Goal: Communication & Community: Answer question/provide support

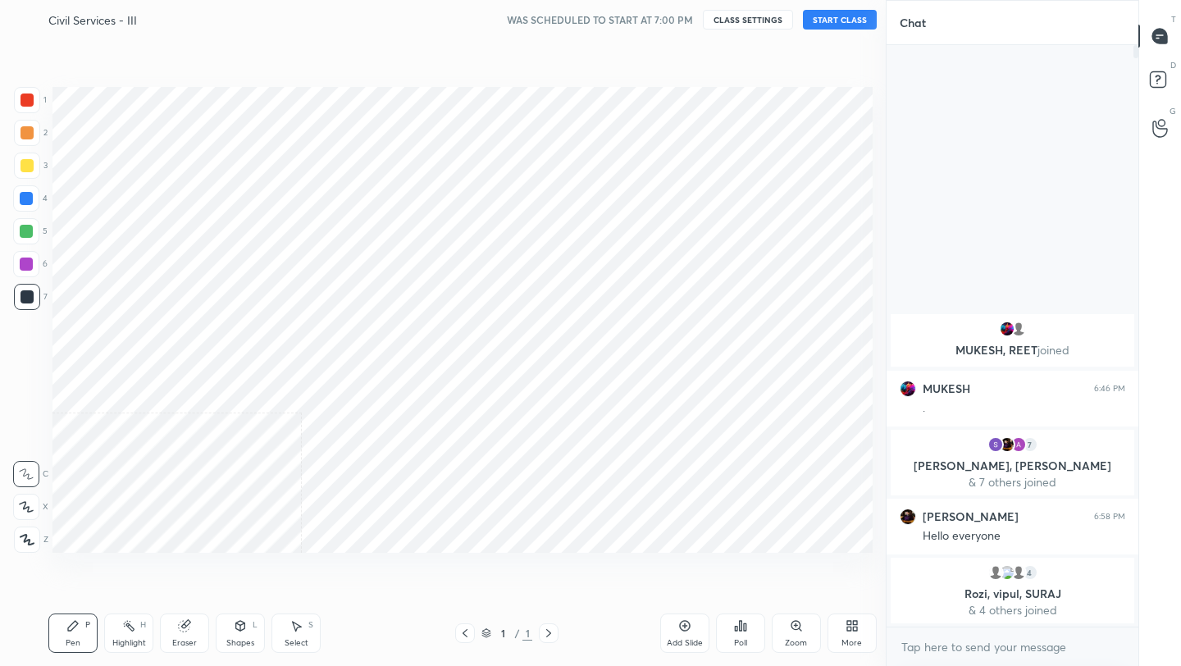
scroll to position [81441, 81182]
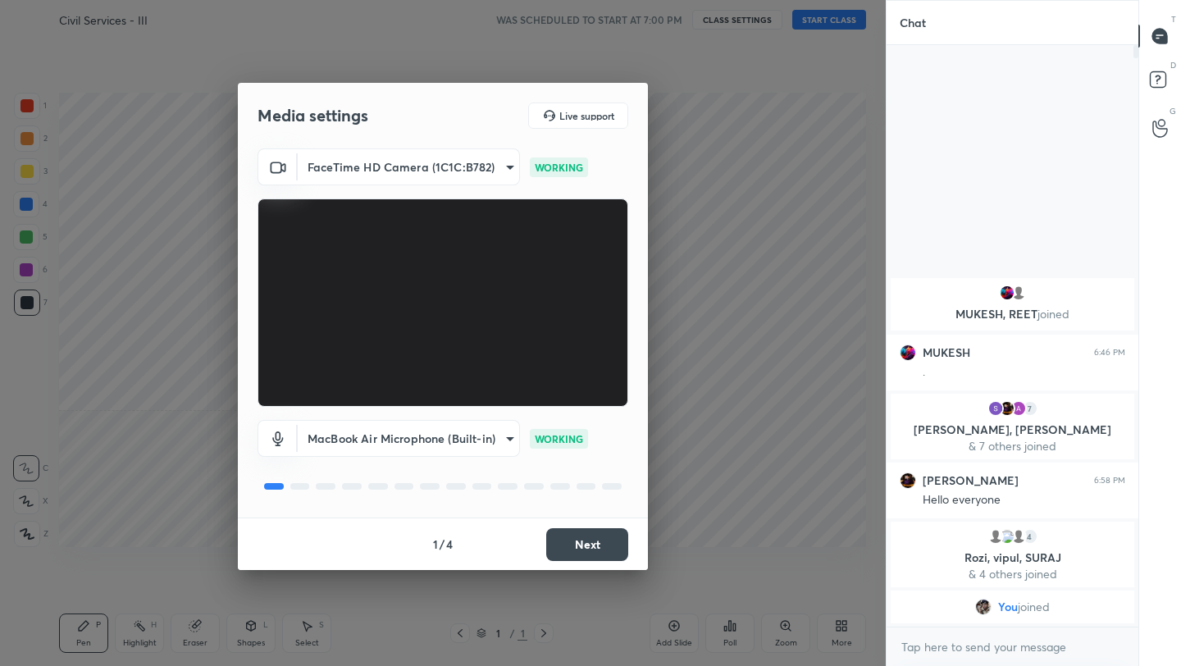
click at [576, 537] on button "Next" at bounding box center [587, 544] width 82 height 33
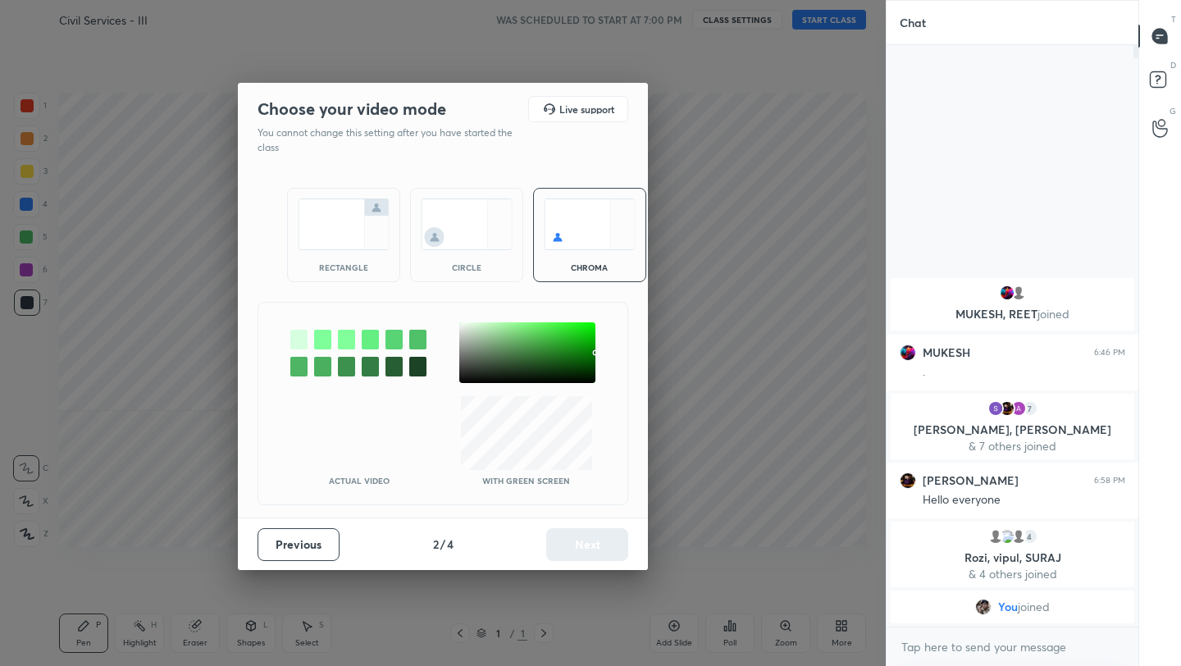
click at [357, 233] on img at bounding box center [344, 224] width 92 height 52
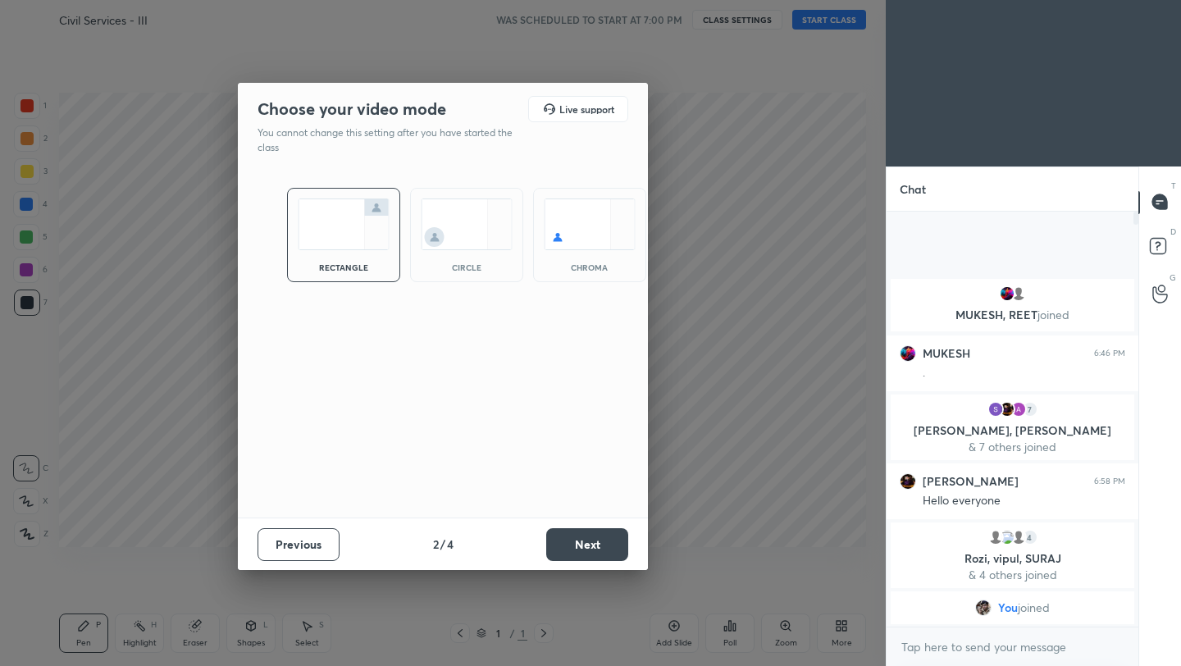
click at [602, 544] on button "Next" at bounding box center [587, 544] width 82 height 33
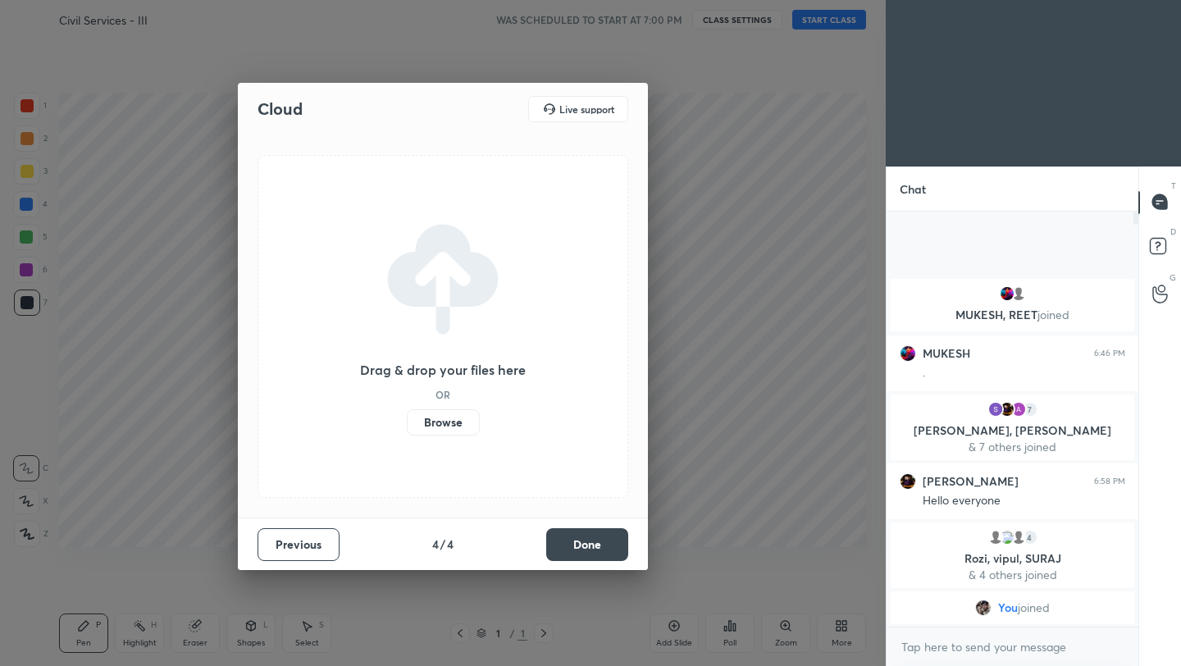
click at [602, 544] on button "Done" at bounding box center [587, 544] width 82 height 33
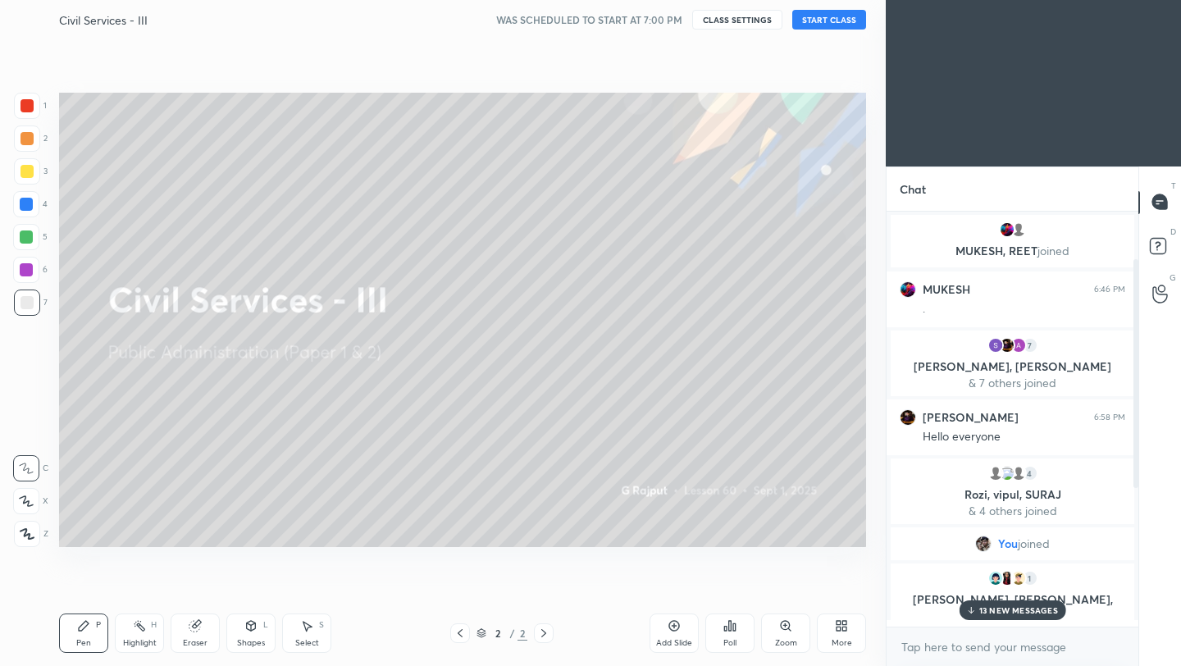
scroll to position [339, 0]
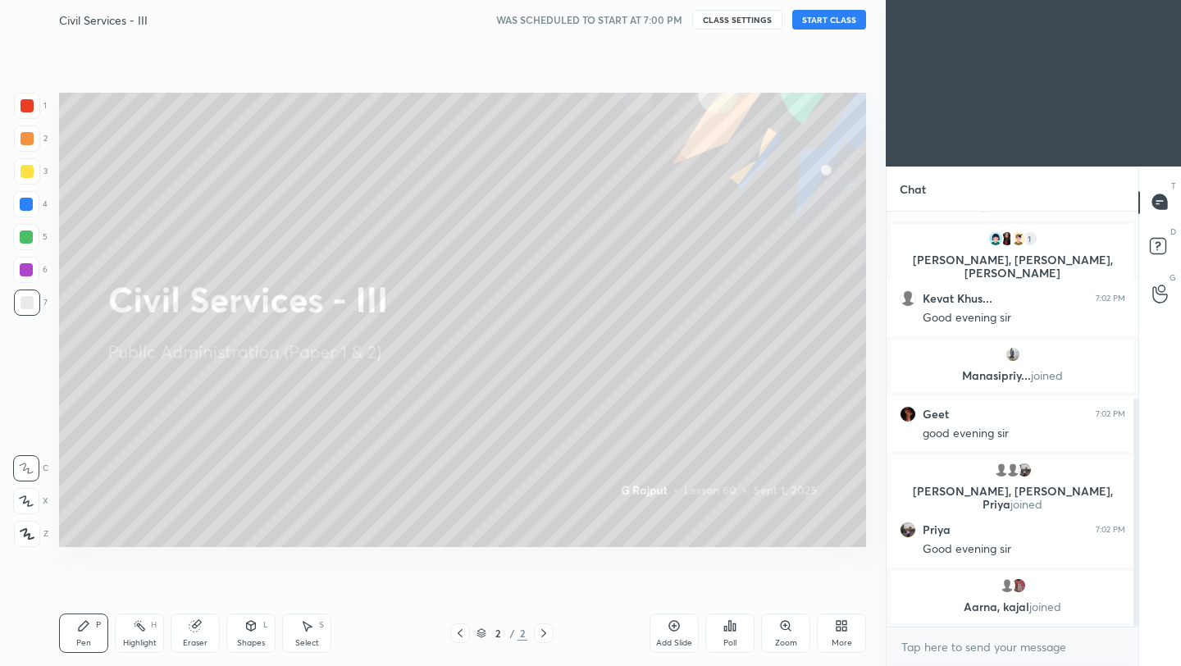
click at [833, 15] on button "START CLASS" at bounding box center [829, 20] width 74 height 20
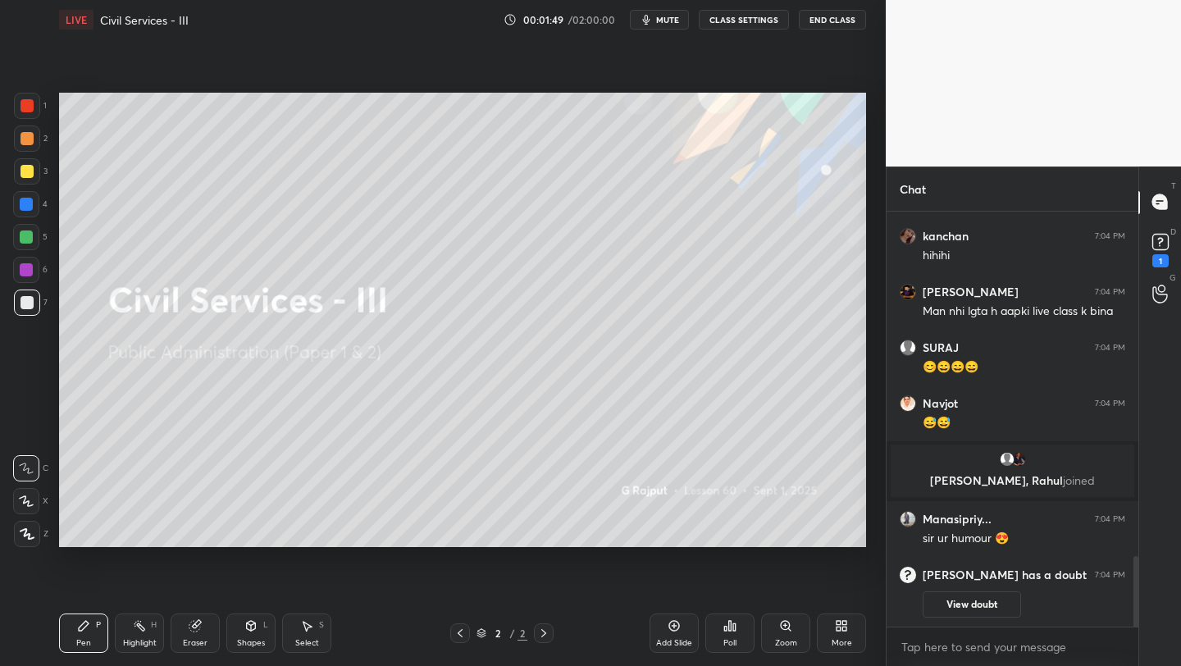
scroll to position [2094, 0]
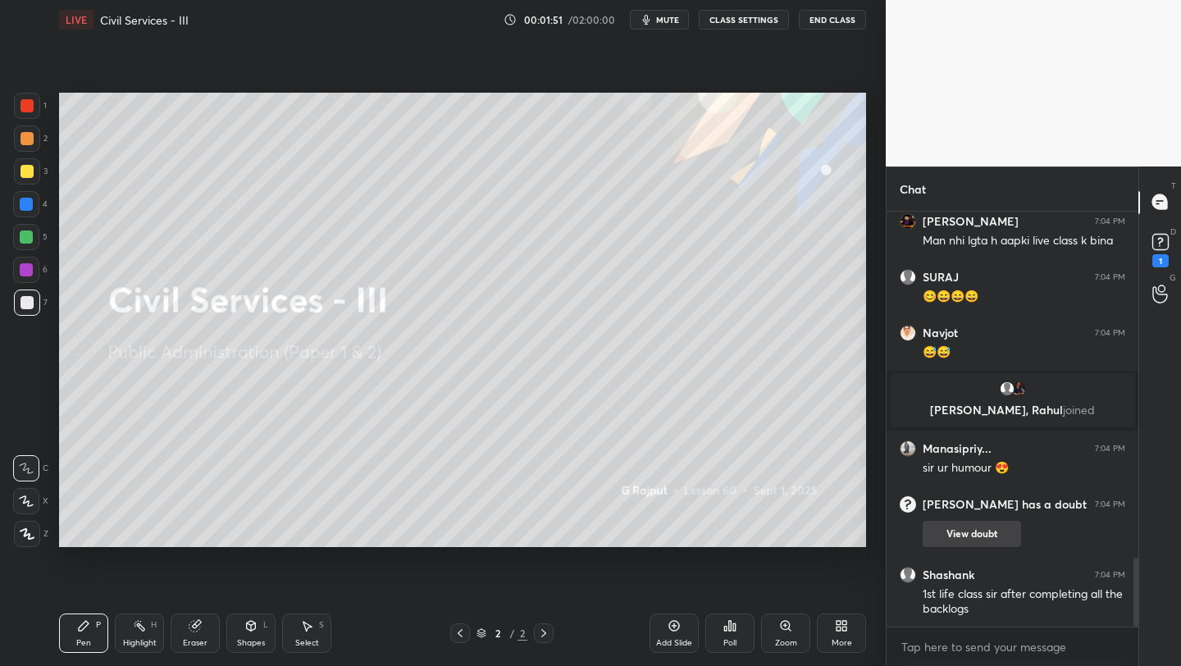
click at [967, 531] on button "View doubt" at bounding box center [972, 534] width 98 height 26
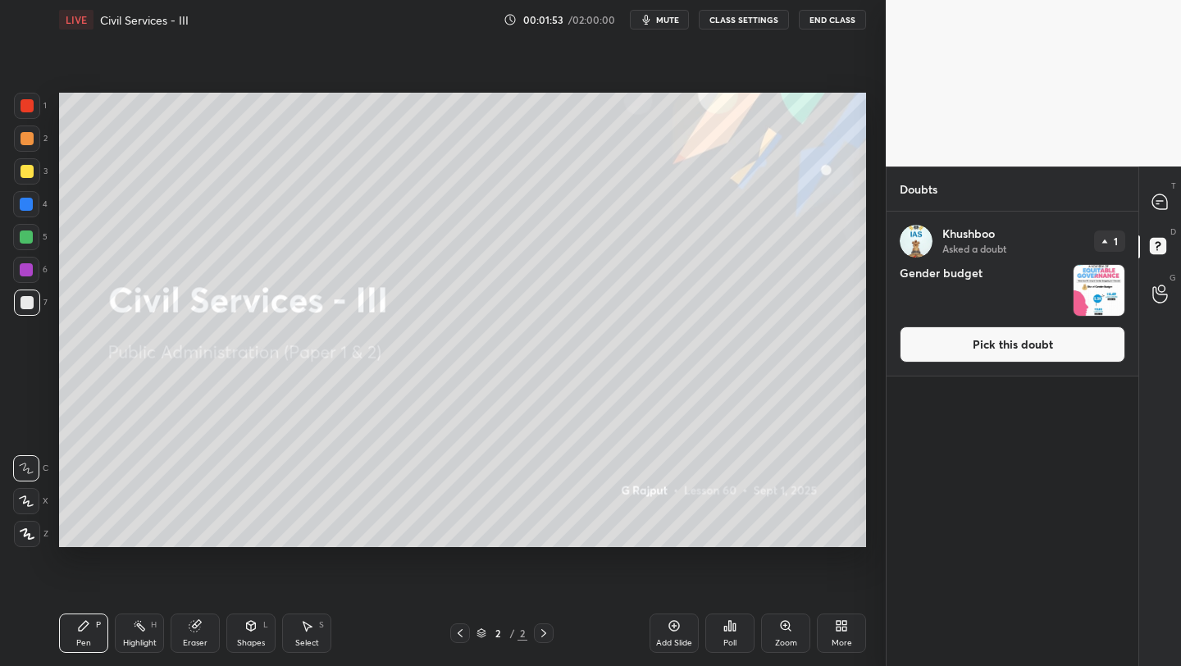
click at [1005, 333] on button "Pick this doubt" at bounding box center [1013, 344] width 226 height 36
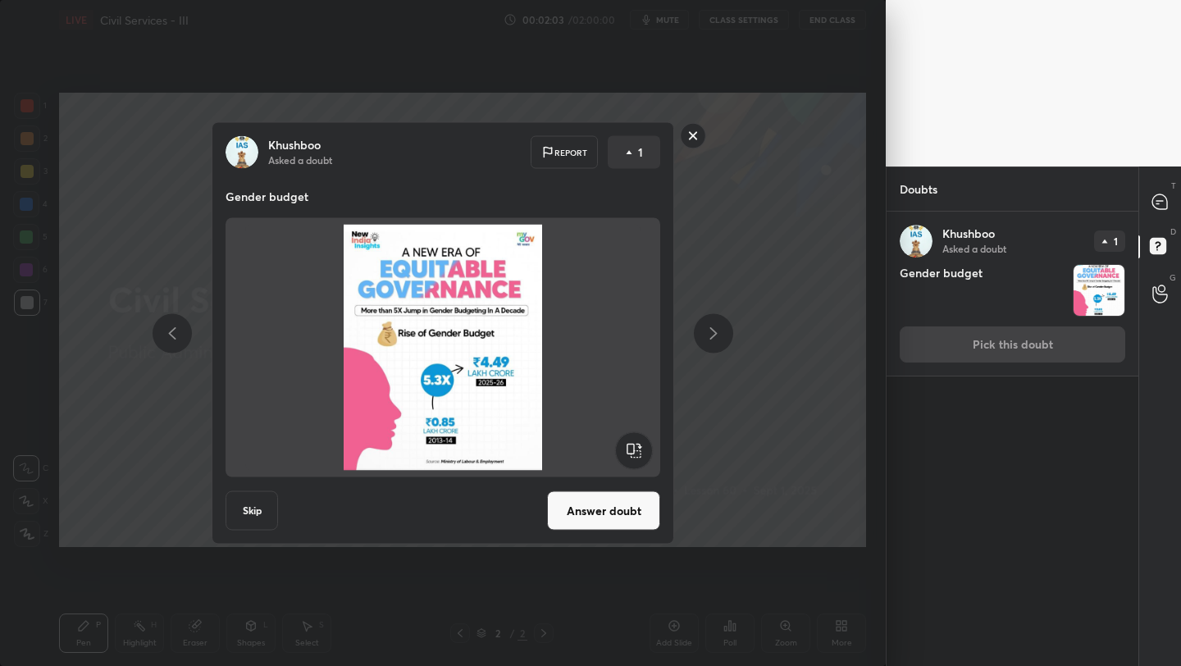
click at [599, 522] on button "Answer doubt" at bounding box center [603, 510] width 113 height 39
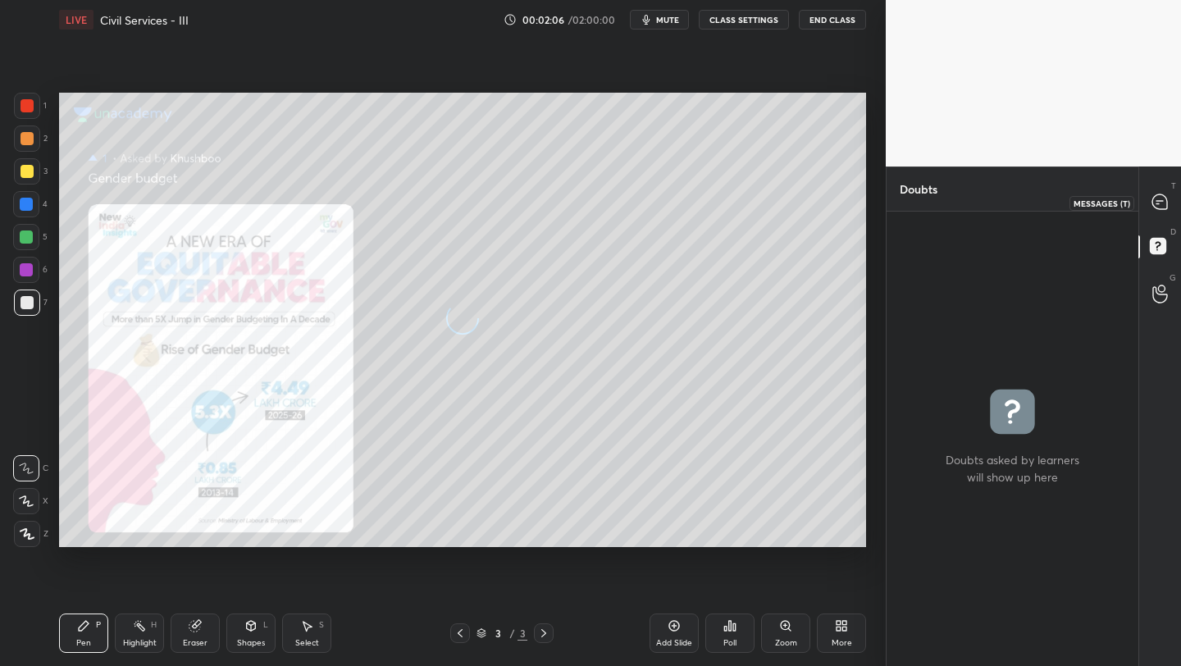
click at [1155, 203] on icon at bounding box center [1159, 201] width 15 height 15
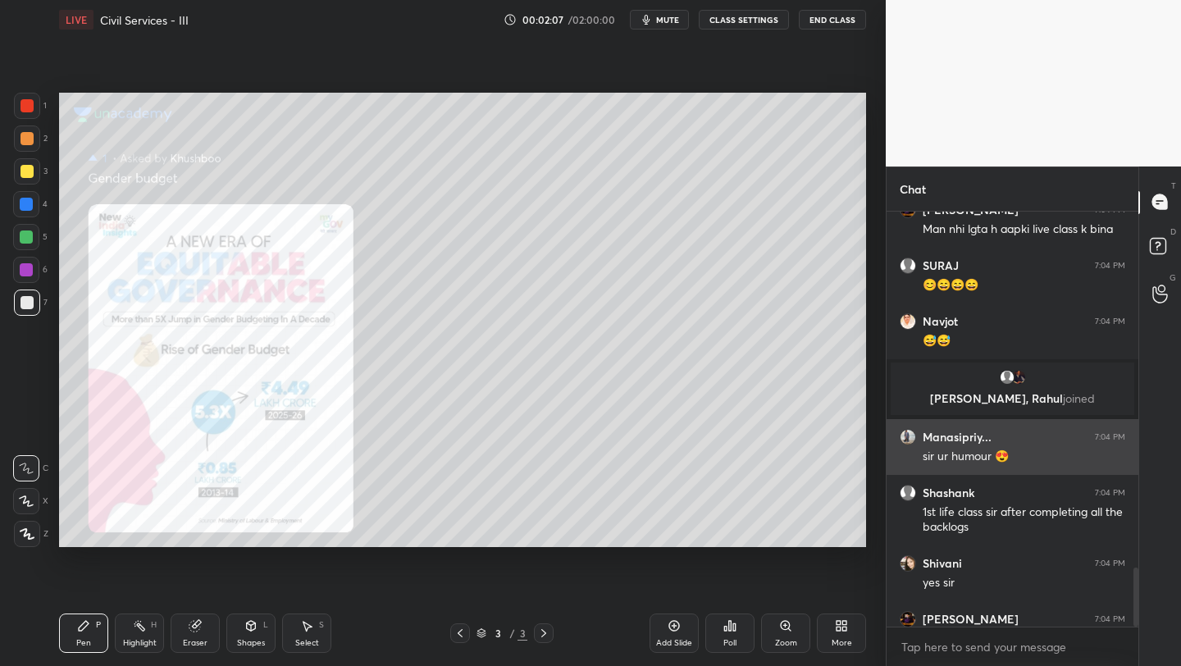
scroll to position [2492, 0]
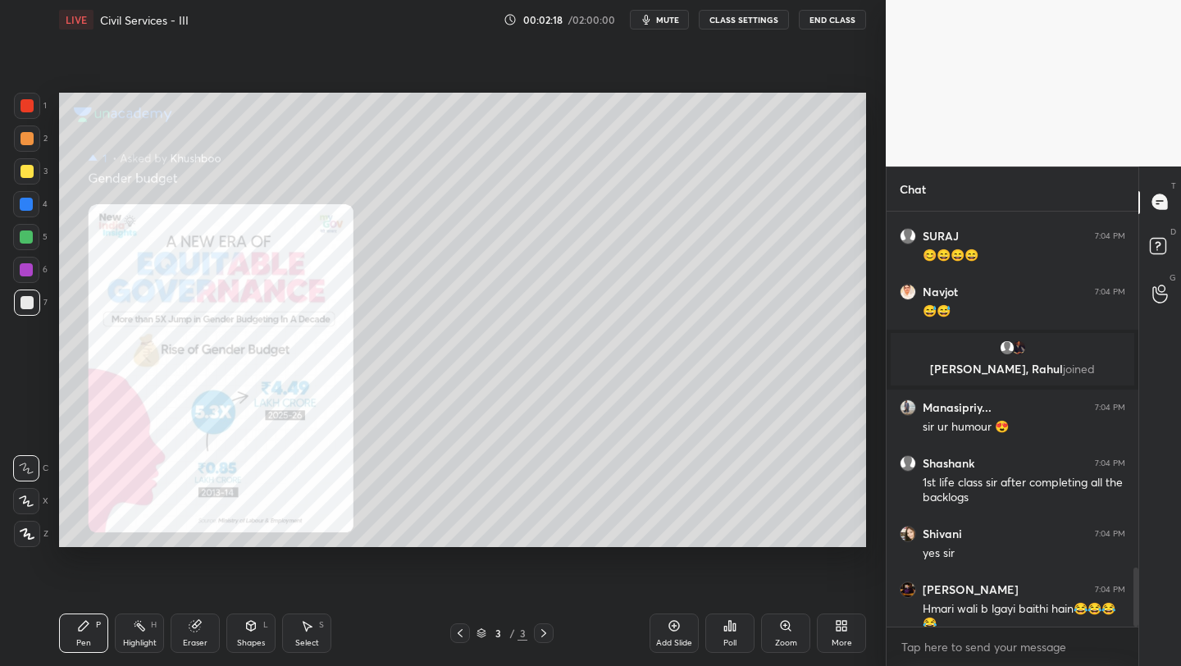
click at [674, 640] on div "Add Slide" at bounding box center [674, 643] width 36 height 8
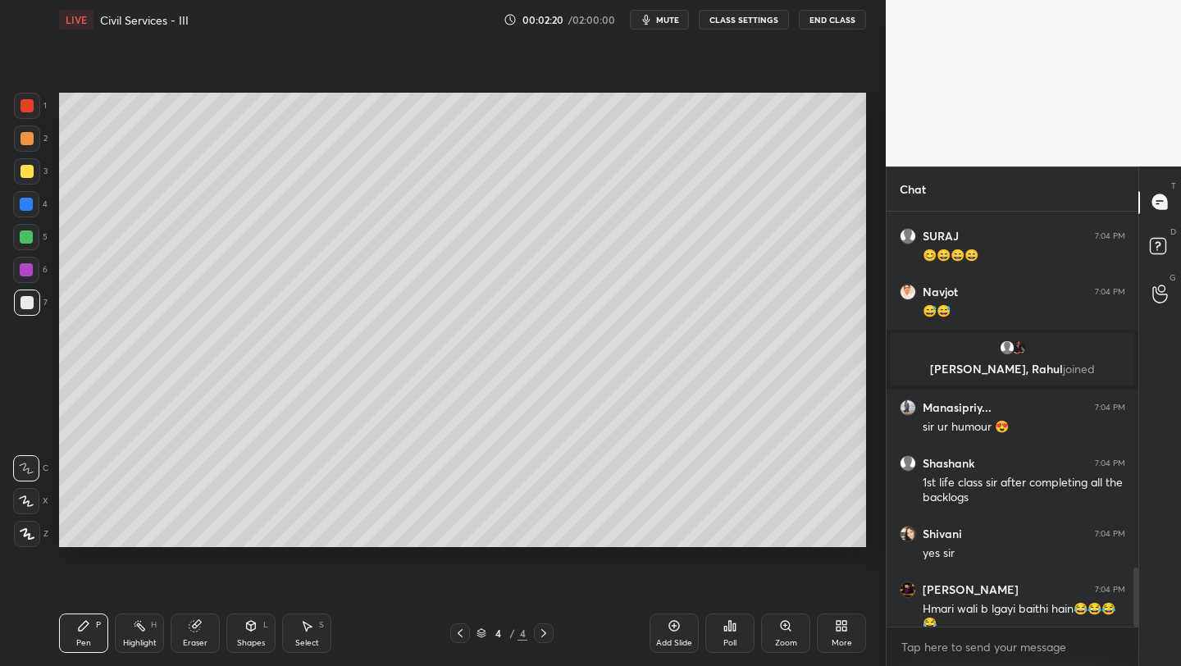
click at [847, 636] on div "More" at bounding box center [841, 632] width 49 height 39
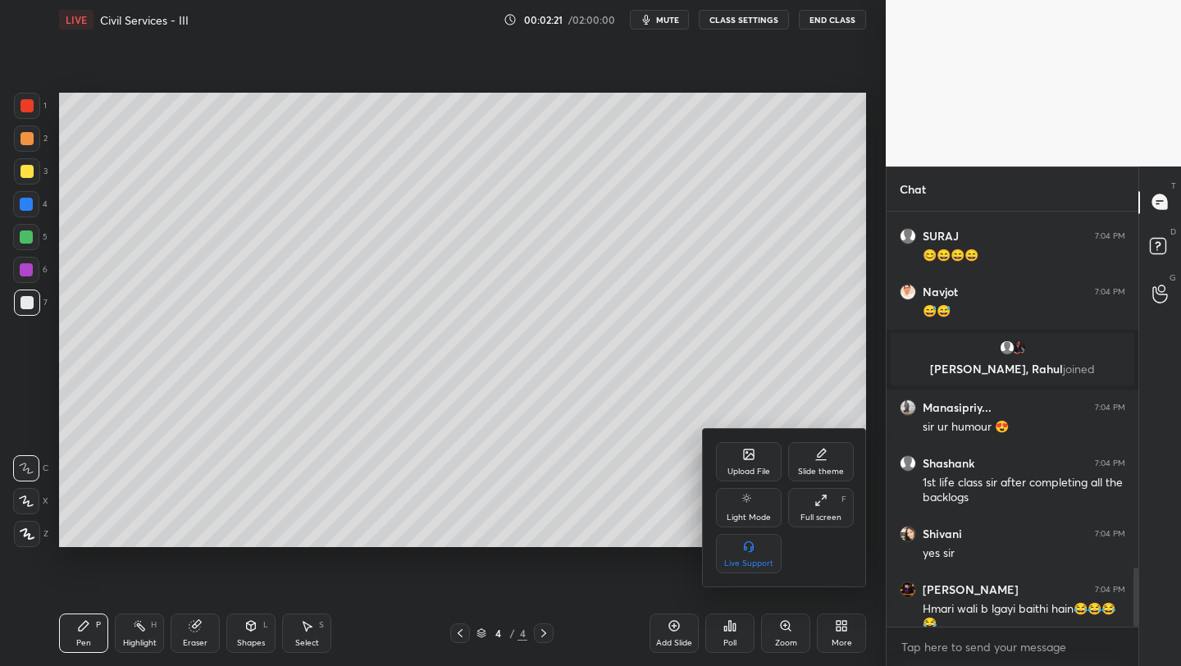
click at [738, 453] on div "Upload File" at bounding box center [749, 461] width 66 height 39
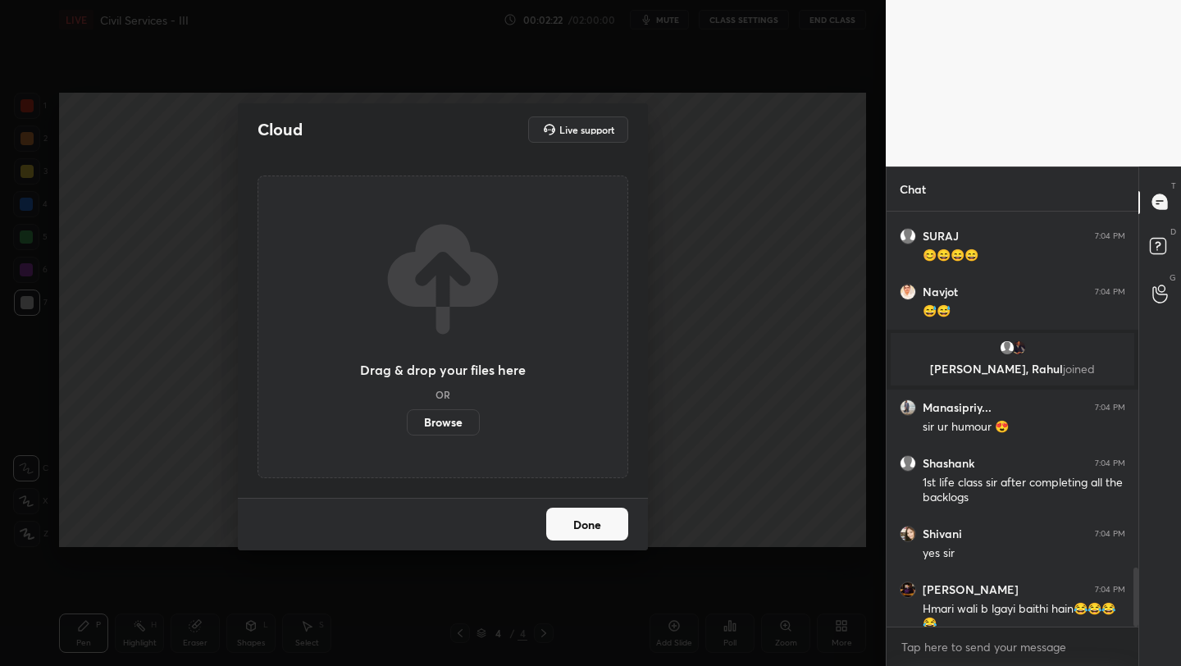
click at [453, 421] on label "Browse" at bounding box center [443, 422] width 73 height 26
click at [407, 421] on input "Browse" at bounding box center [407, 422] width 0 height 26
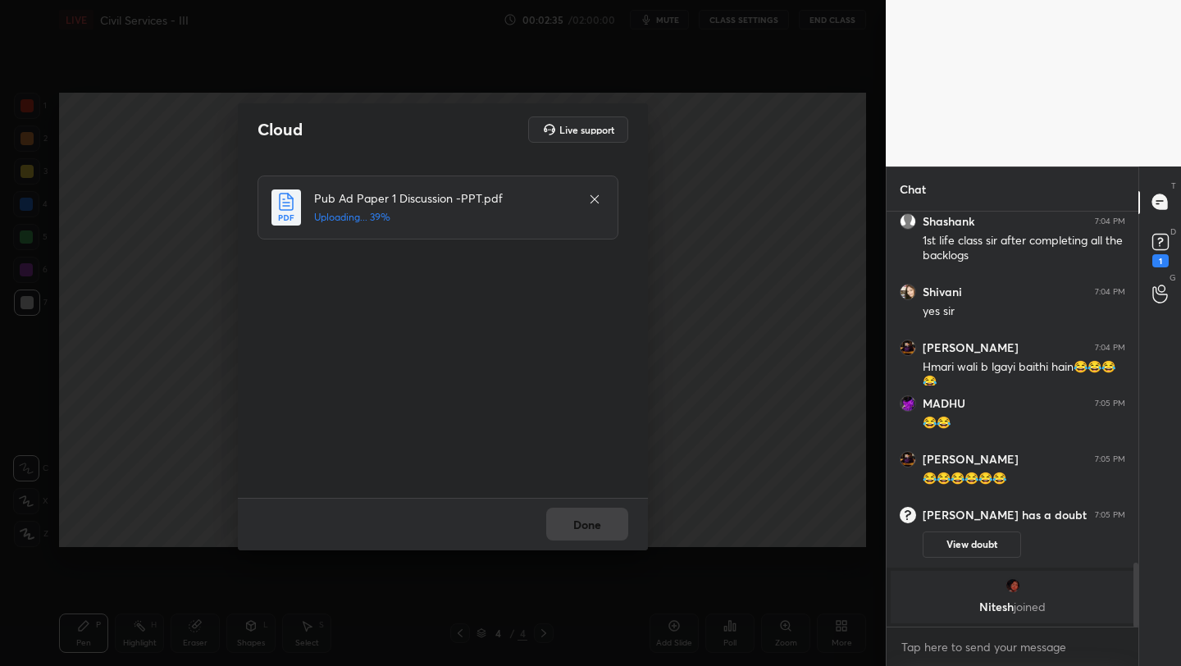
scroll to position [2336, 0]
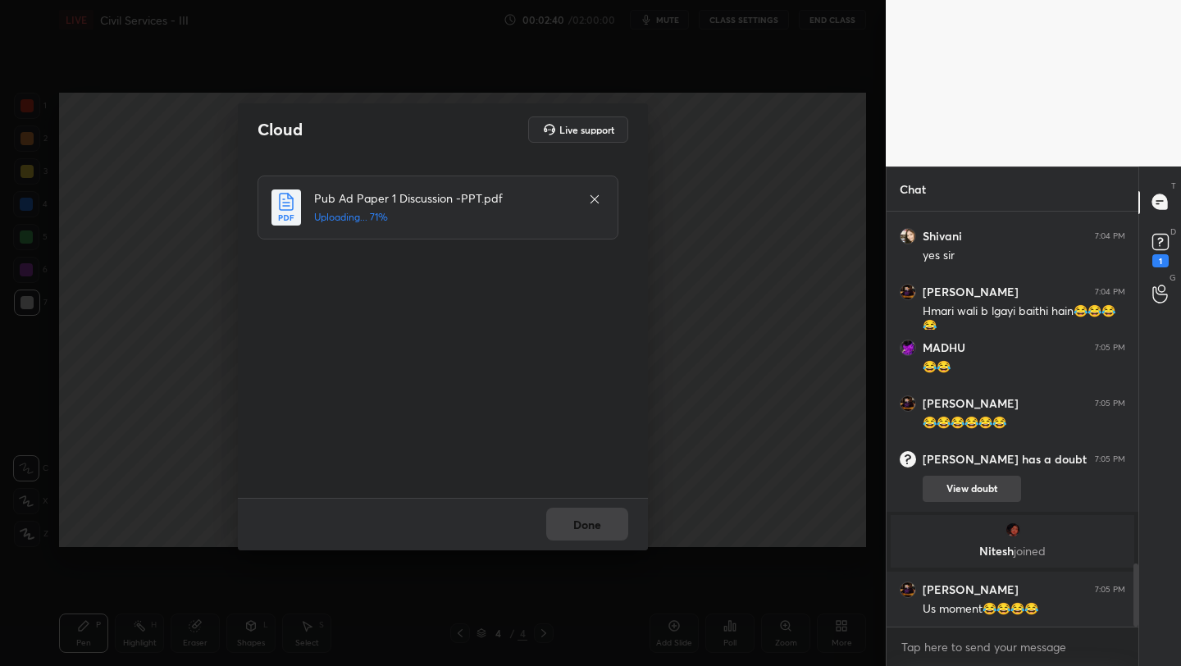
click at [960, 484] on button "View doubt" at bounding box center [972, 489] width 98 height 26
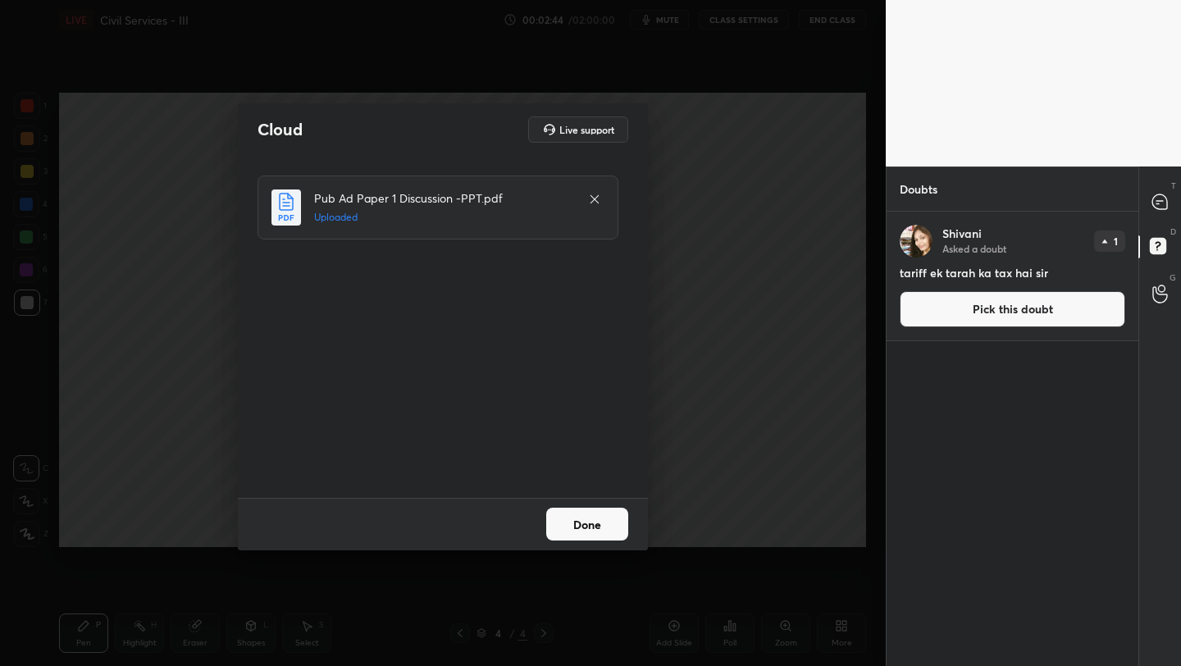
click at [593, 525] on button "Done" at bounding box center [587, 524] width 82 height 33
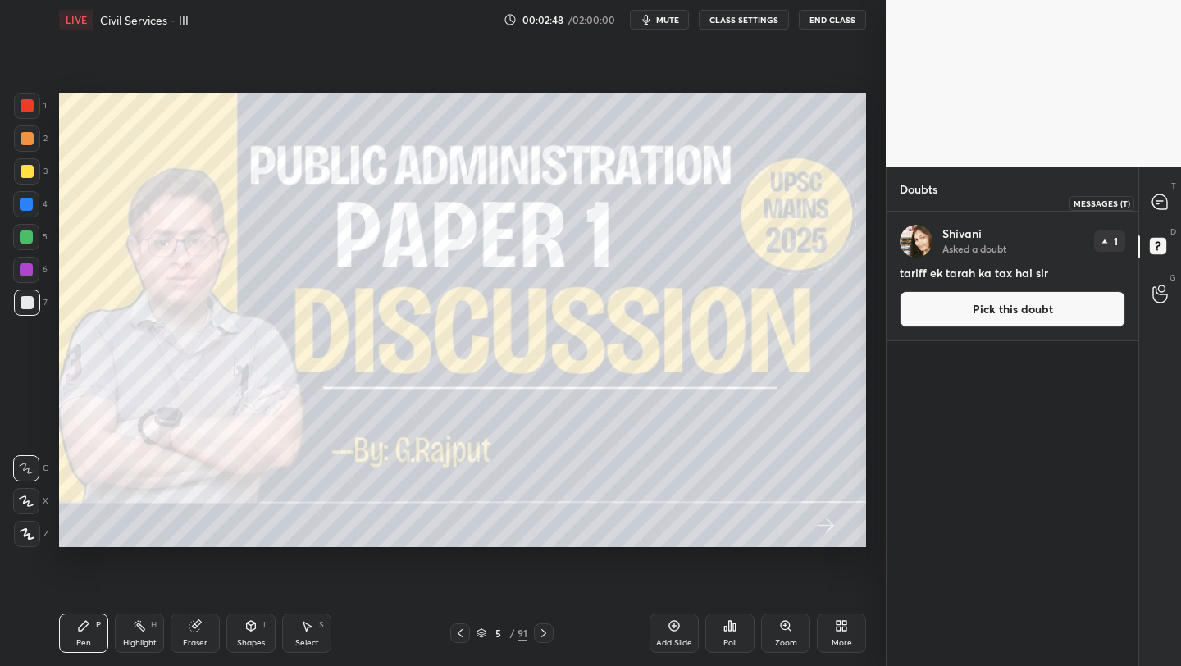
click at [1160, 198] on icon at bounding box center [1159, 201] width 15 height 15
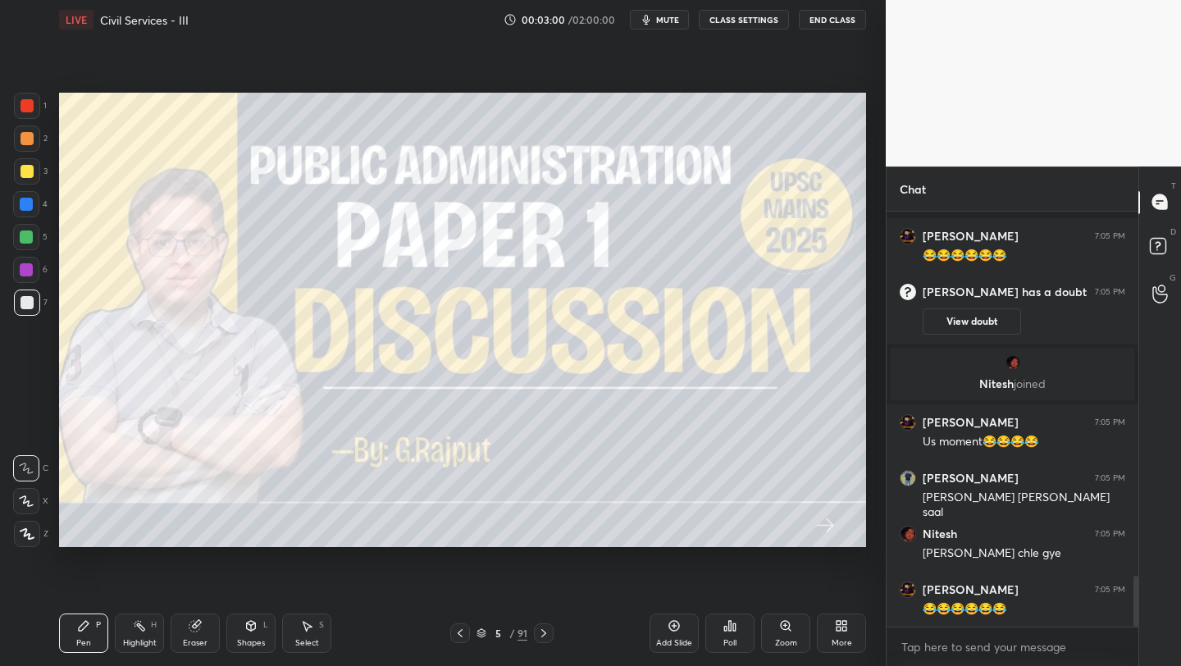
scroll to position [2976, 0]
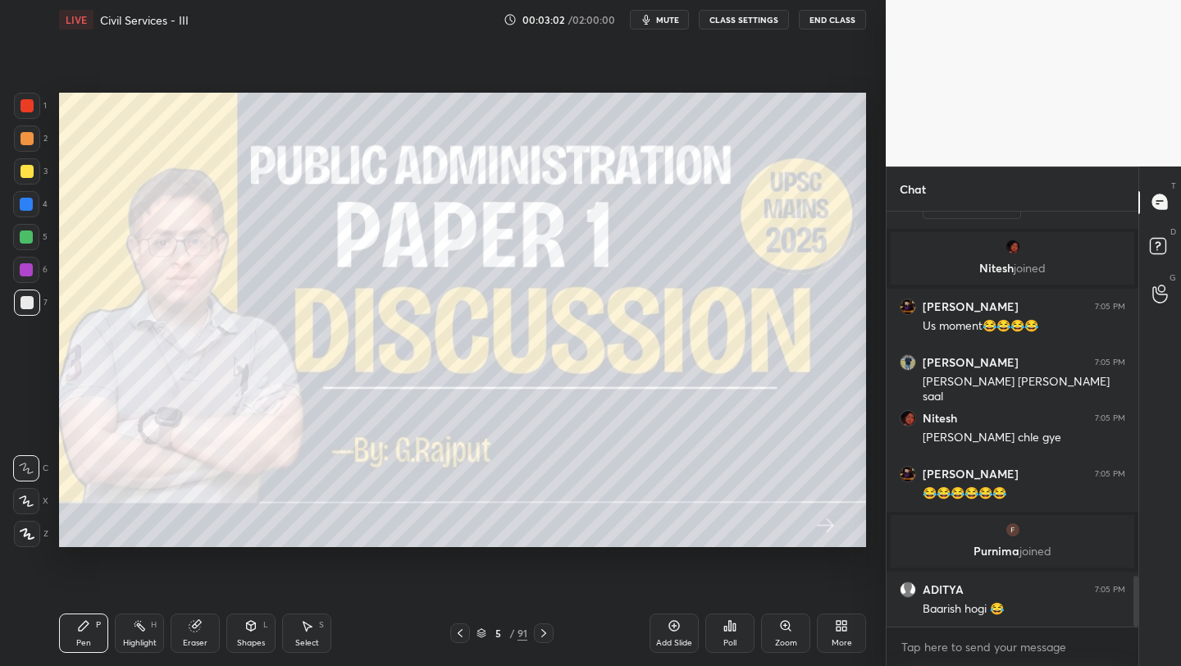
click at [673, 622] on icon at bounding box center [673, 625] width 13 height 13
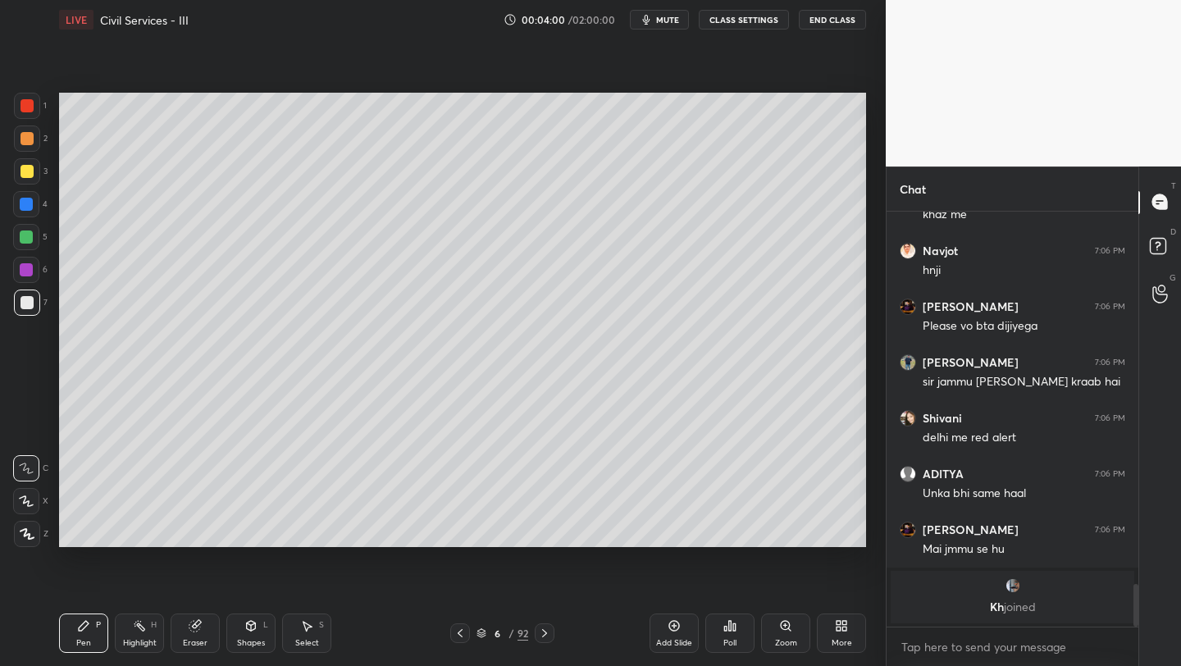
scroll to position [3037, 0]
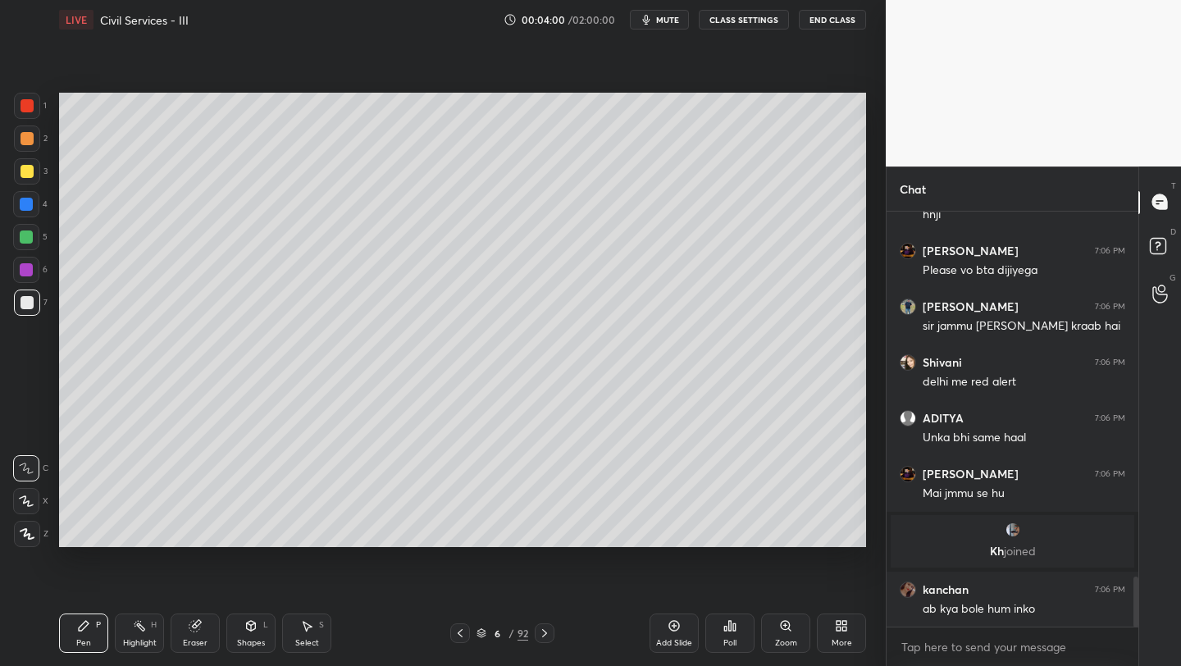
click at [842, 639] on div "More" at bounding box center [842, 643] width 21 height 8
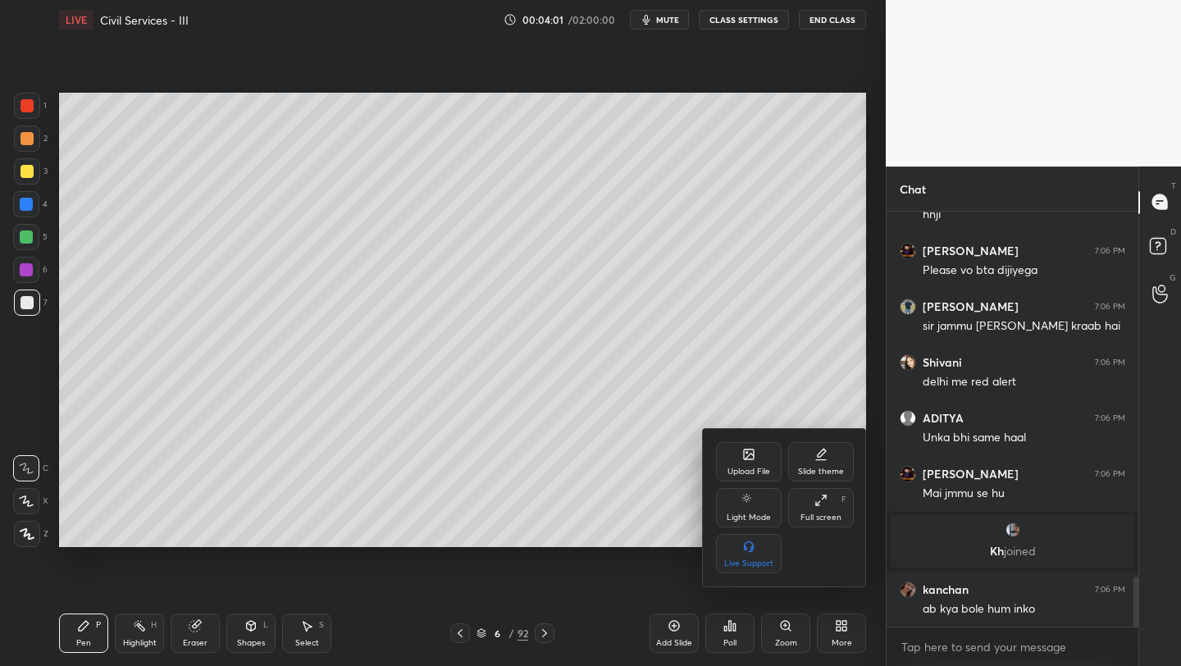
scroll to position [3093, 0]
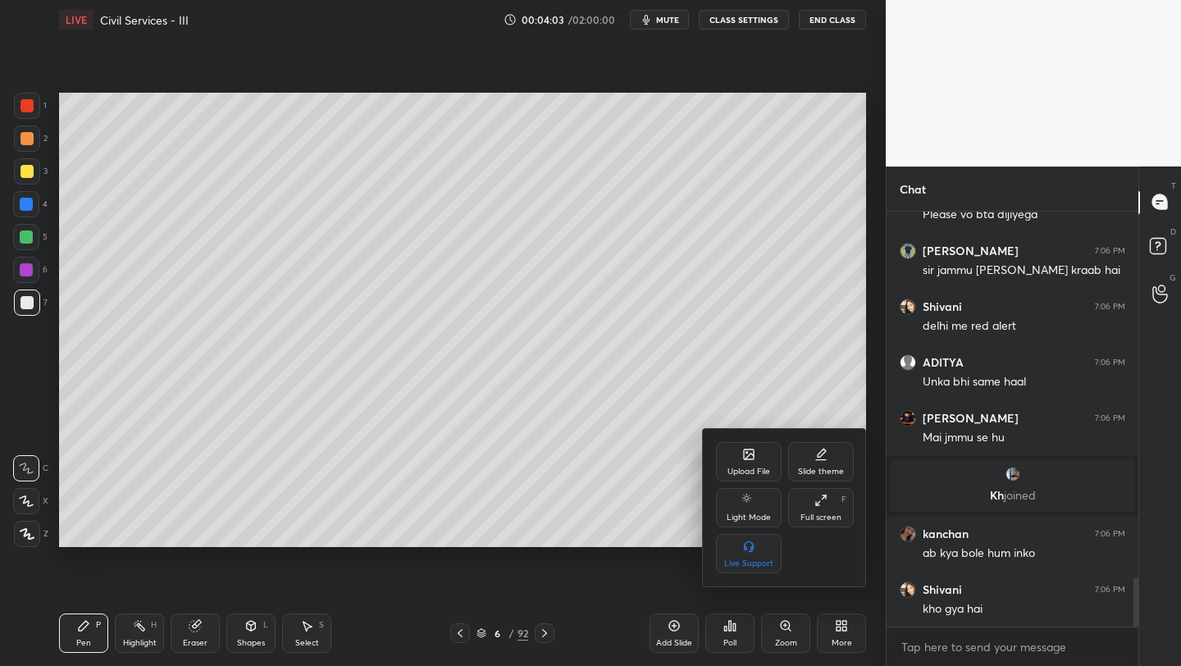
click at [741, 475] on div "Upload File" at bounding box center [748, 471] width 43 height 8
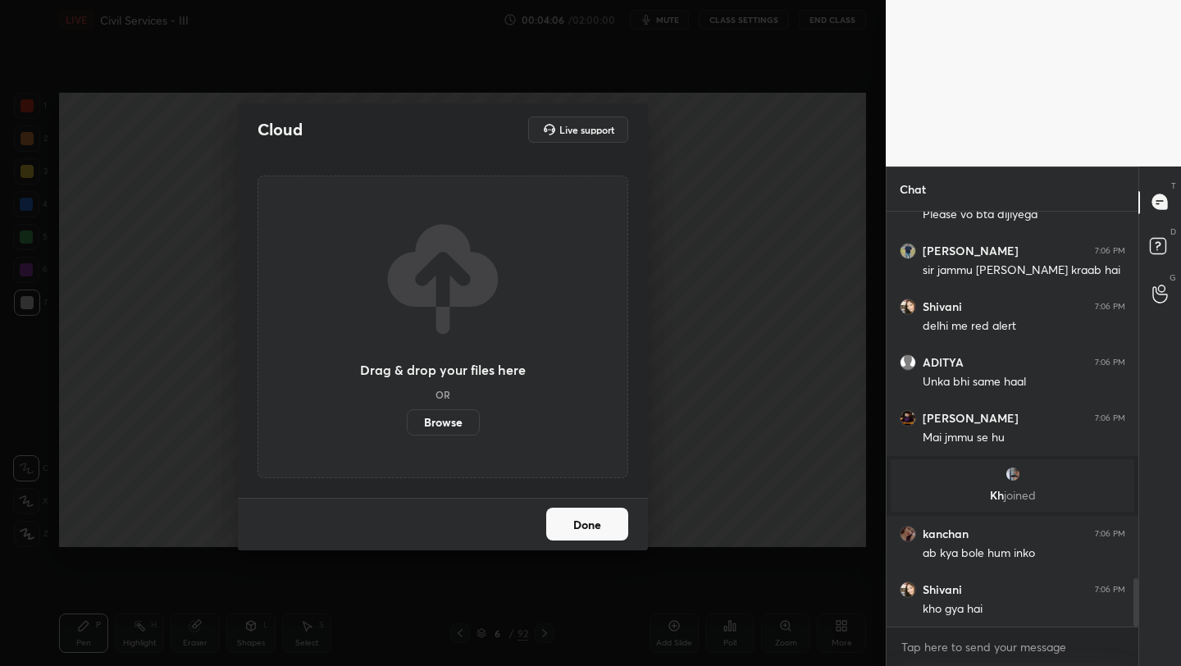
scroll to position [3164, 0]
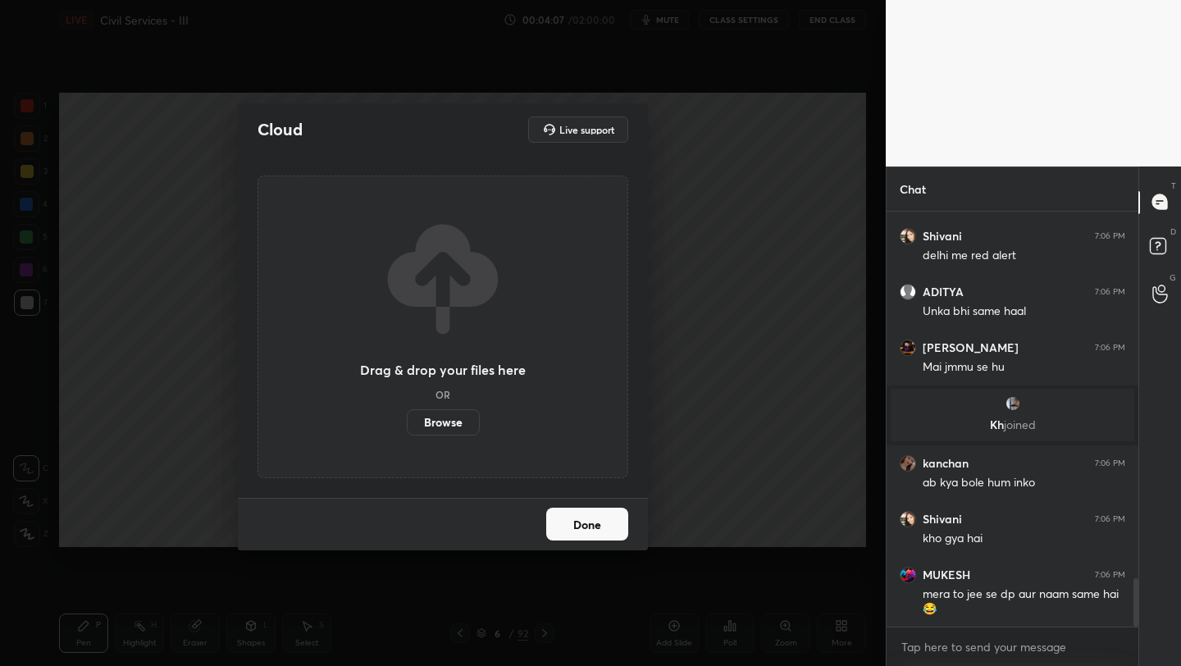
click at [205, 470] on div "Cloud Live support Drag & drop your files here OR Browse Done" at bounding box center [443, 333] width 886 height 666
click at [578, 530] on button "Done" at bounding box center [587, 524] width 82 height 33
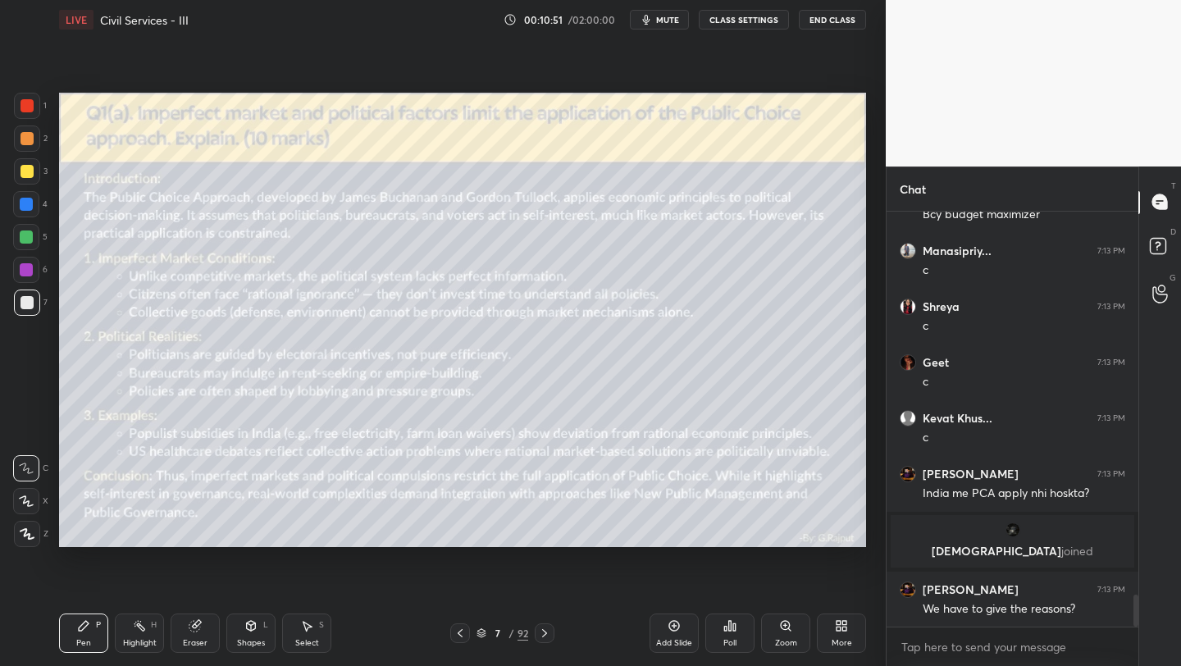
scroll to position [4919, 0]
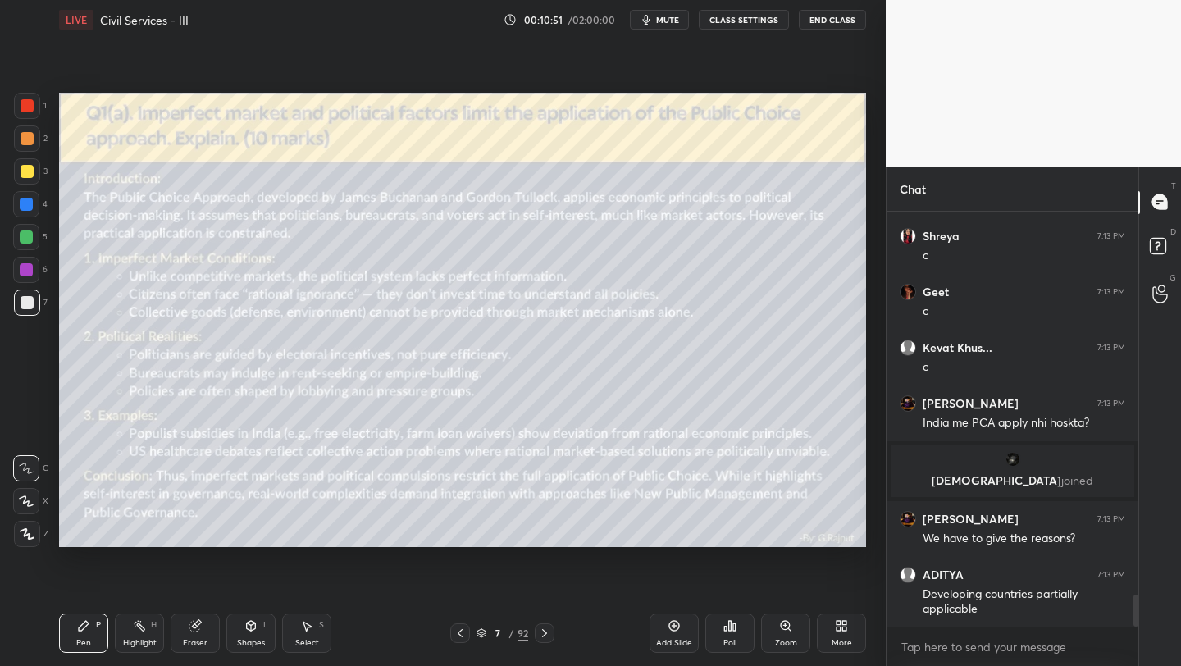
click at [25, 107] on div at bounding box center [27, 105] width 13 height 13
click at [399, 541] on div "Setting up your live class Poll for secs No correct answer Start poll" at bounding box center [462, 319] width 820 height 561
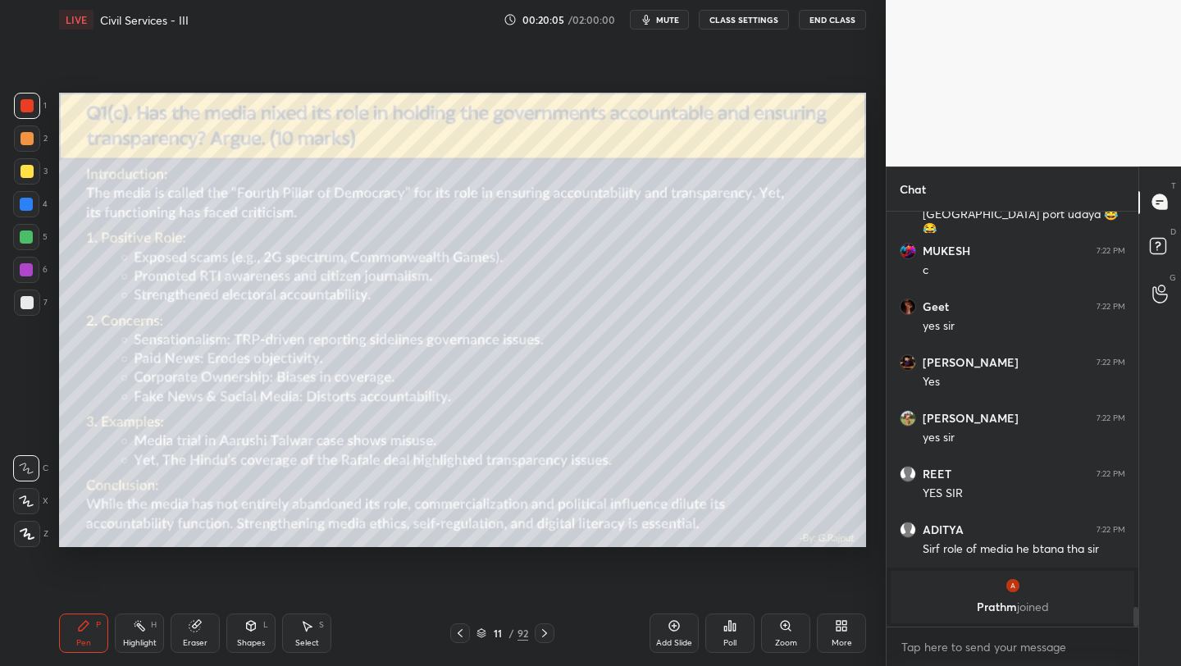
scroll to position [7900, 0]
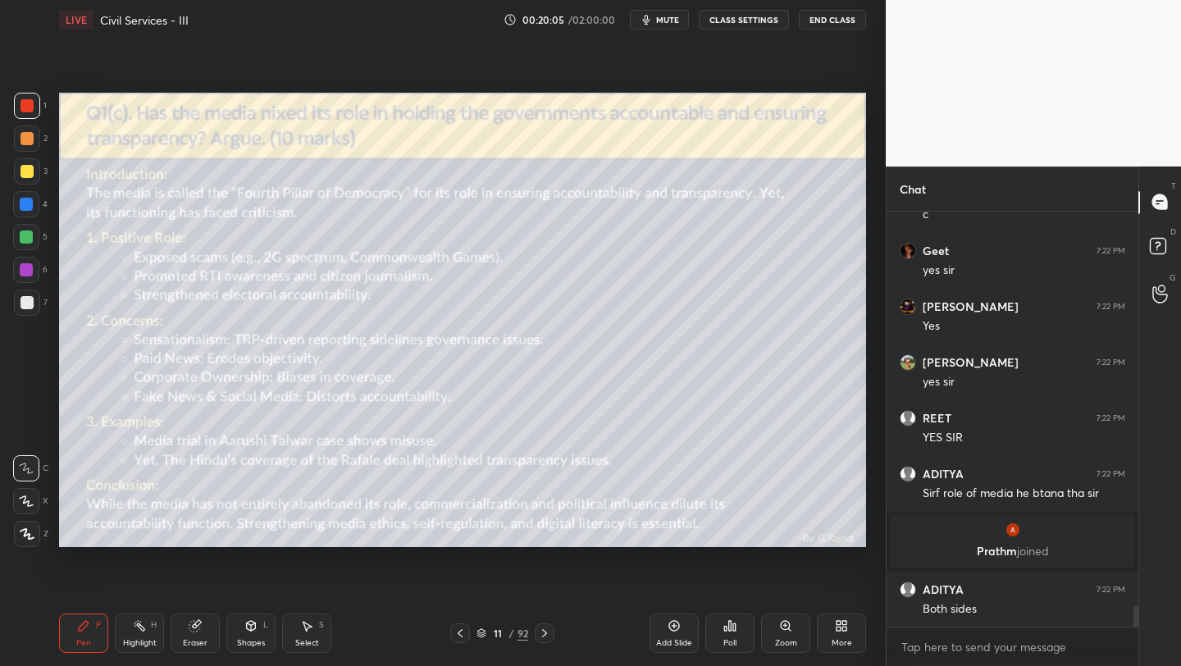
drag, startPoint x: 673, startPoint y: 634, endPoint x: 681, endPoint y: 630, distance: 9.2
click at [669, 635] on div "Add Slide" at bounding box center [673, 632] width 49 height 39
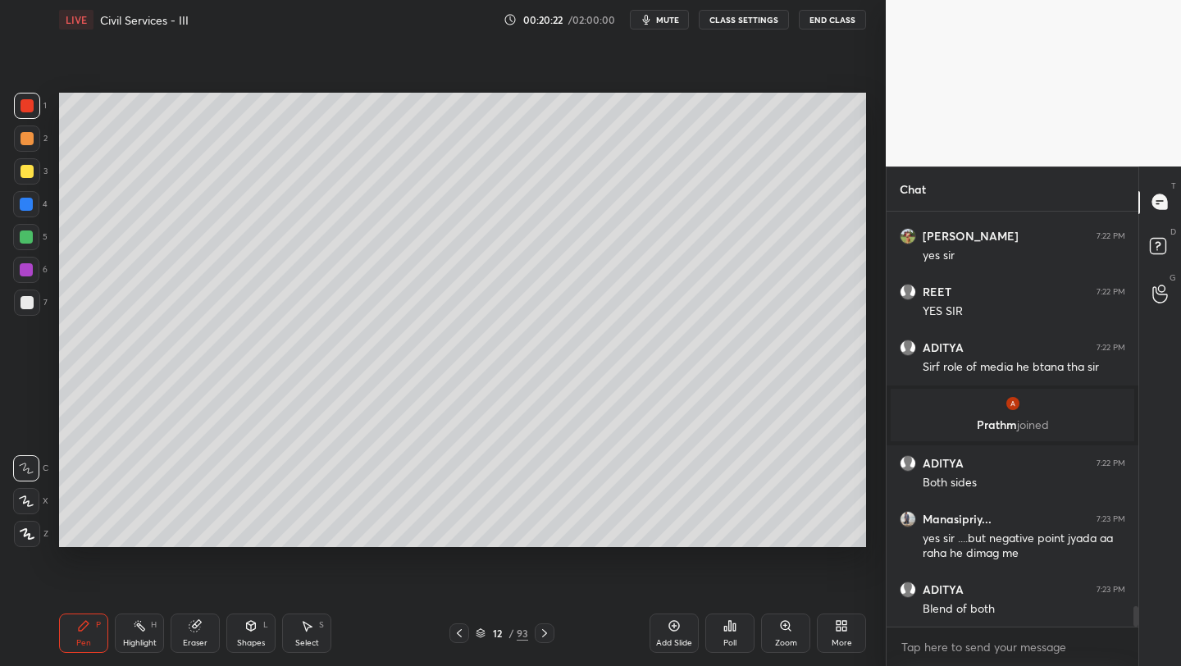
scroll to position [8082, 0]
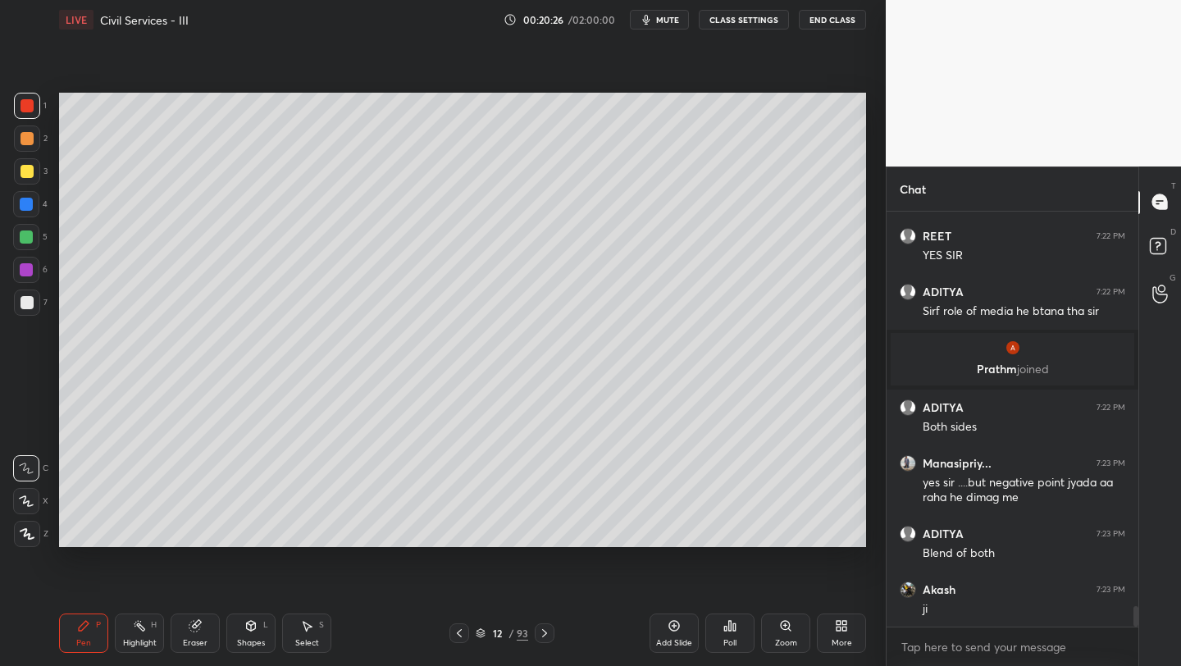
drag, startPoint x: 192, startPoint y: 649, endPoint x: 153, endPoint y: 602, distance: 60.6
click at [189, 649] on div "Eraser" at bounding box center [195, 632] width 49 height 39
drag, startPoint x: 30, startPoint y: 538, endPoint x: 25, endPoint y: 522, distance: 16.6
click at [34, 535] on span "Erase all" at bounding box center [26, 533] width 25 height 11
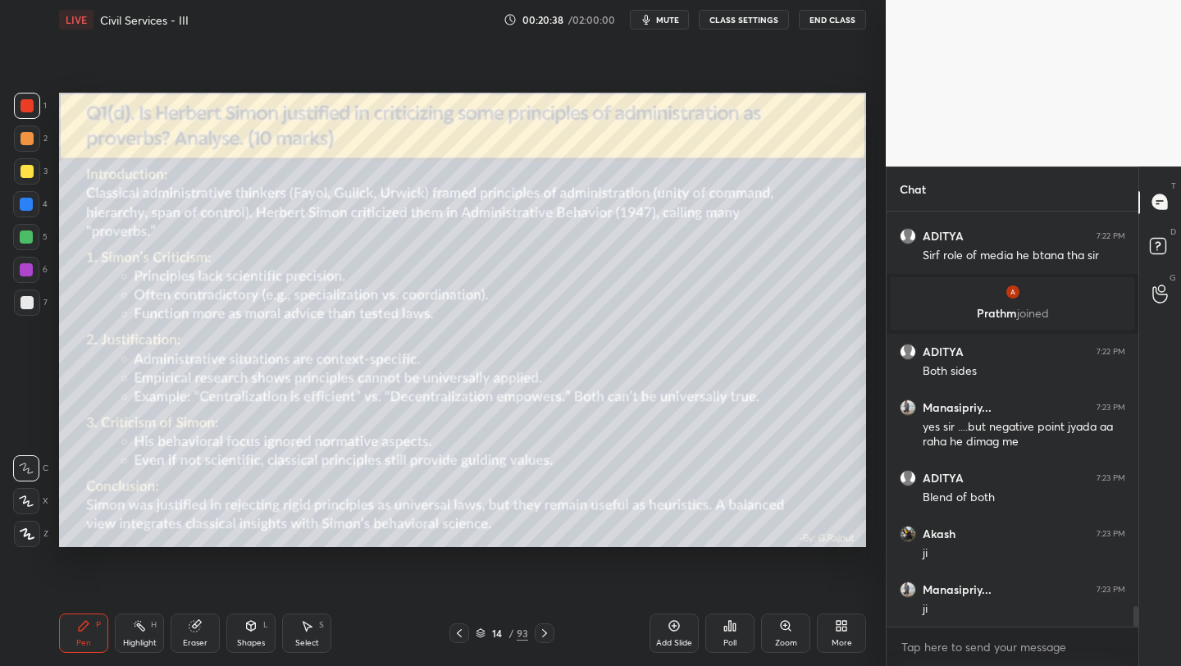
click at [461, 636] on icon at bounding box center [459, 633] width 5 height 8
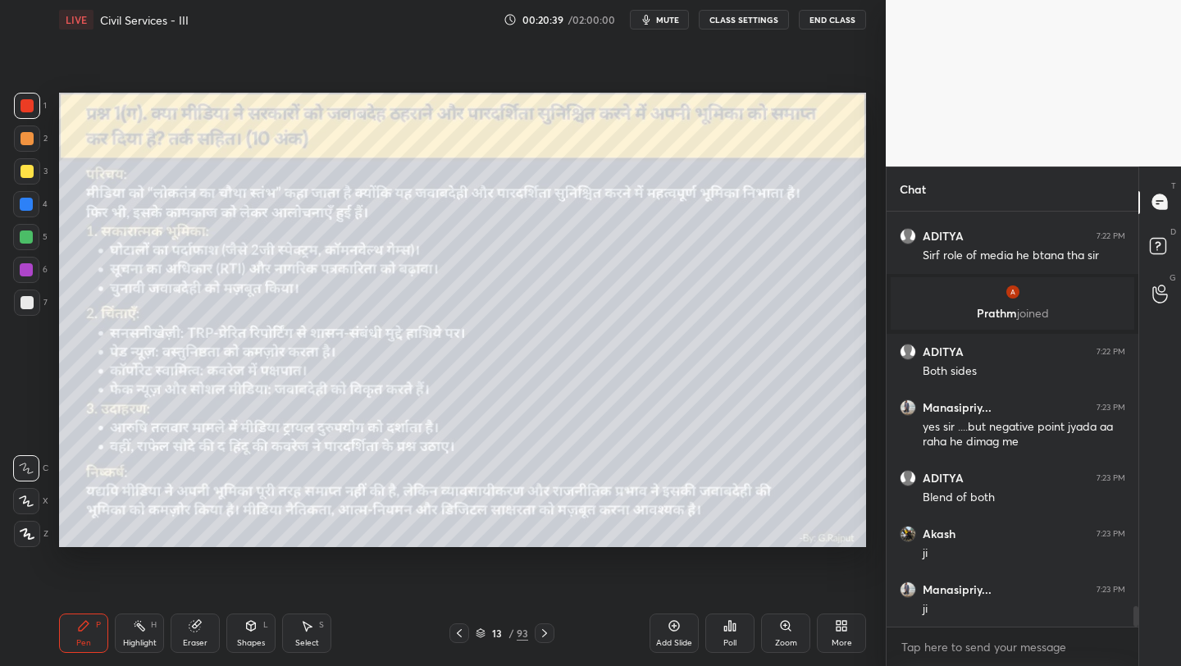
click at [663, 639] on div "Add Slide" at bounding box center [674, 643] width 36 height 8
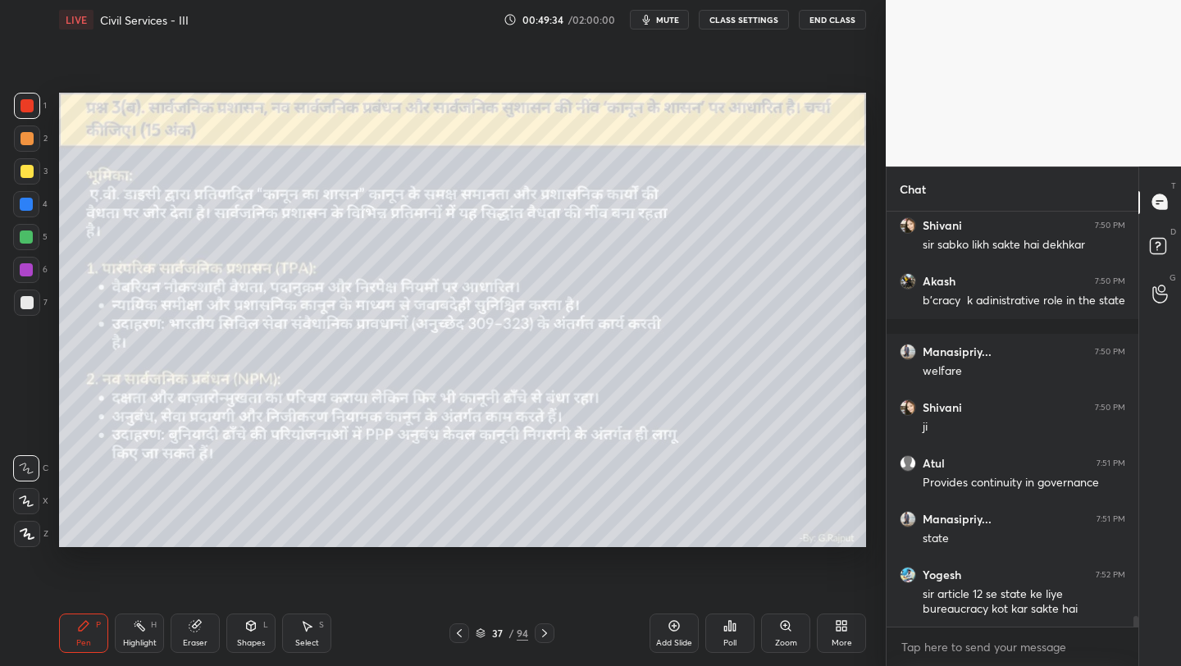
scroll to position [15548, 0]
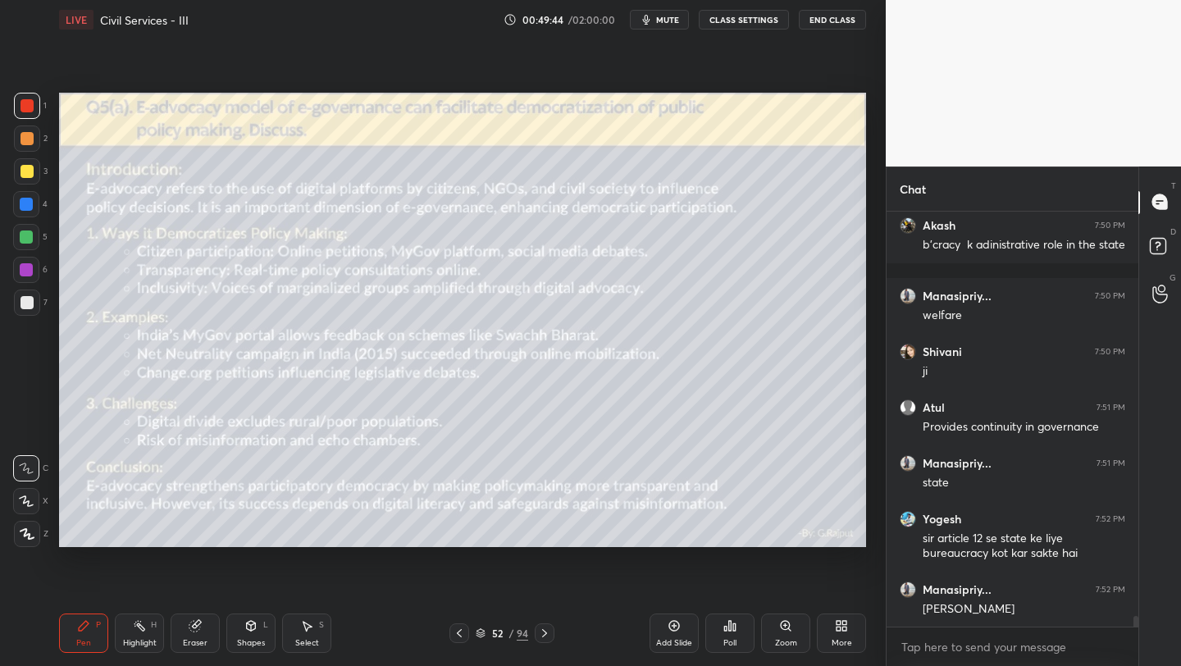
click at [673, 22] on span "mute" at bounding box center [667, 19] width 23 height 11
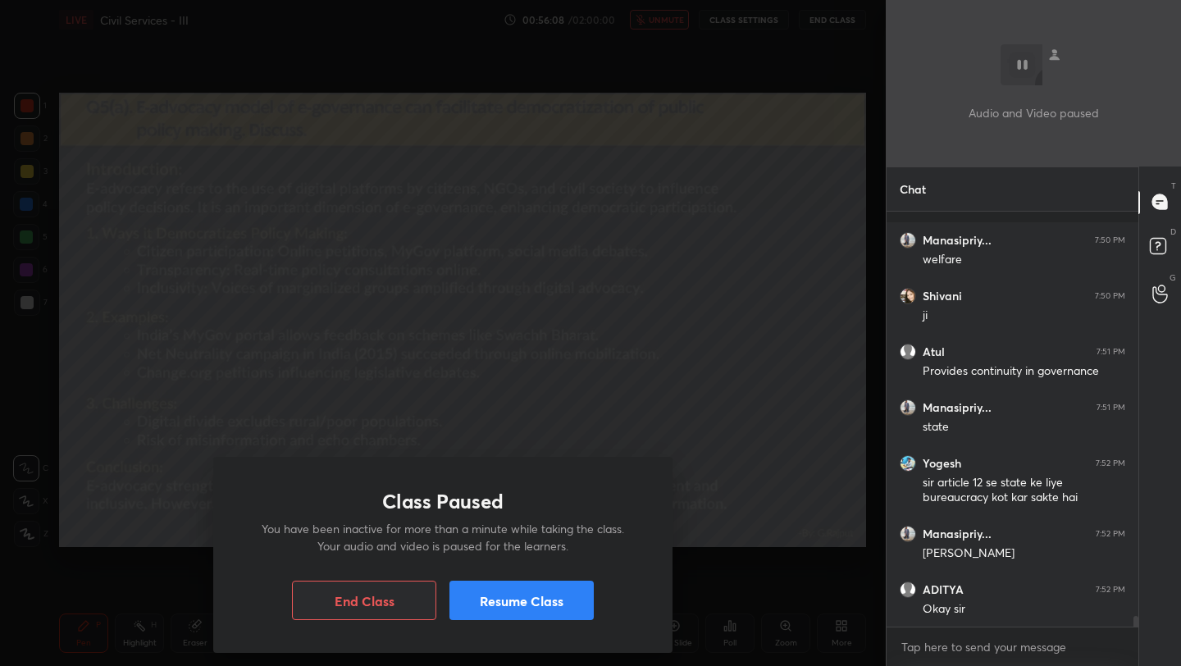
click at [508, 599] on button "Resume Class" at bounding box center [521, 600] width 144 height 39
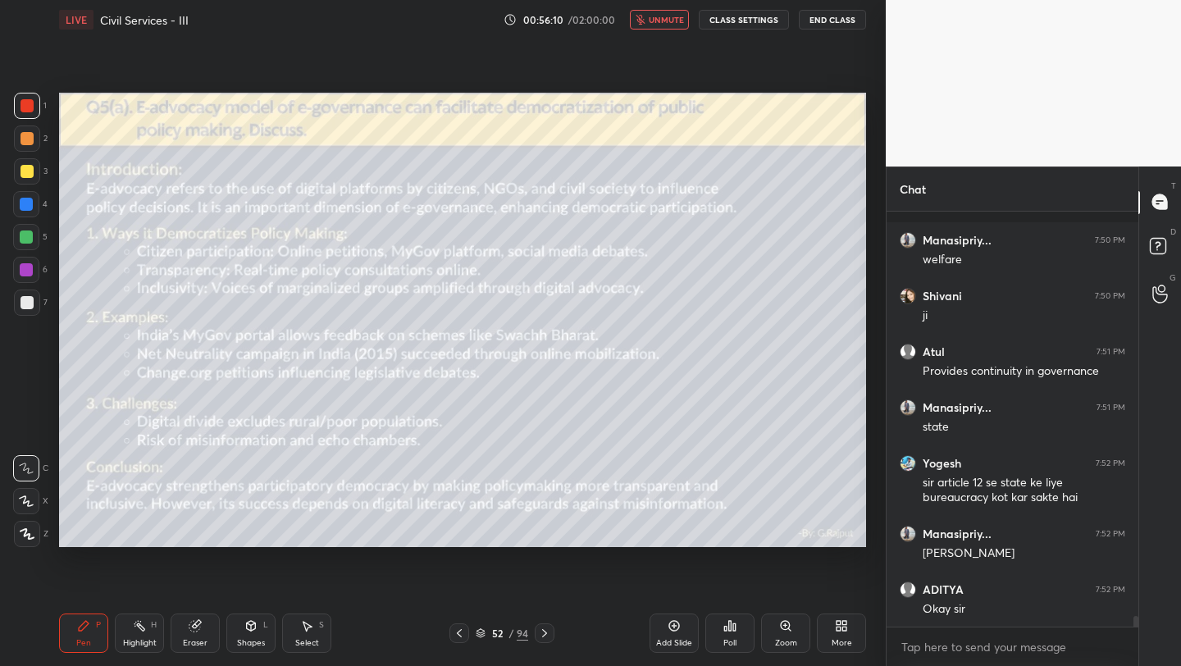
click at [678, 23] on span "unmute" at bounding box center [666, 19] width 35 height 11
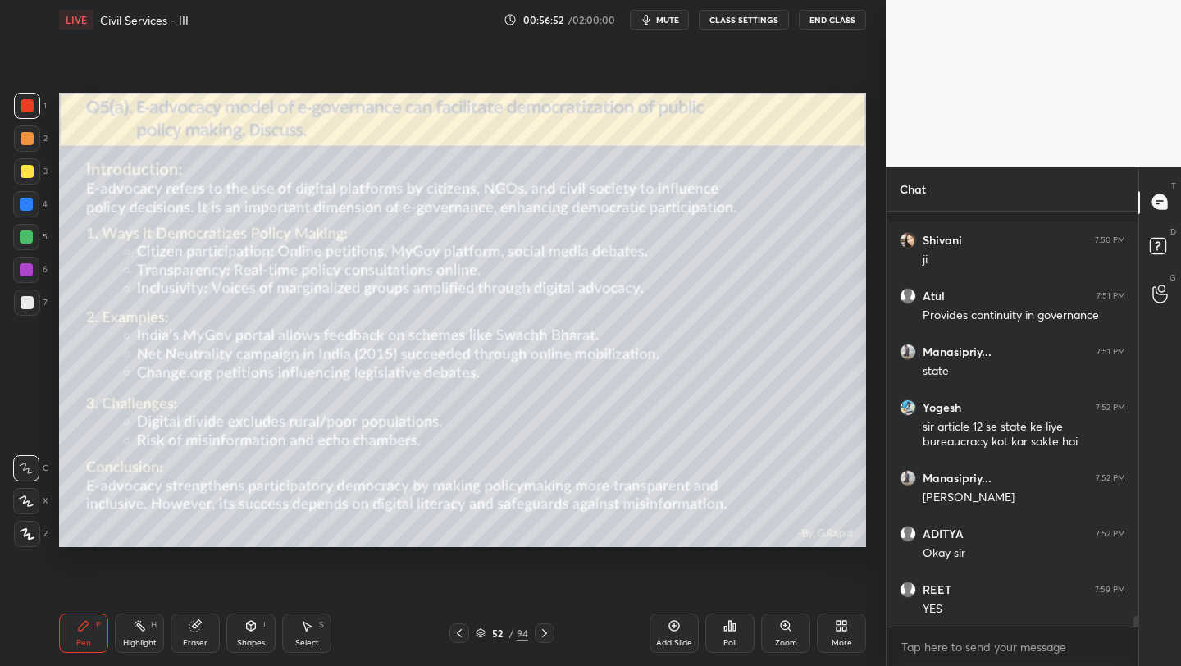
scroll to position [15771, 0]
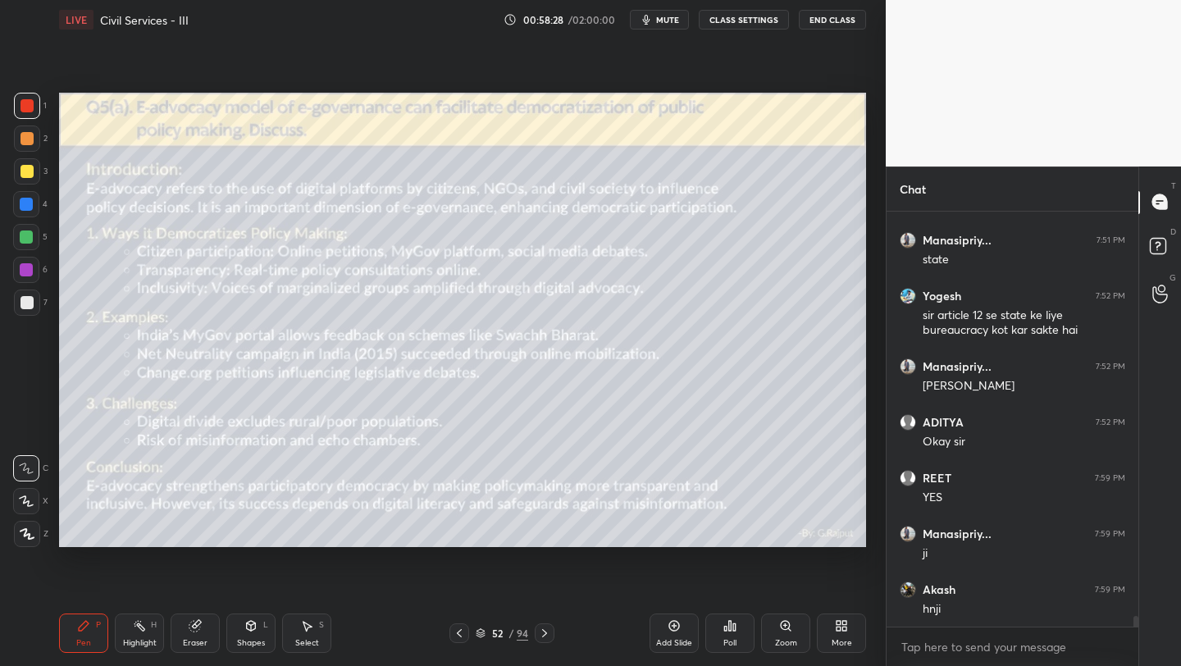
drag, startPoint x: 690, startPoint y: 645, endPoint x: 694, endPoint y: 654, distance: 9.2
click at [692, 650] on div "Add Slide" at bounding box center [673, 632] width 49 height 39
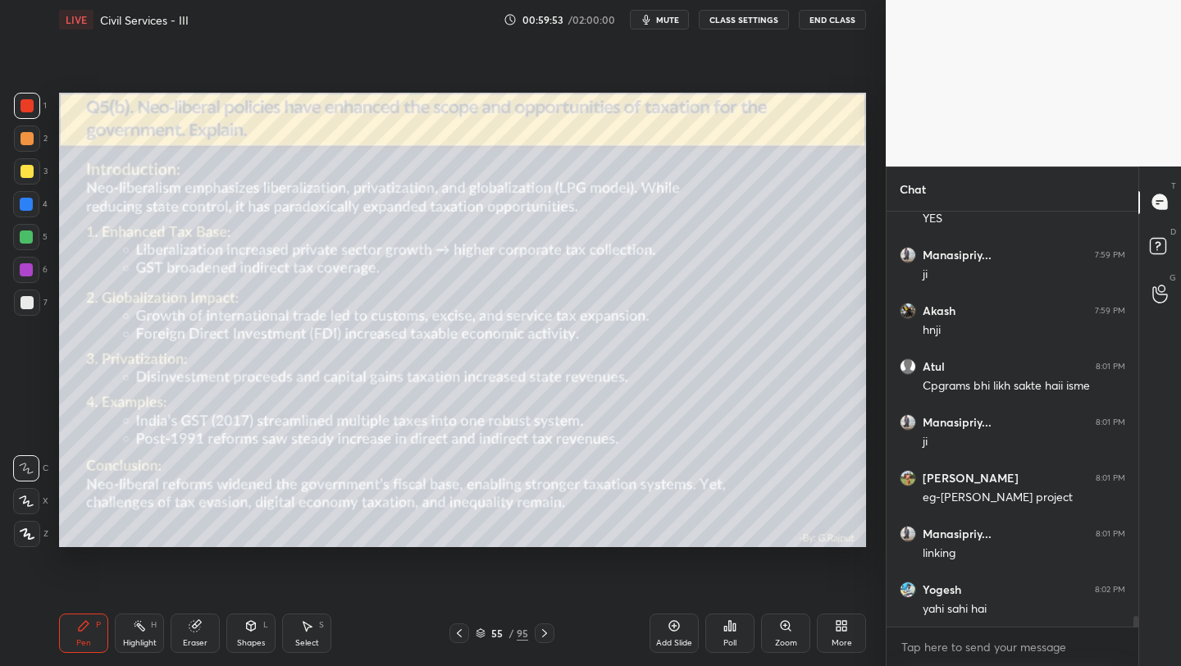
scroll to position [16106, 0]
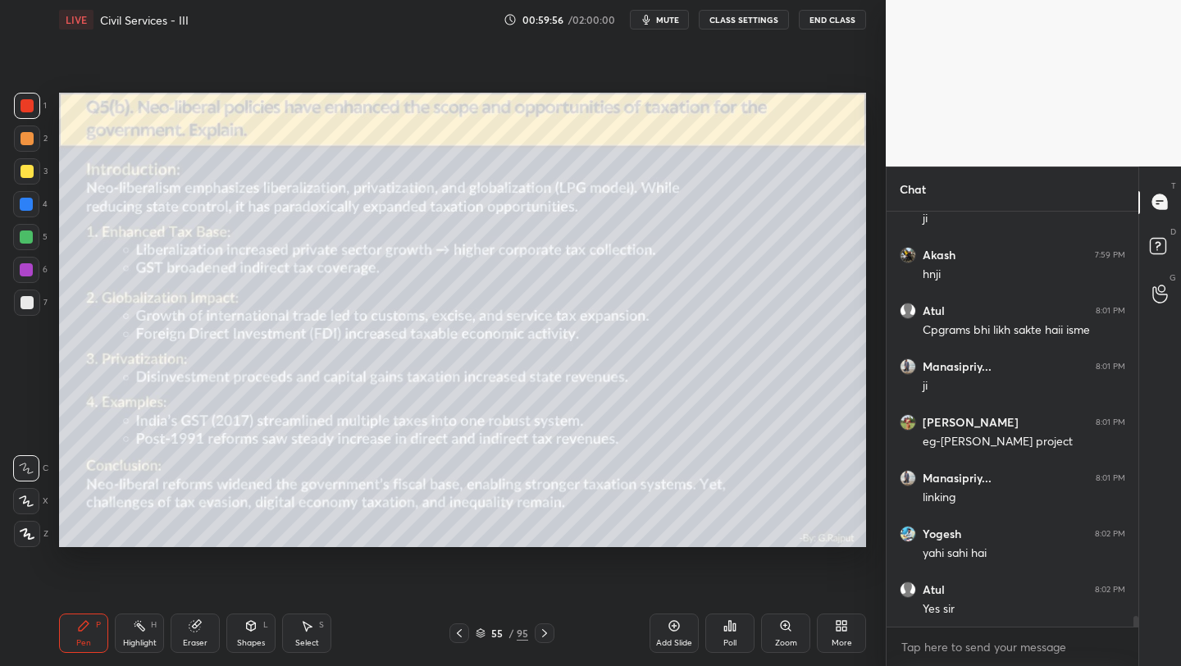
click at [27, 303] on div at bounding box center [27, 302] width 13 height 13
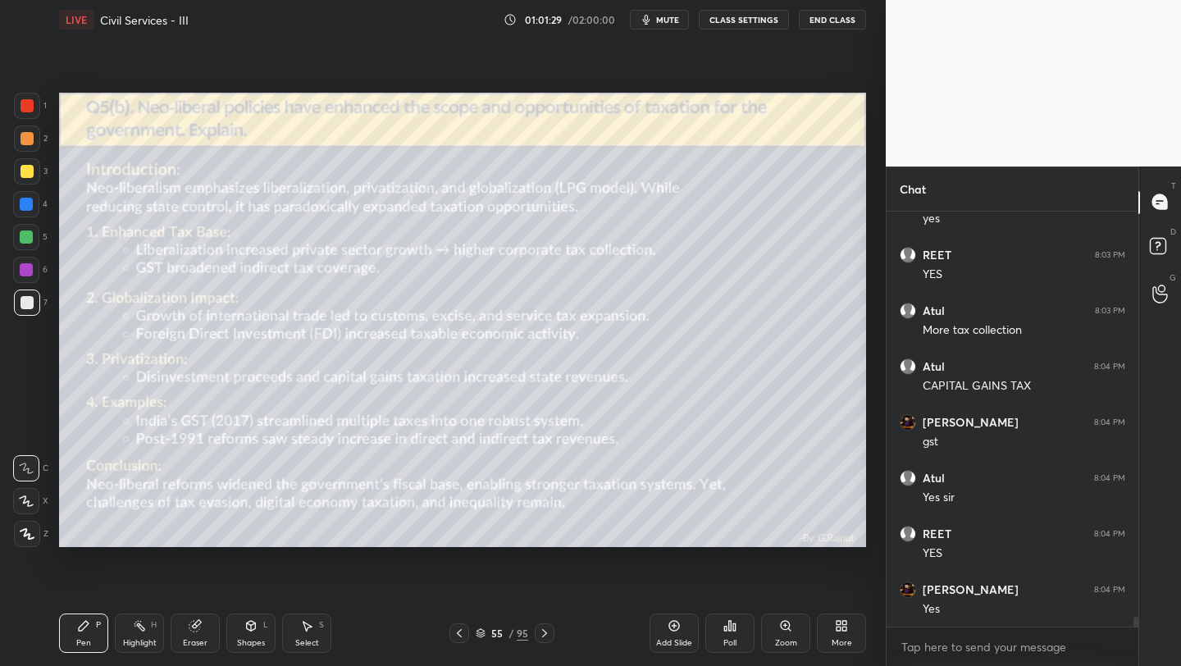
scroll to position [16887, 0]
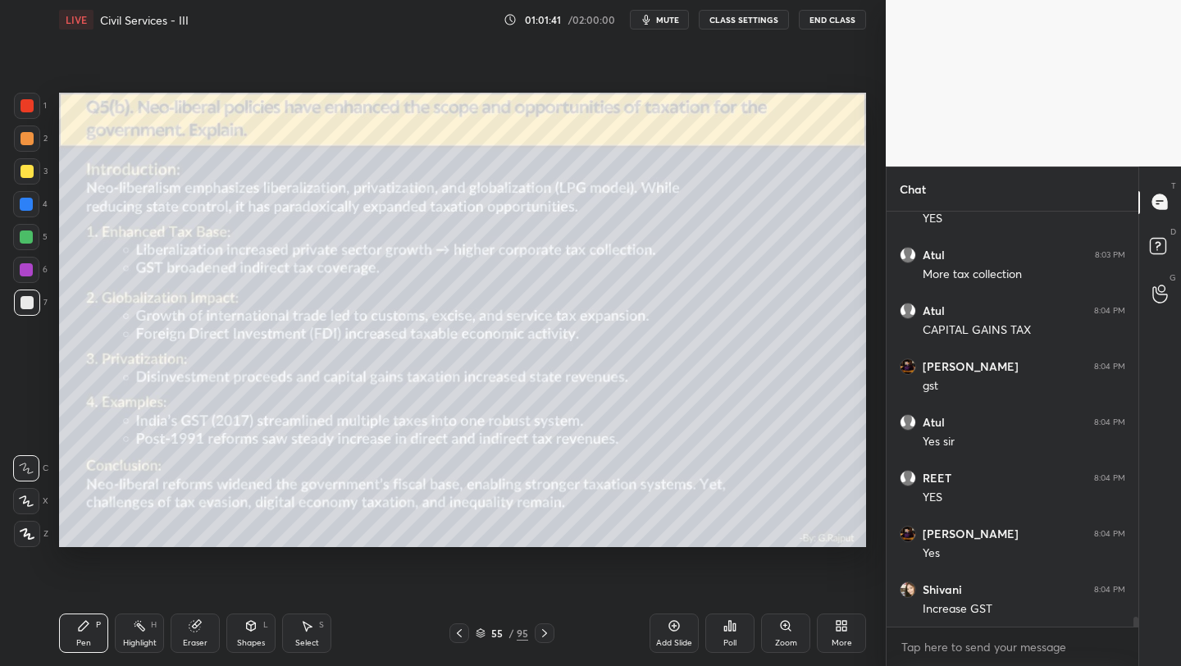
click at [666, 633] on div "Add Slide" at bounding box center [673, 632] width 49 height 39
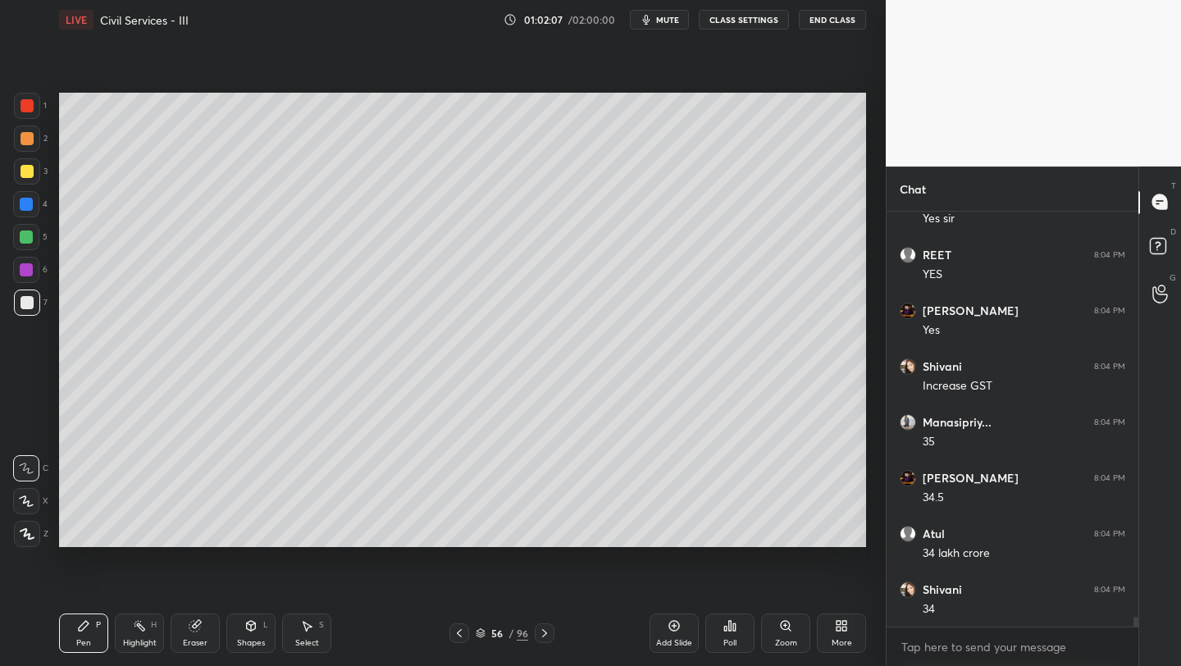
scroll to position [17170, 0]
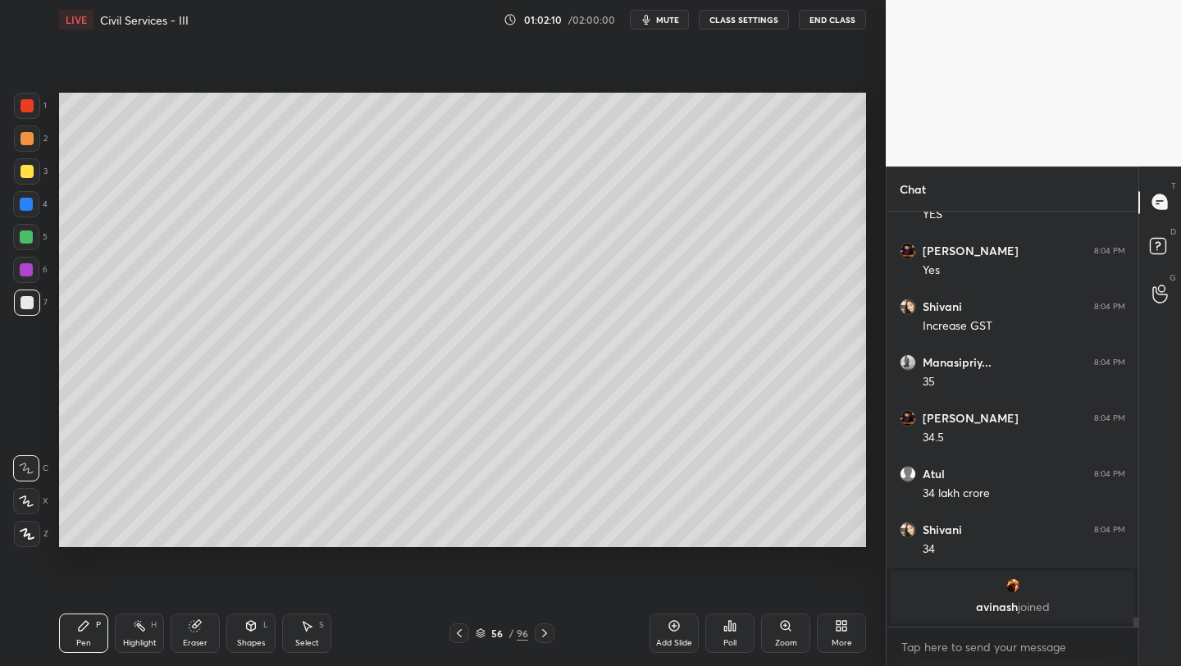
drag, startPoint x: 205, startPoint y: 624, endPoint x: 202, endPoint y: 609, distance: 15.1
click at [205, 624] on div "Eraser" at bounding box center [195, 632] width 49 height 39
click at [28, 533] on span "Erase all" at bounding box center [26, 533] width 25 height 11
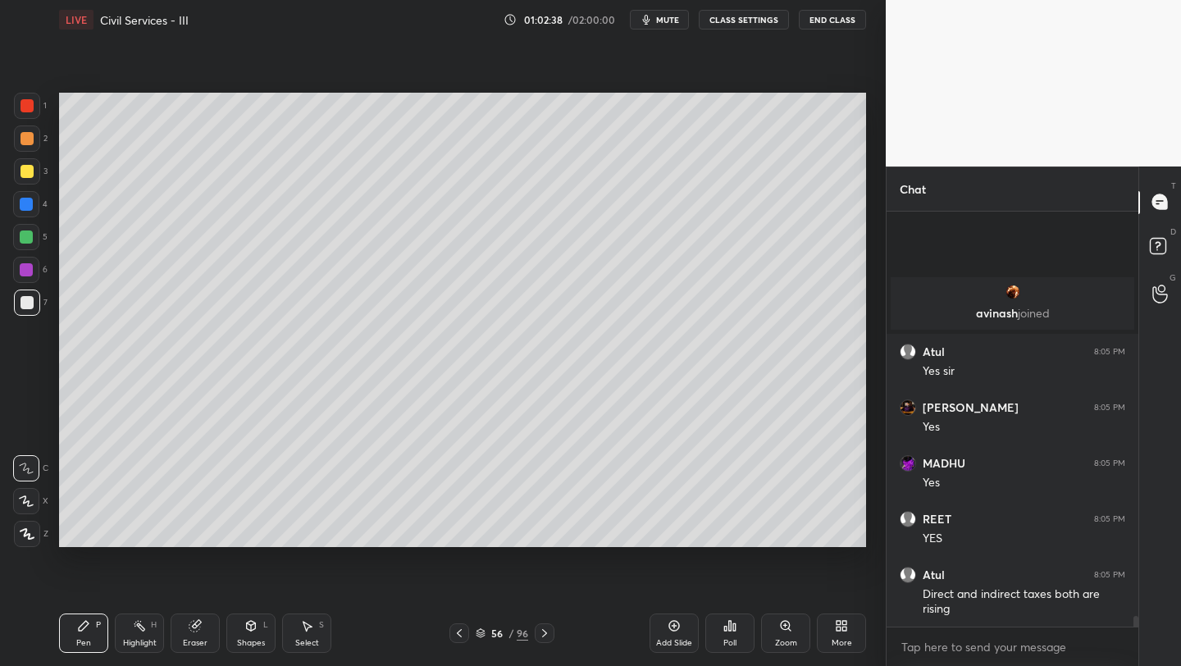
scroll to position [15930, 0]
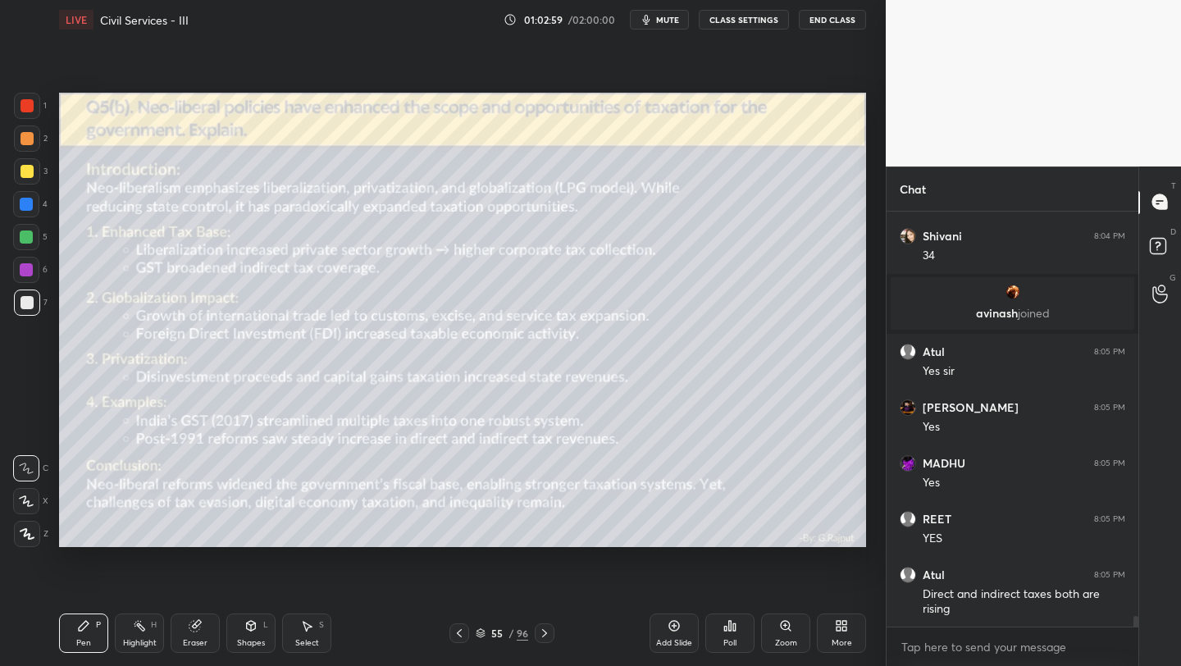
click at [667, 624] on icon at bounding box center [673, 625] width 13 height 13
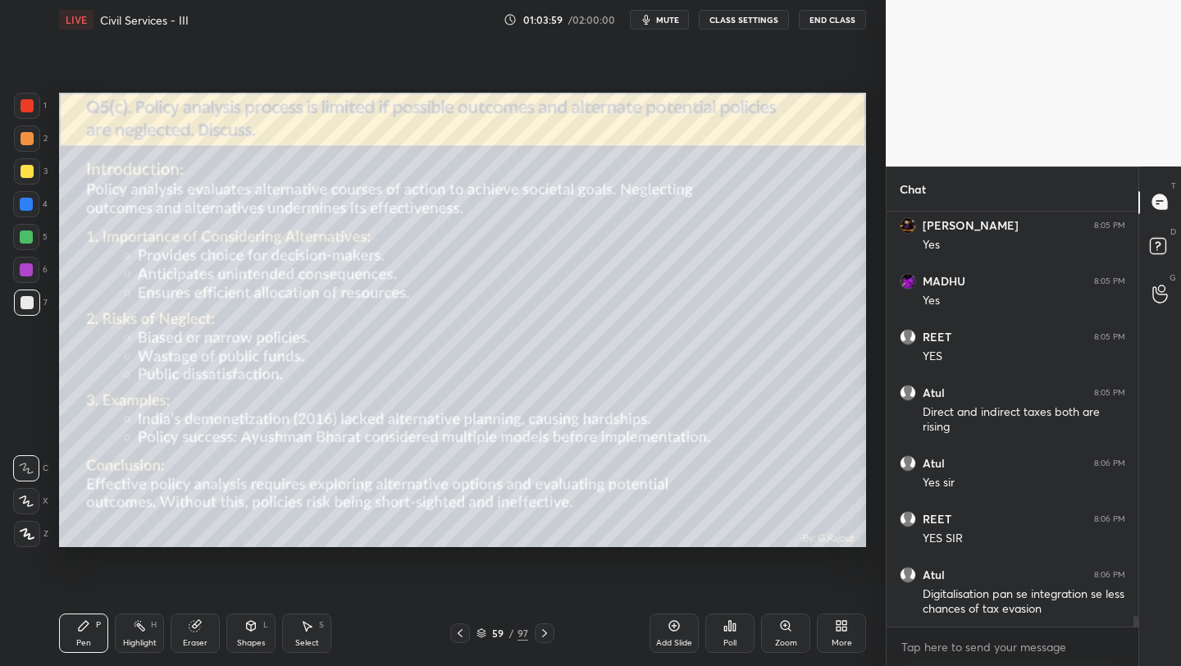
scroll to position [16168, 0]
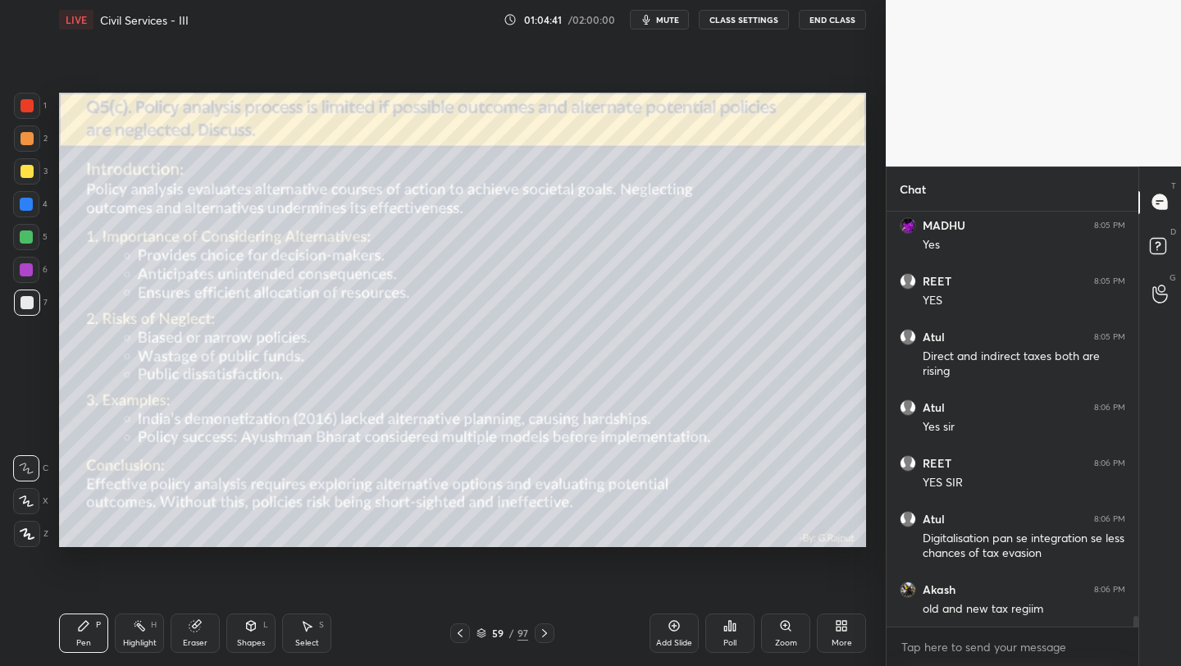
click at [32, 106] on div at bounding box center [27, 105] width 13 height 13
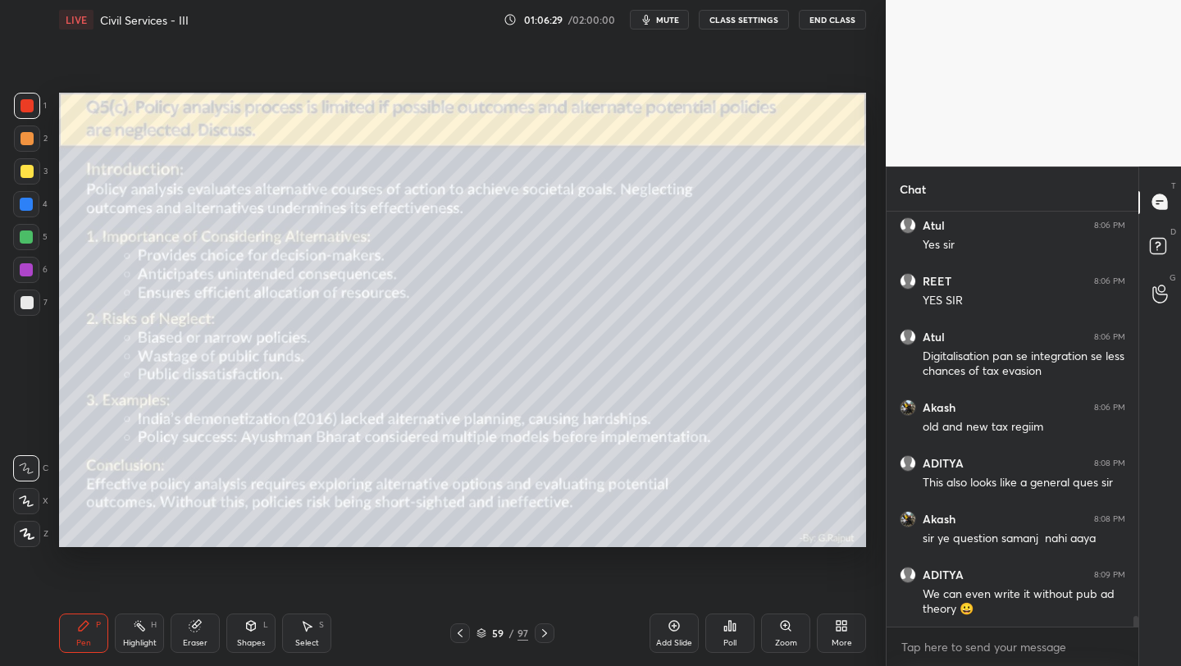
scroll to position [16405, 0]
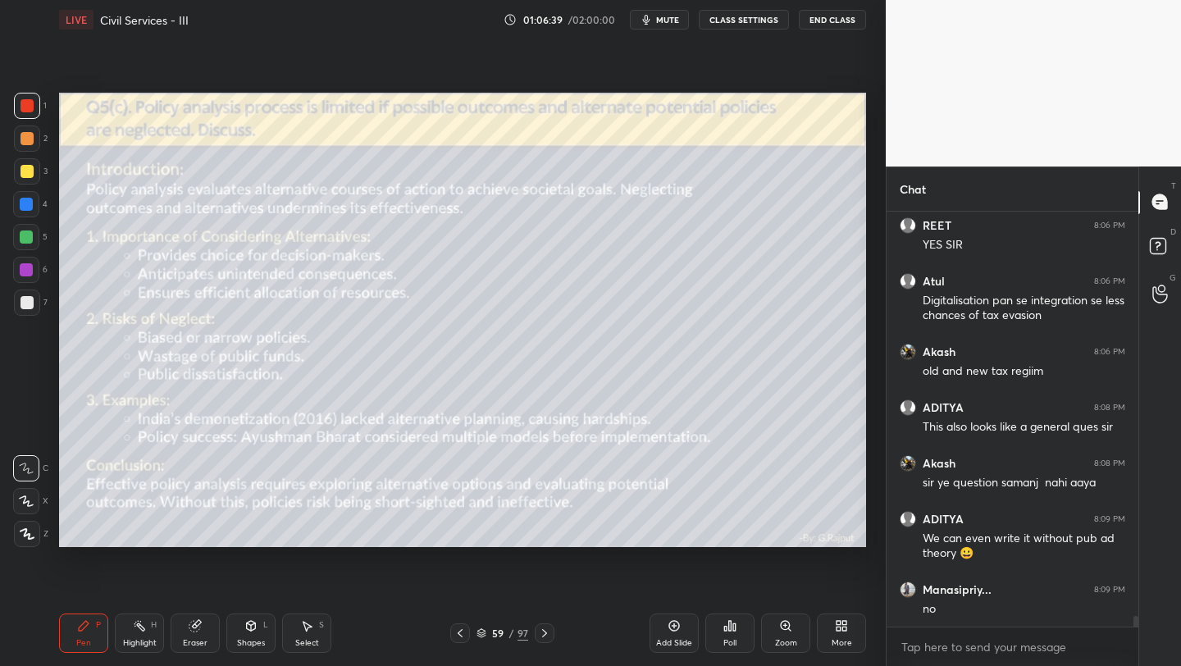
drag, startPoint x: 685, startPoint y: 637, endPoint x: 682, endPoint y: 564, distance: 73.0
click at [684, 636] on div "Add Slide" at bounding box center [673, 632] width 49 height 39
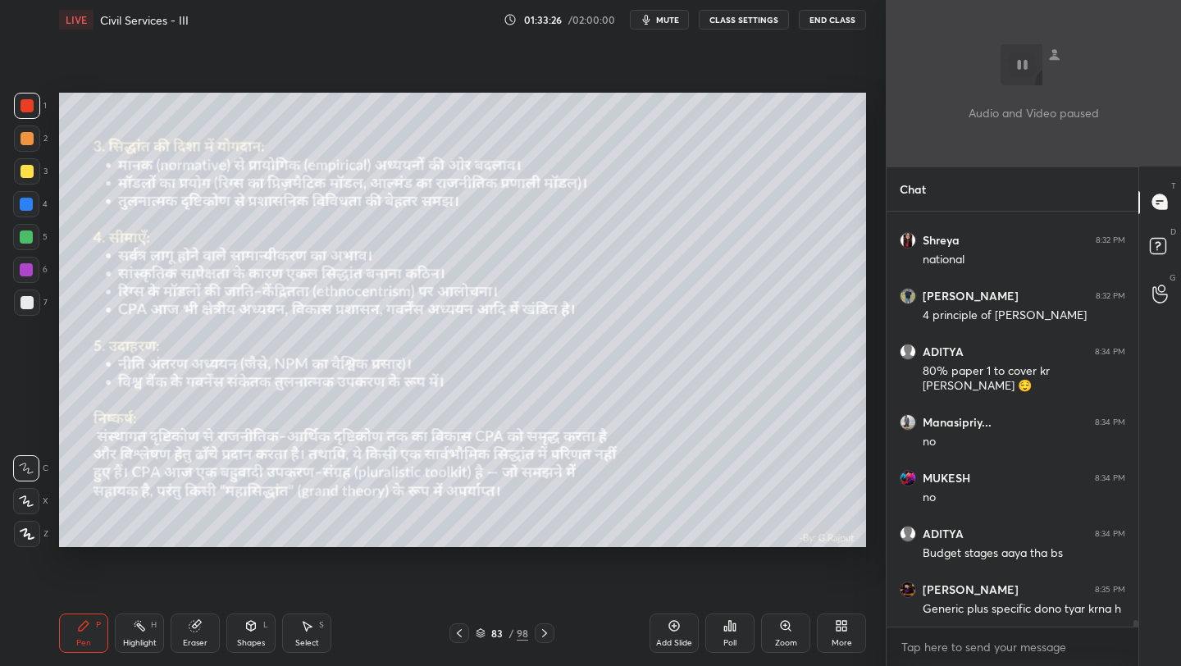
scroll to position [26643, 0]
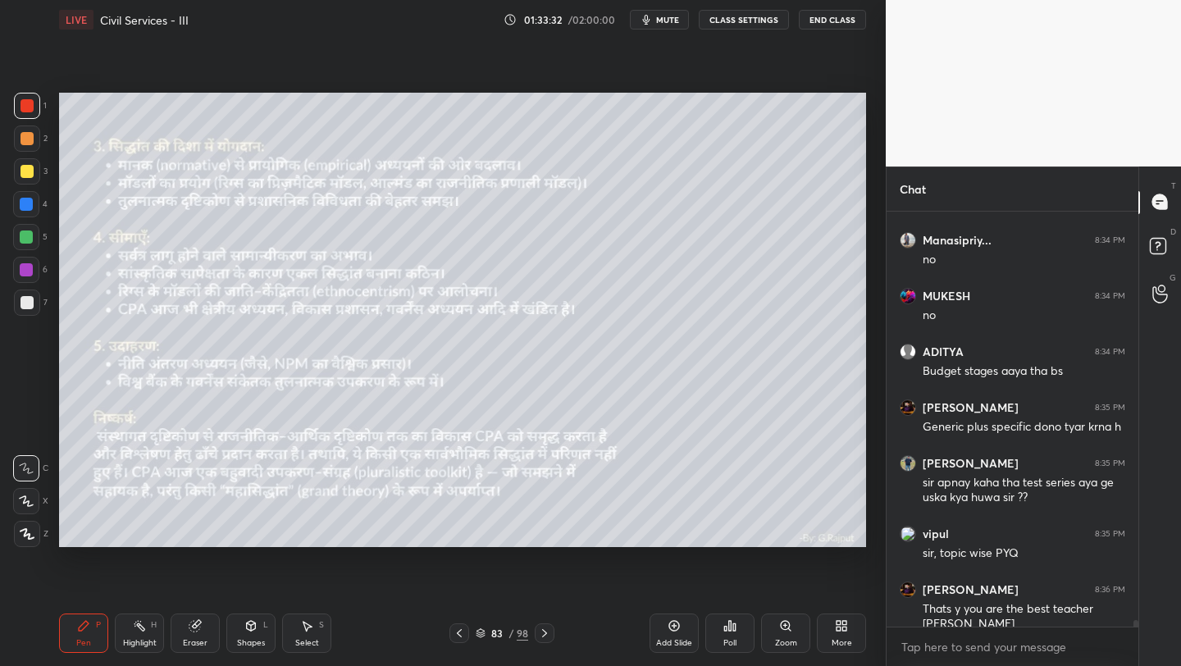
click at [850, 624] on div "More" at bounding box center [841, 632] width 49 height 39
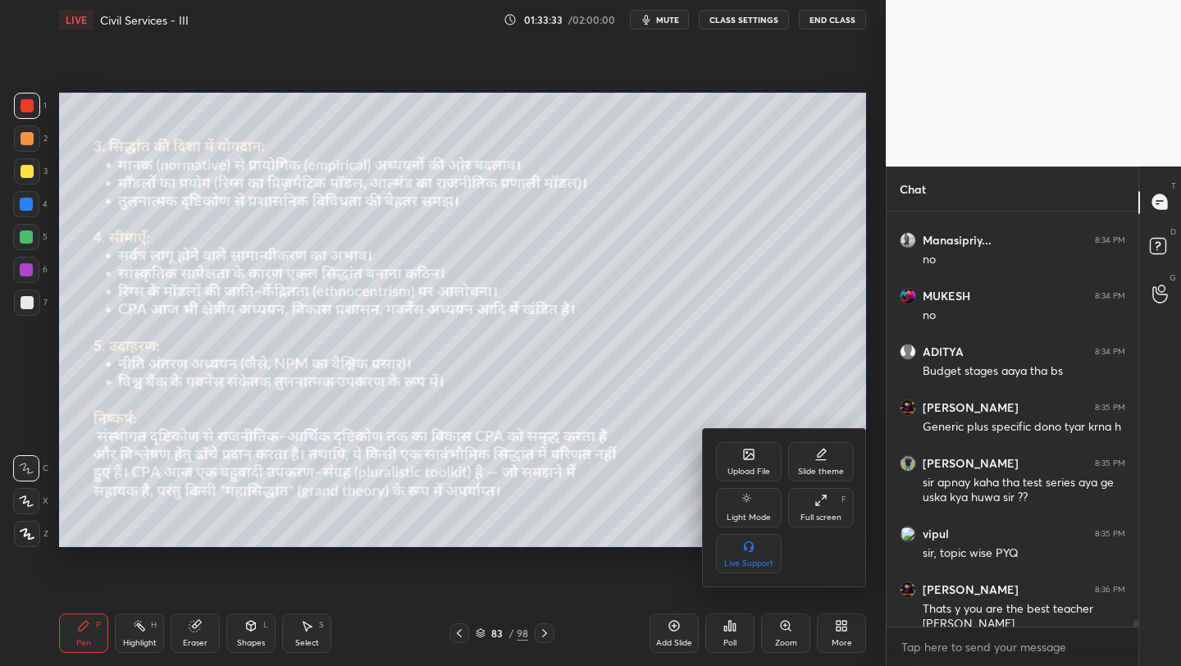
click at [739, 467] on div "Upload File" at bounding box center [748, 471] width 43 height 8
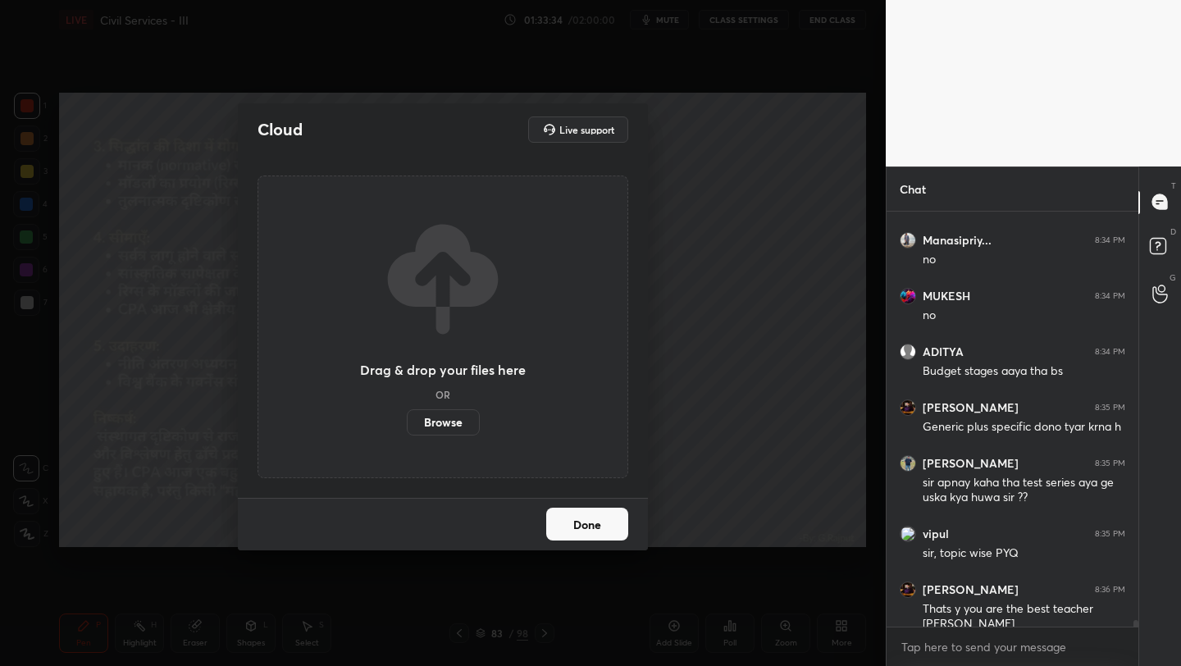
click at [439, 425] on label "Browse" at bounding box center [443, 422] width 73 height 26
click at [407, 425] on input "Browse" at bounding box center [407, 422] width 0 height 26
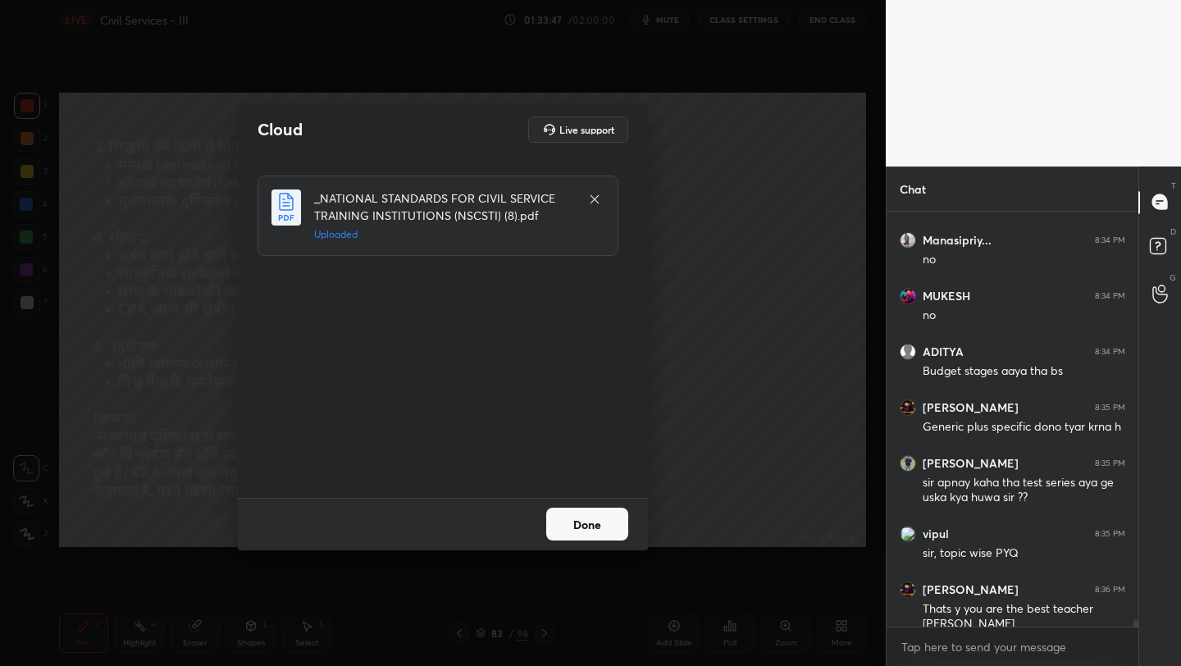
click at [602, 520] on button "Done" at bounding box center [587, 524] width 82 height 33
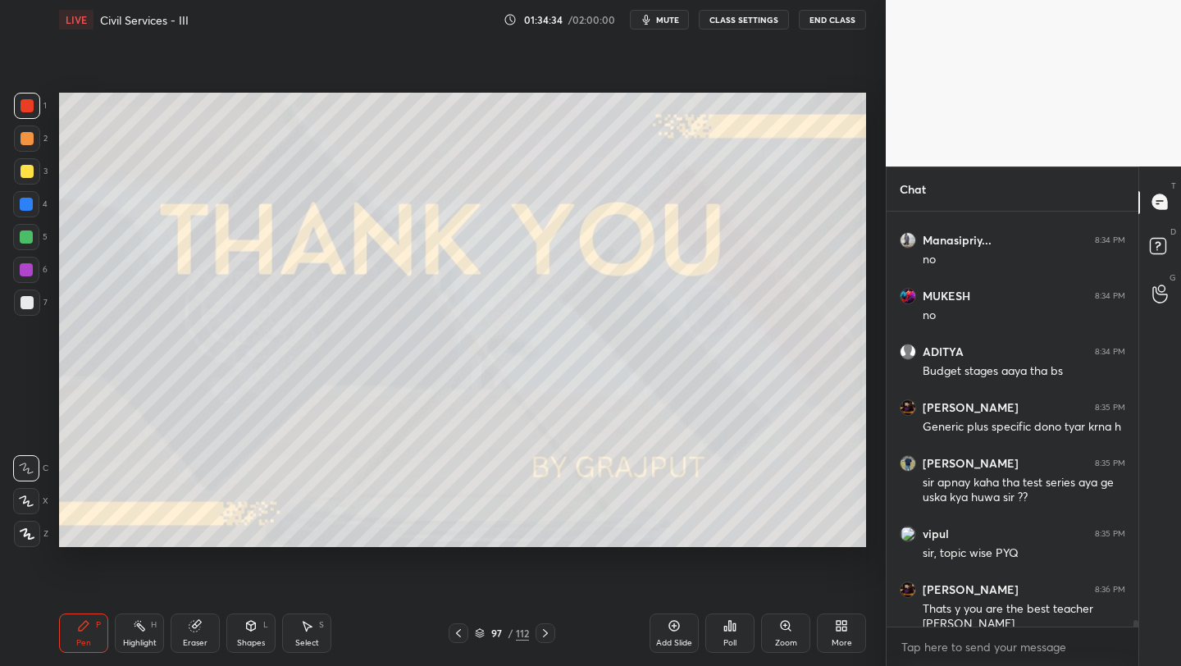
click at [841, 633] on div "More" at bounding box center [841, 632] width 49 height 39
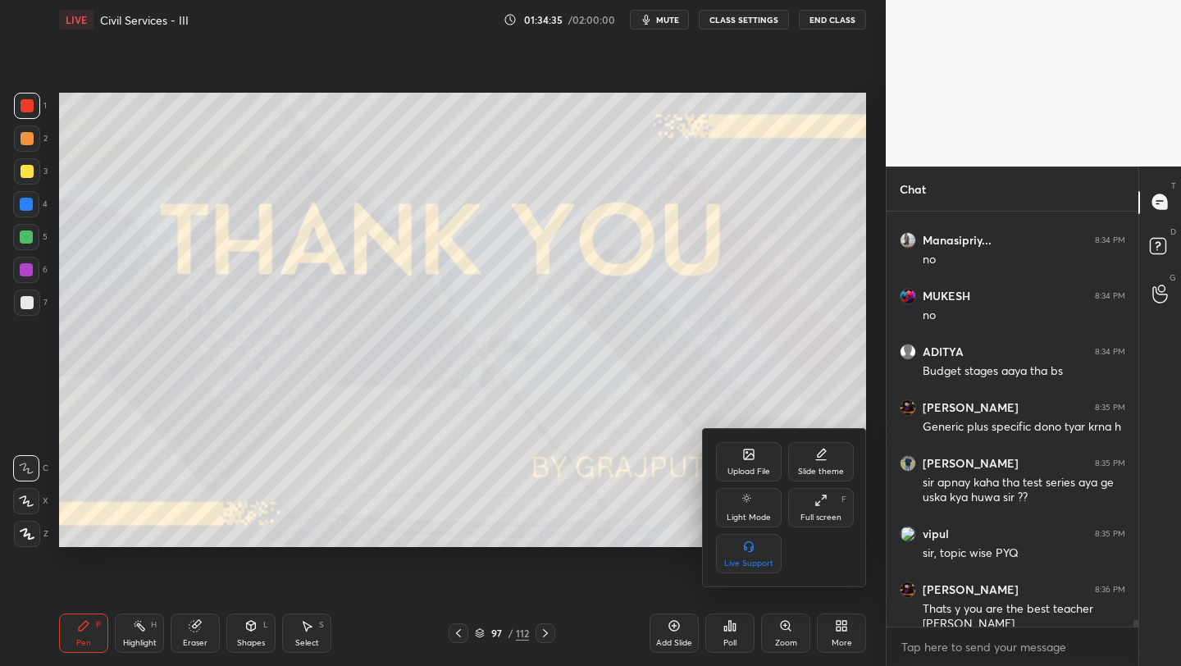
click at [760, 467] on div "Upload File" at bounding box center [748, 471] width 43 height 8
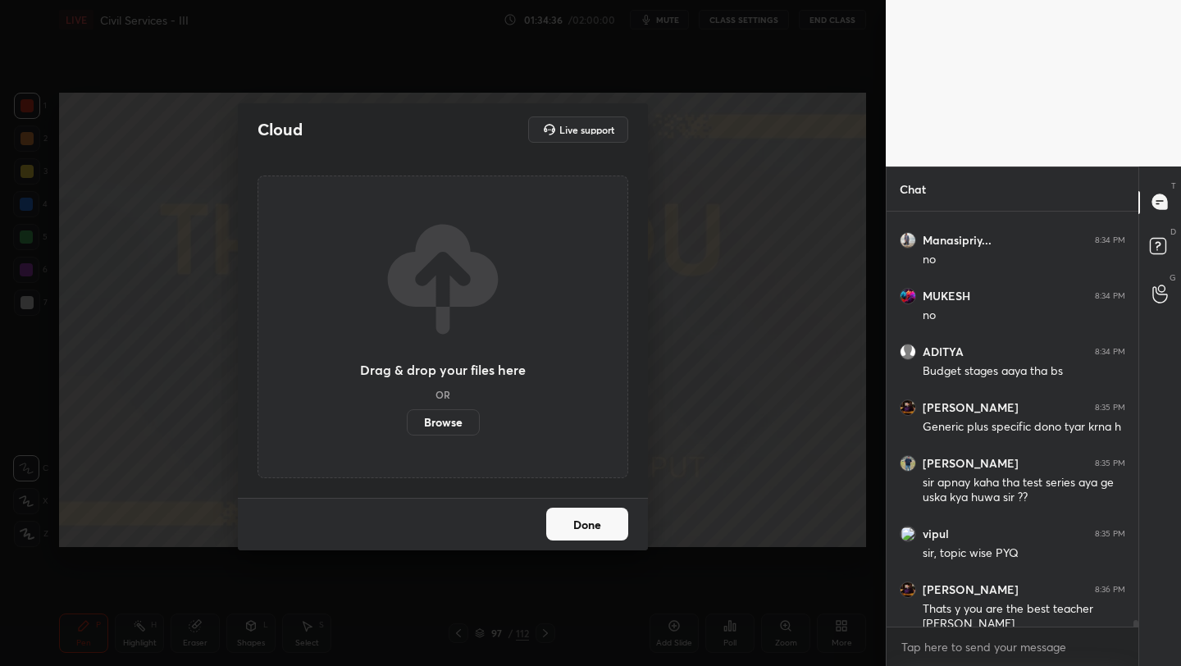
click at [446, 424] on label "Browse" at bounding box center [443, 422] width 73 height 26
click at [407, 424] on input "Browse" at bounding box center [407, 422] width 0 height 26
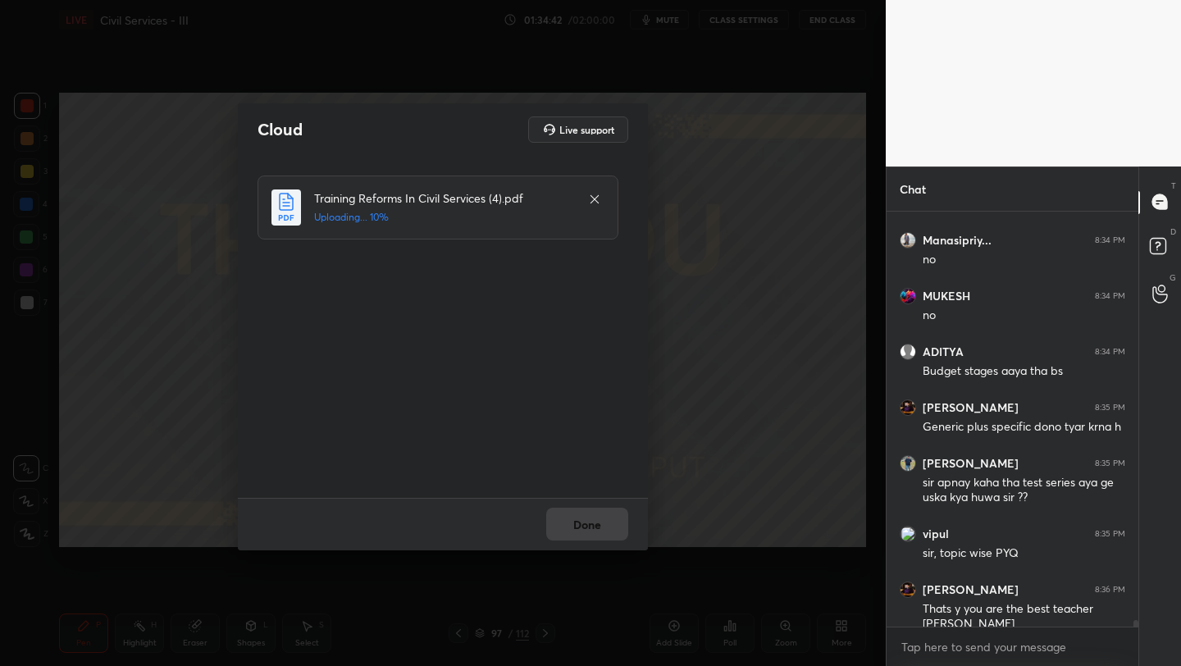
scroll to position [26702, 0]
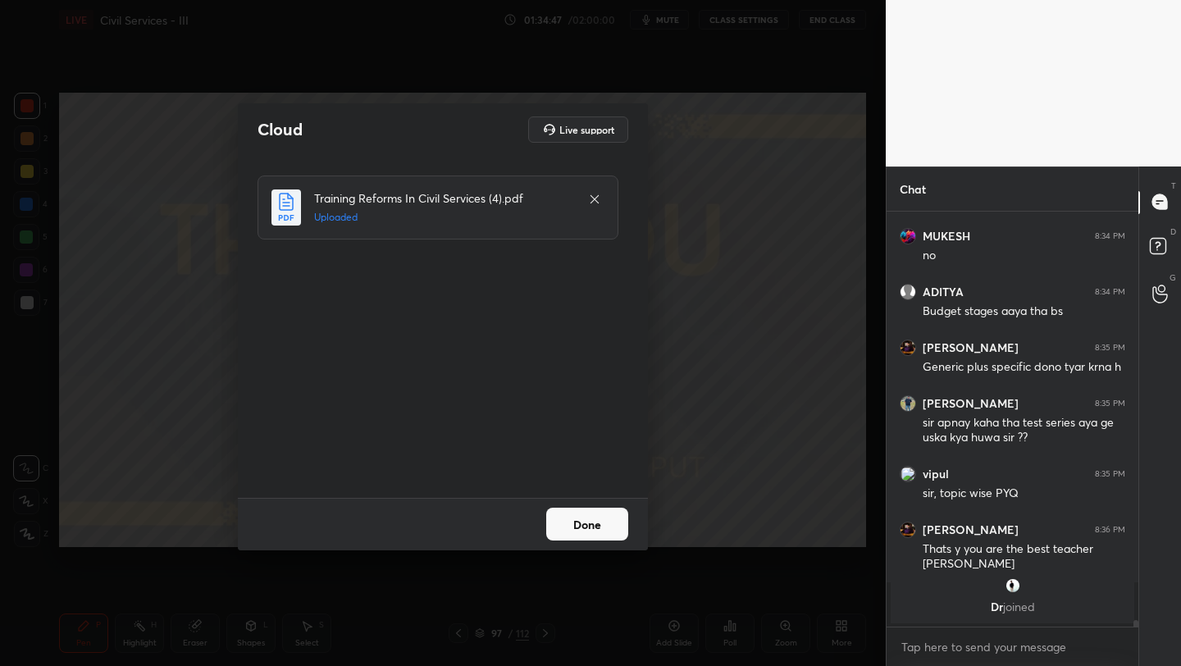
click at [595, 526] on button "Done" at bounding box center [587, 524] width 82 height 33
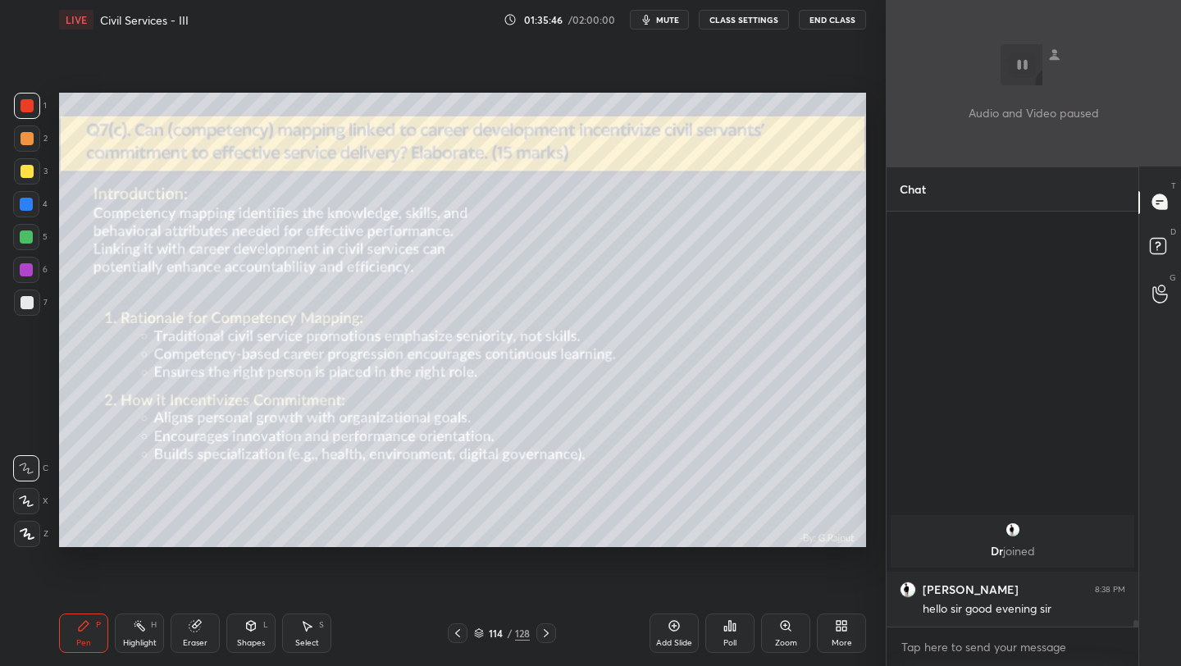
scroll to position [23694, 0]
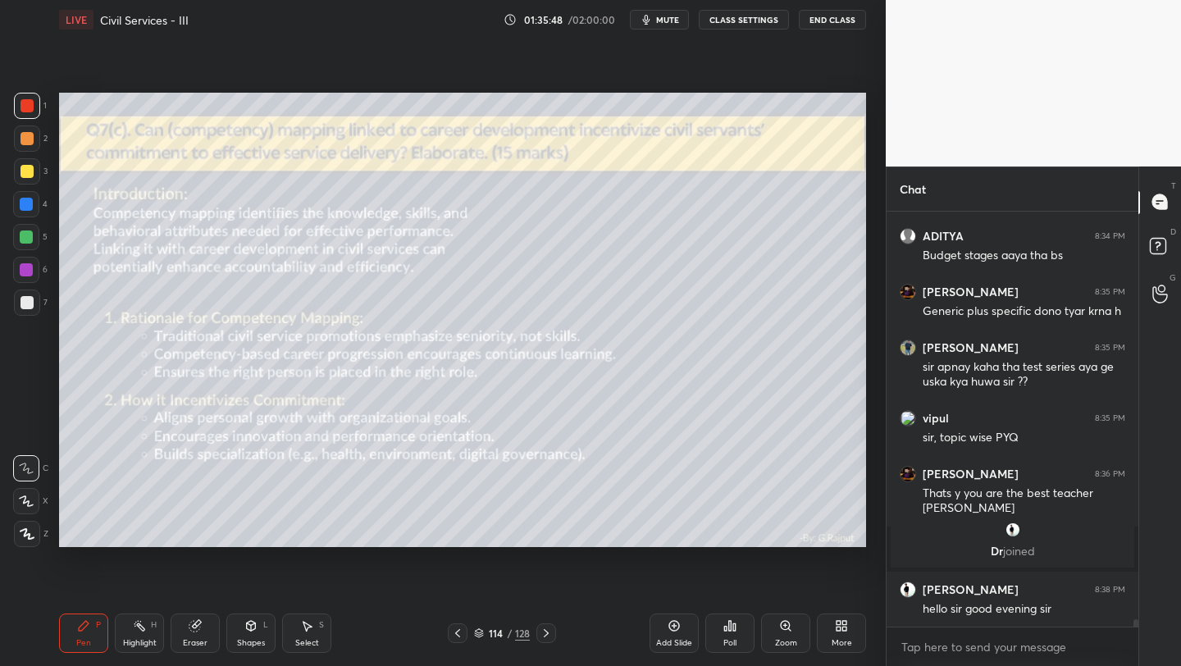
click at [836, 636] on div "More" at bounding box center [841, 632] width 49 height 39
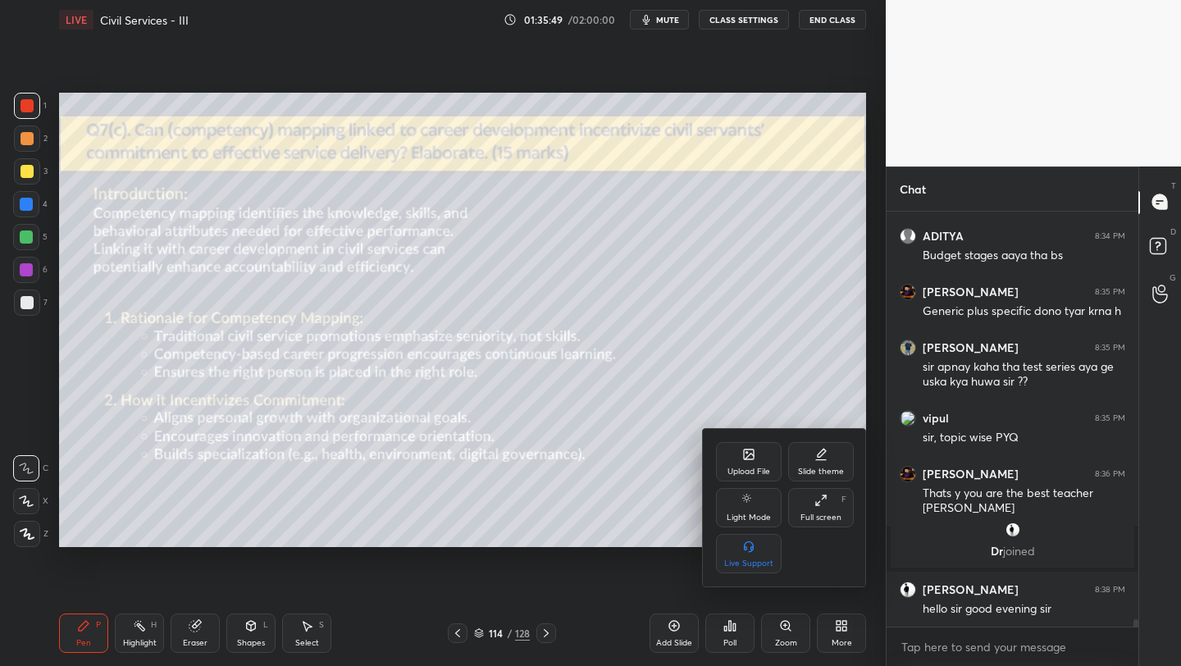
click at [655, 457] on div at bounding box center [590, 333] width 1181 height 666
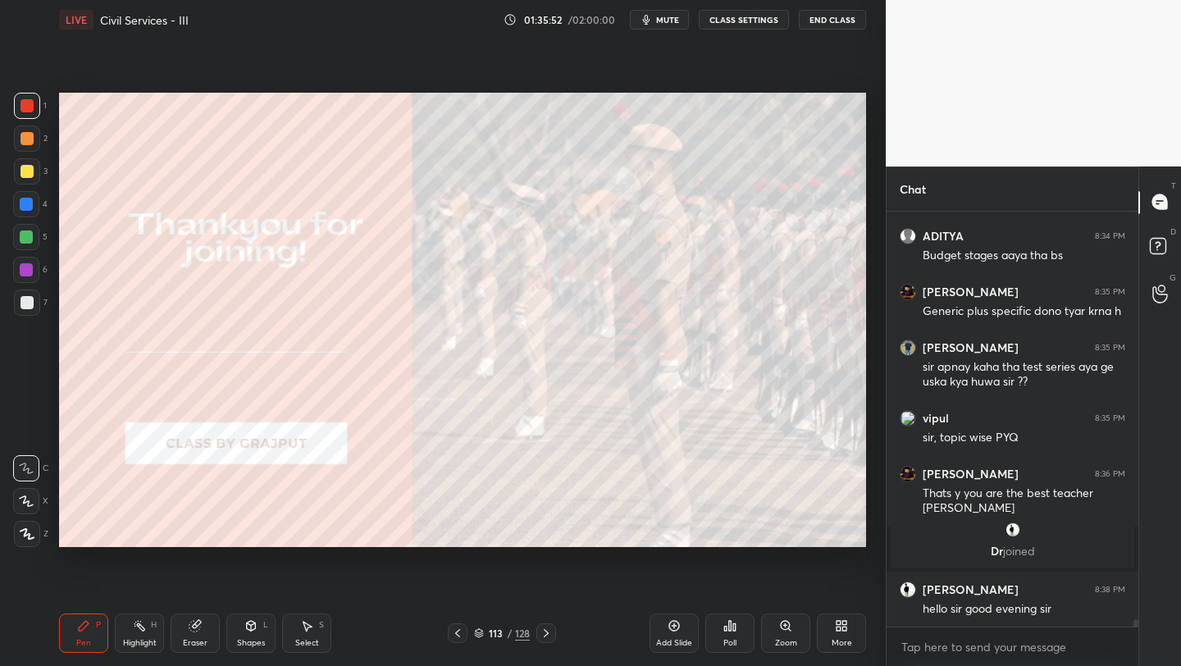
click at [844, 626] on icon at bounding box center [844, 628] width 4 height 4
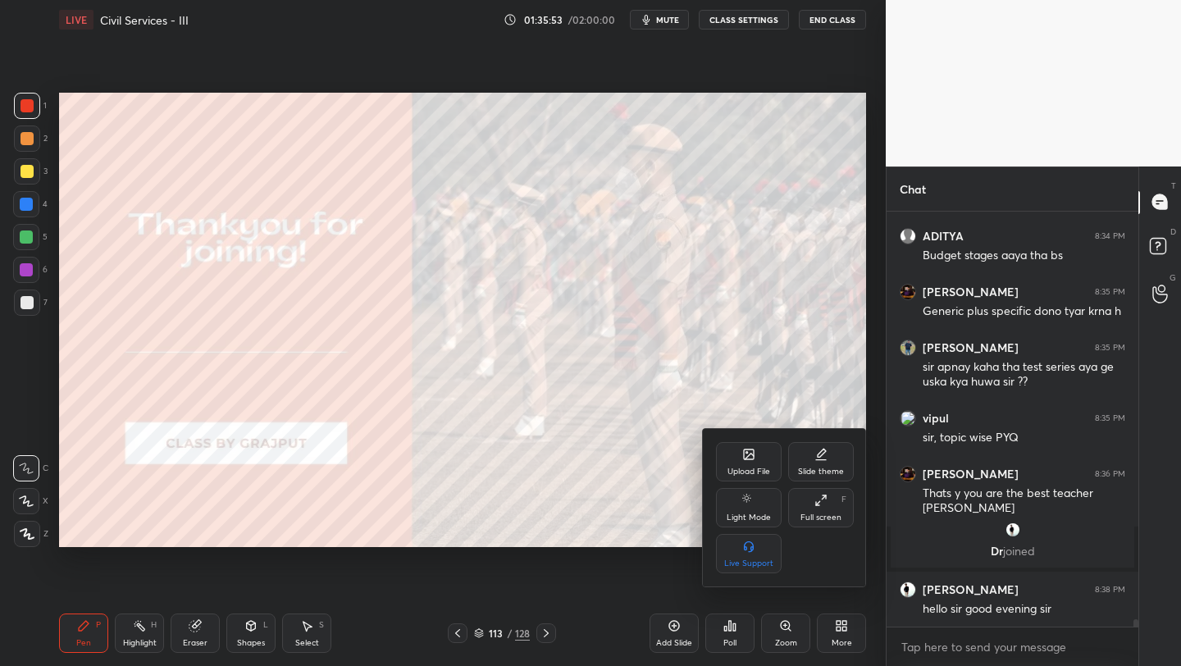
click at [754, 464] on div "Upload File" at bounding box center [749, 461] width 66 height 39
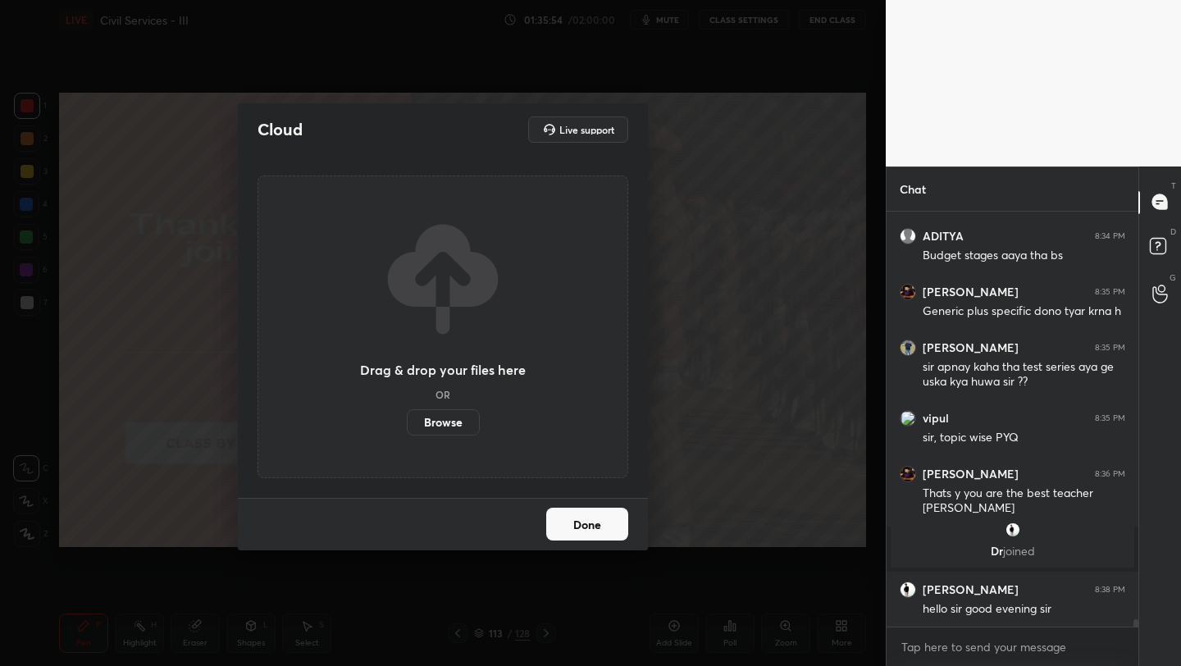
click at [441, 417] on label "Browse" at bounding box center [443, 422] width 73 height 26
click at [407, 417] on input "Browse" at bounding box center [407, 422] width 0 height 26
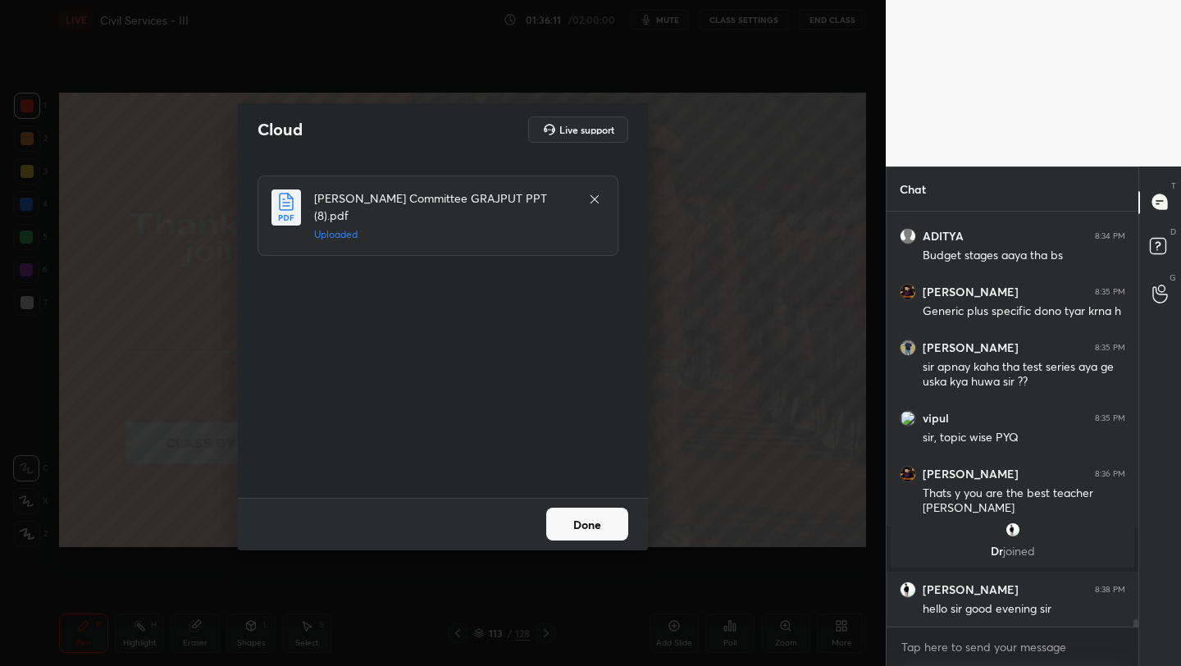
click at [590, 526] on button "Done" at bounding box center [587, 524] width 82 height 33
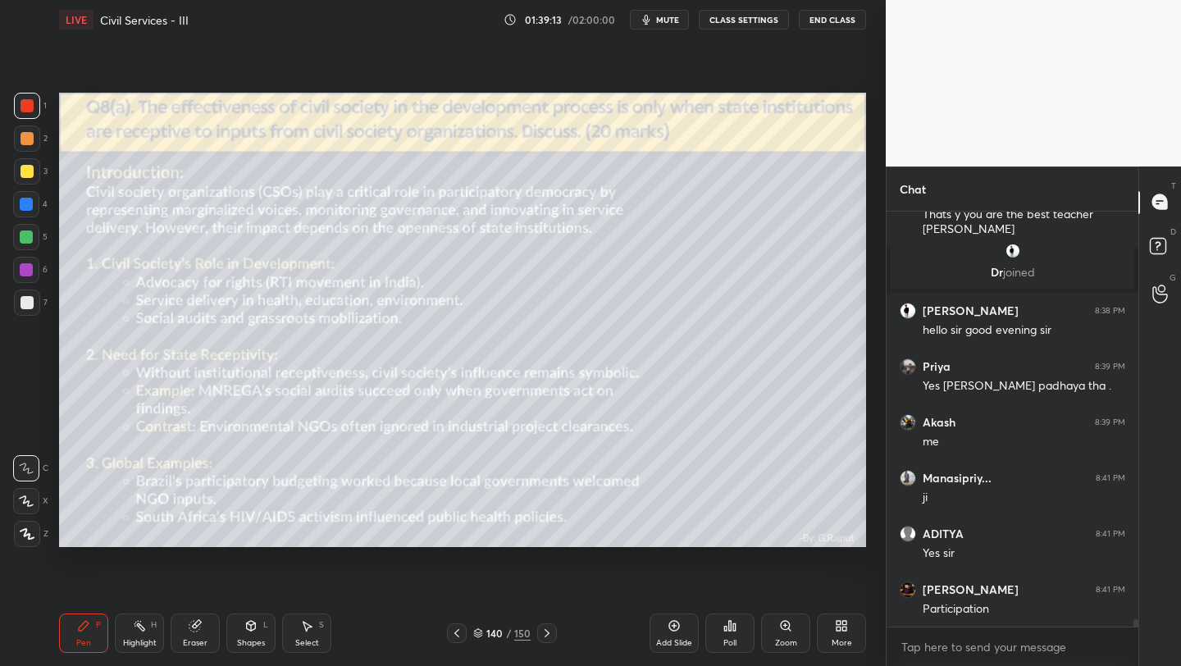
scroll to position [24028, 0]
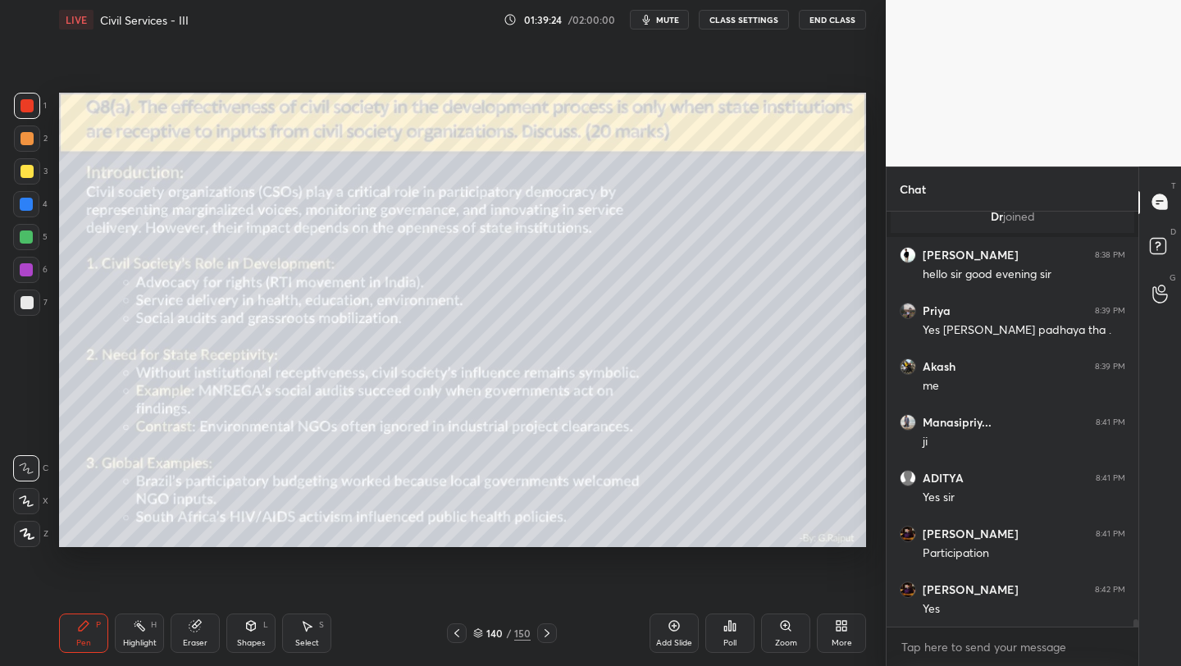
drag, startPoint x: 576, startPoint y: 66, endPoint x: 567, endPoint y: 87, distance: 22.8
click at [569, 84] on div "Setting up your live class Poll for secs No correct answer Start poll" at bounding box center [462, 319] width 820 height 561
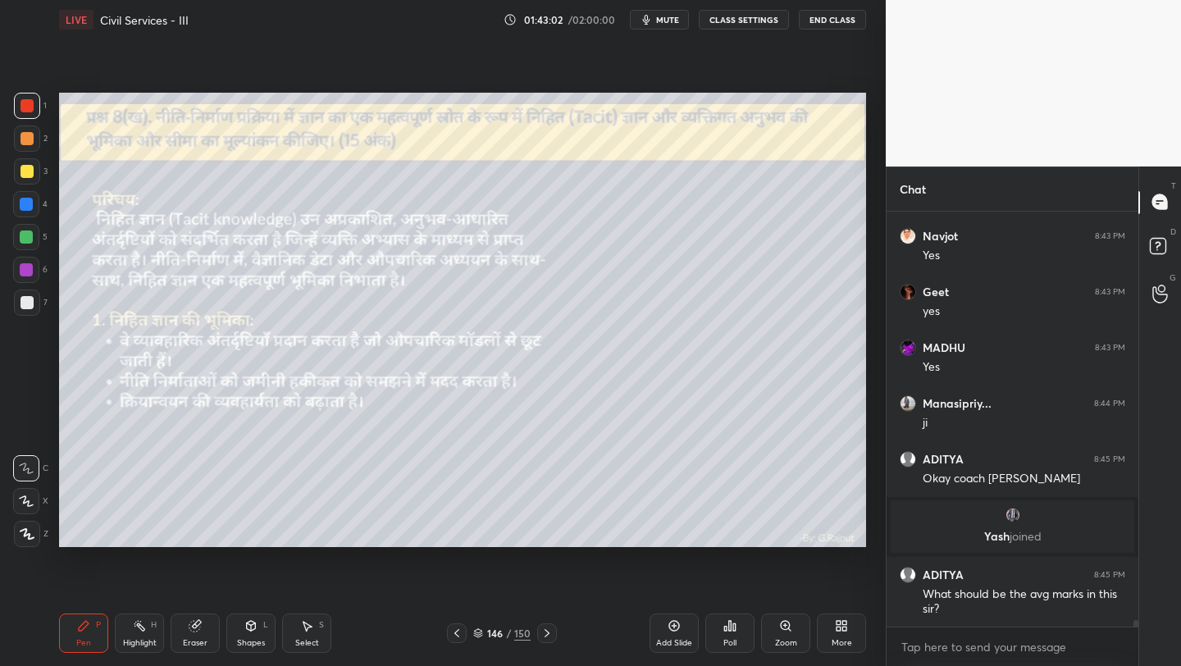
scroll to position [24637, 0]
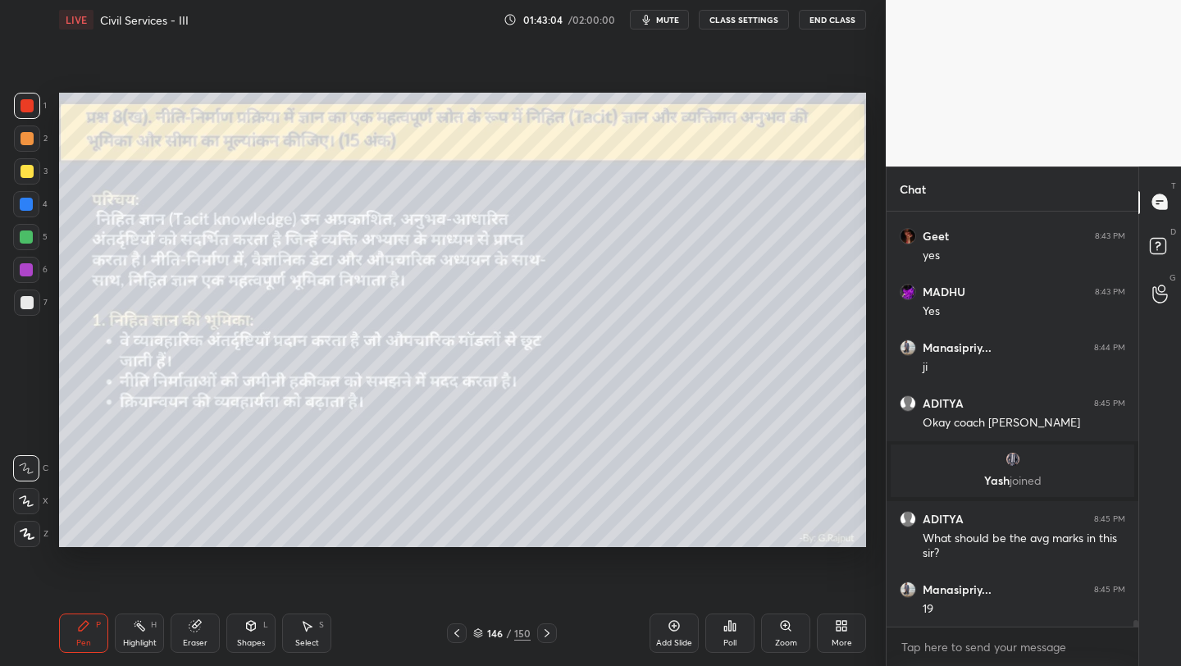
drag, startPoint x: 664, startPoint y: 654, endPoint x: 672, endPoint y: 642, distance: 14.3
click at [662, 656] on div "Add Slide Poll Zoom More" at bounding box center [757, 633] width 216 height 92
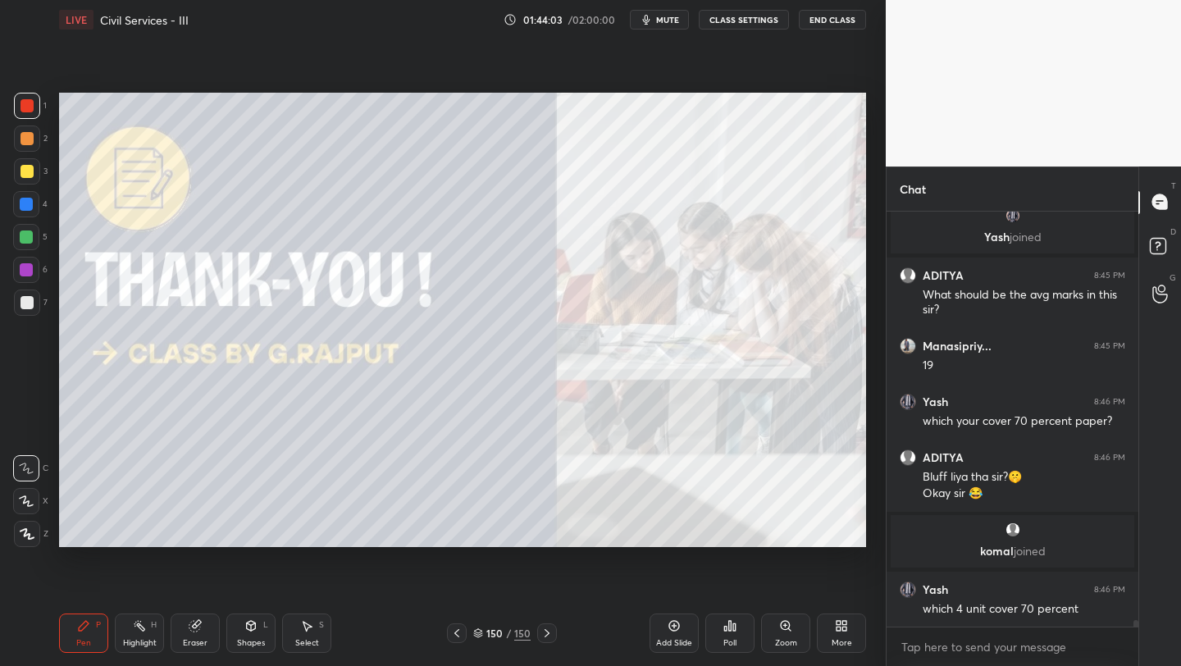
scroll to position [24862, 0]
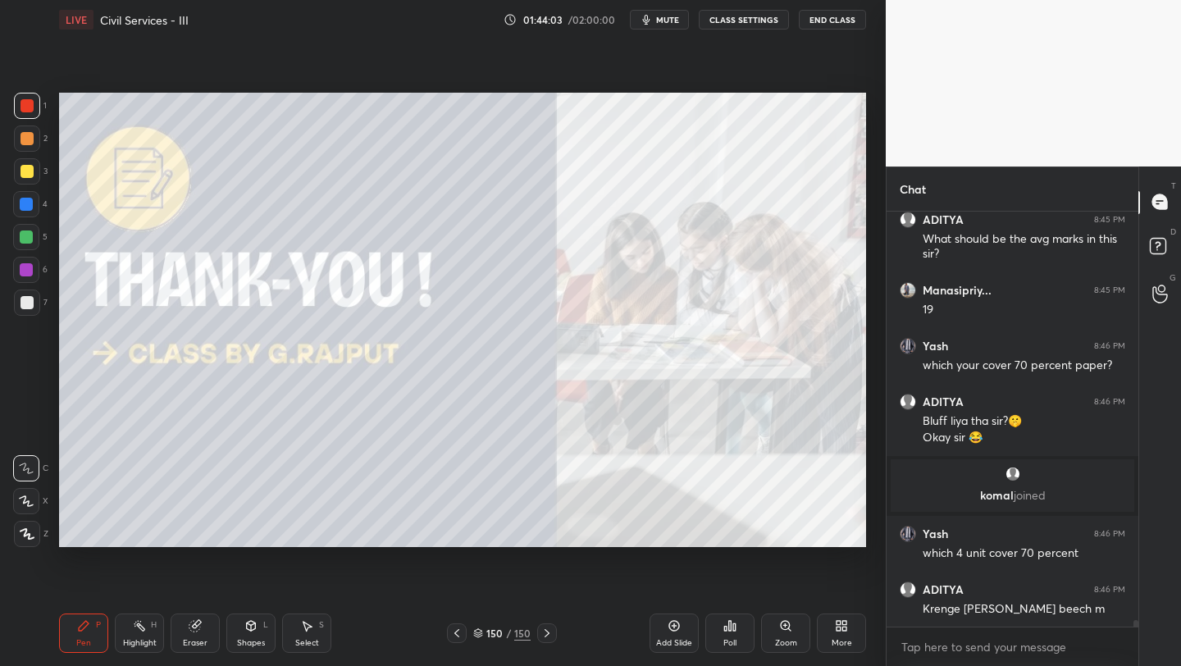
click at [667, 639] on div "Add Slide" at bounding box center [674, 643] width 36 height 8
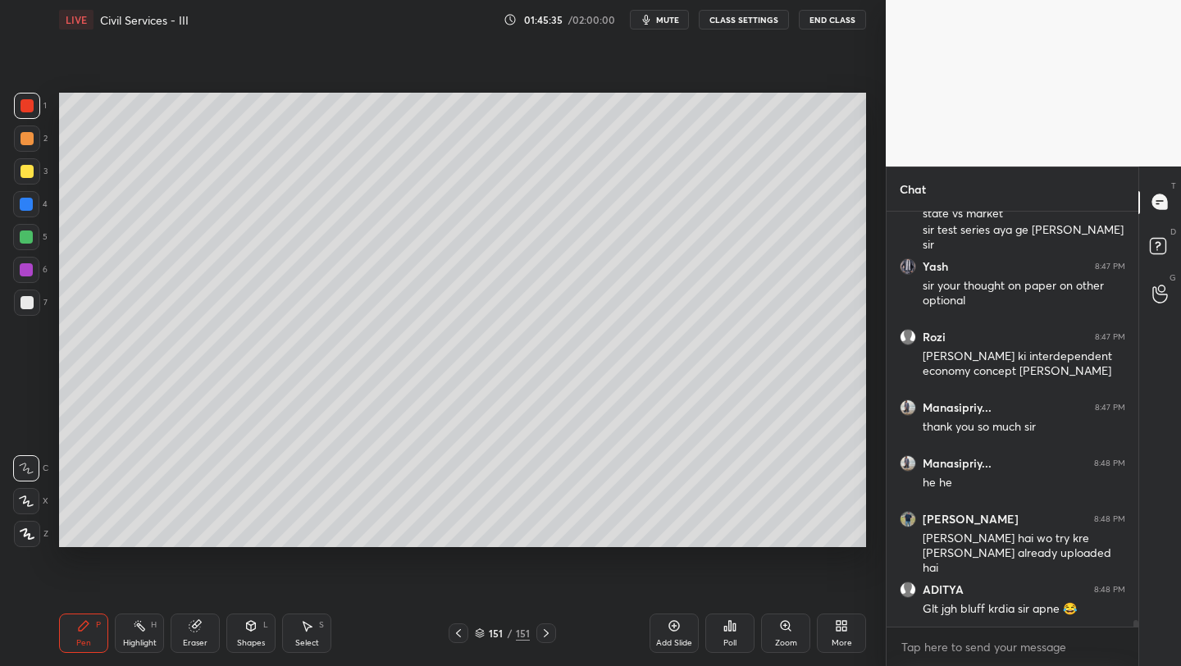
scroll to position [25481, 0]
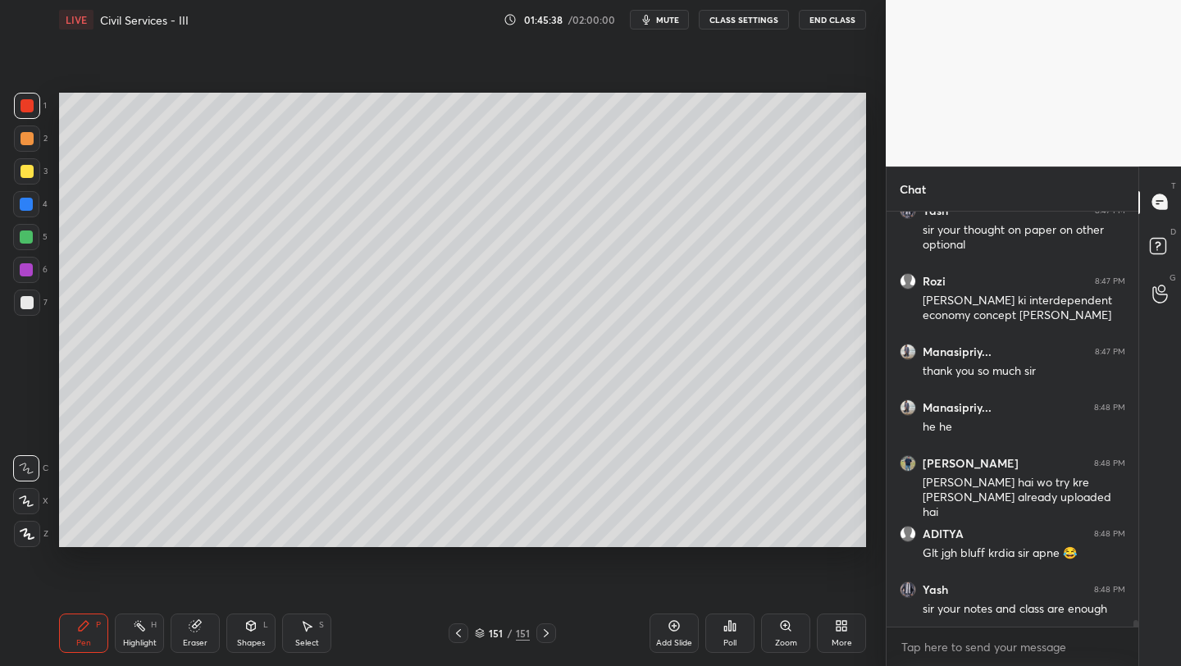
click at [680, 638] on div "Add Slide" at bounding box center [673, 632] width 49 height 39
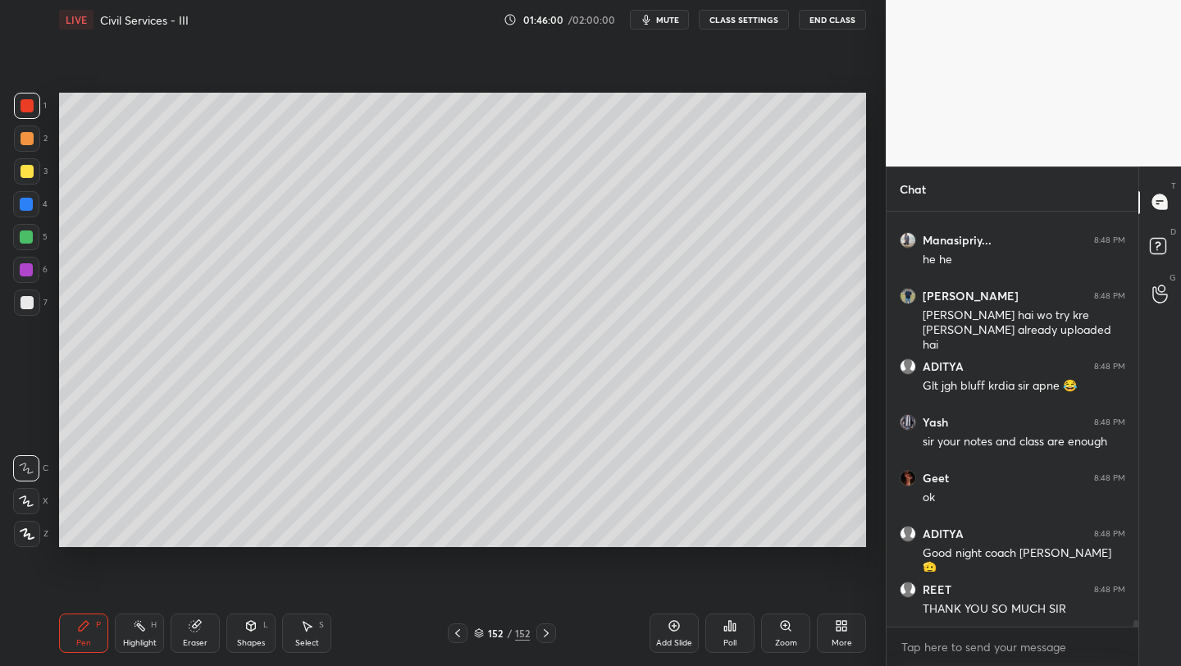
scroll to position [25704, 0]
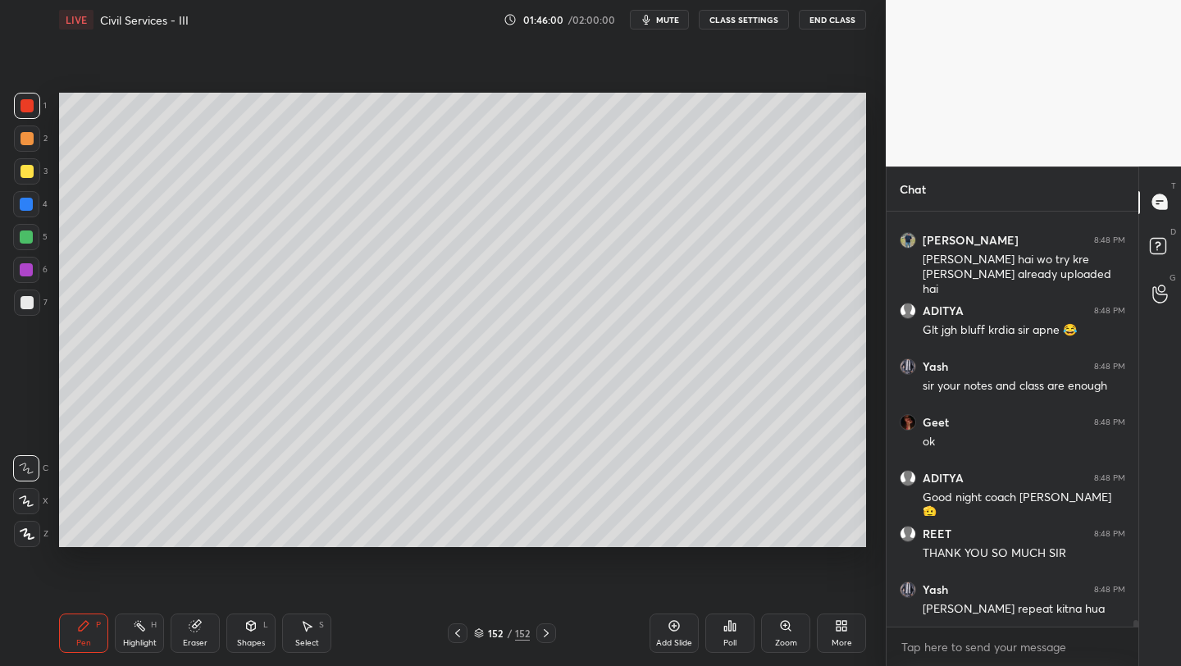
click at [836, 21] on button "End Class" at bounding box center [832, 20] width 67 height 20
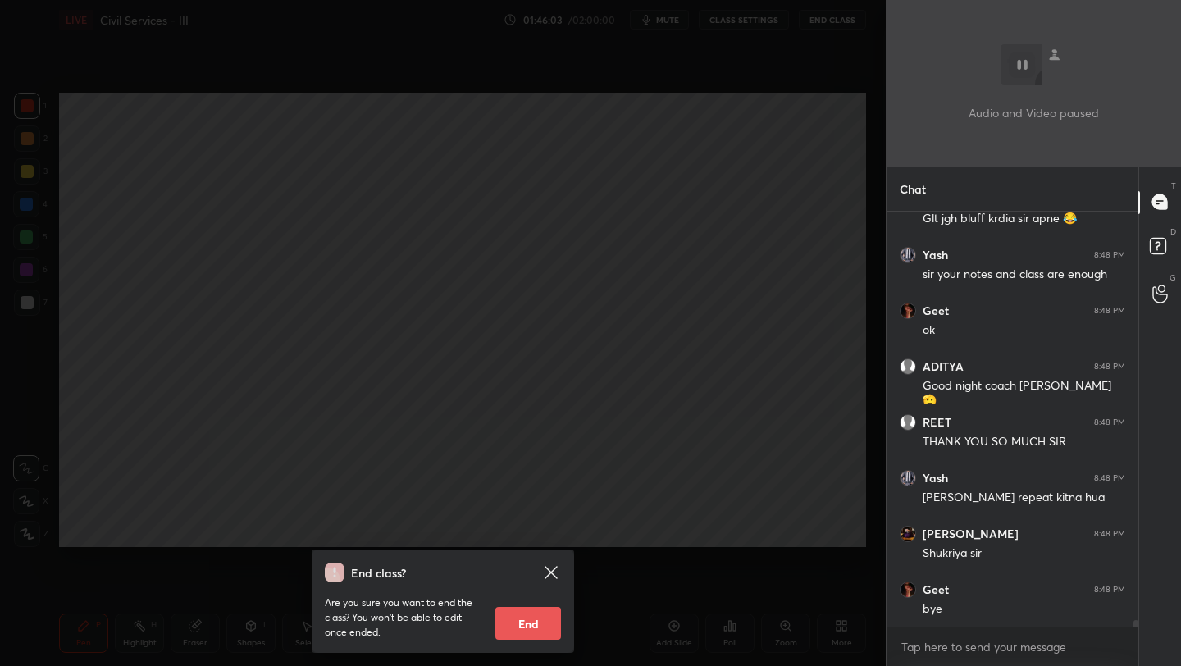
scroll to position [6, 6]
click at [554, 580] on icon at bounding box center [551, 573] width 20 height 20
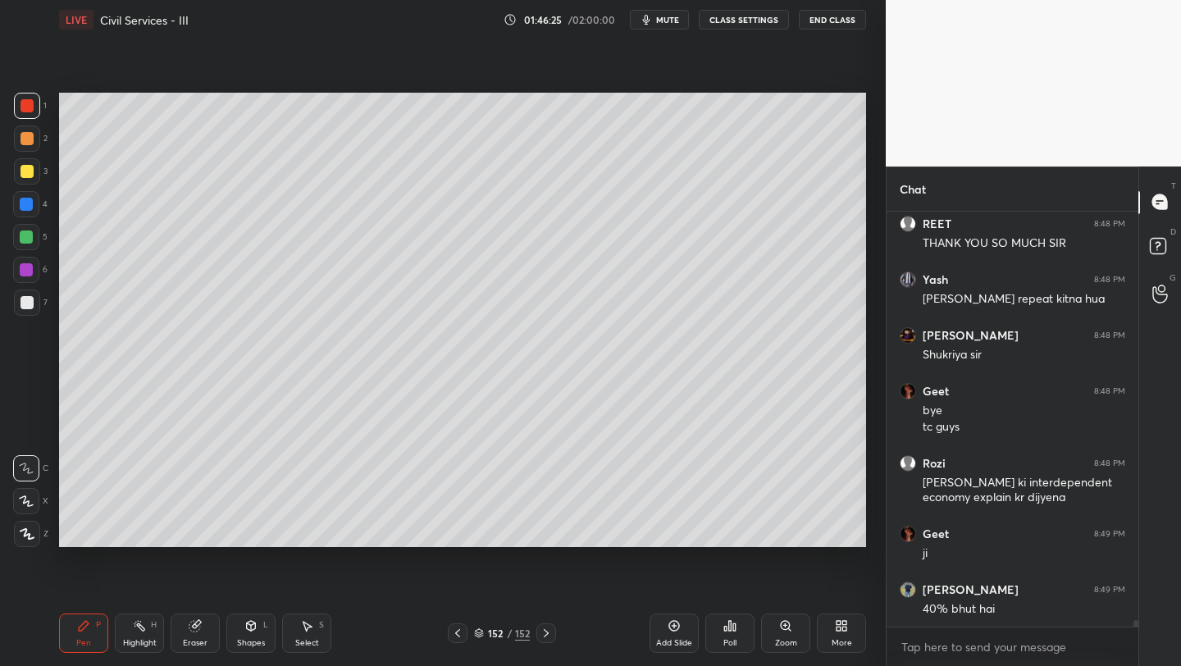
scroll to position [26084, 0]
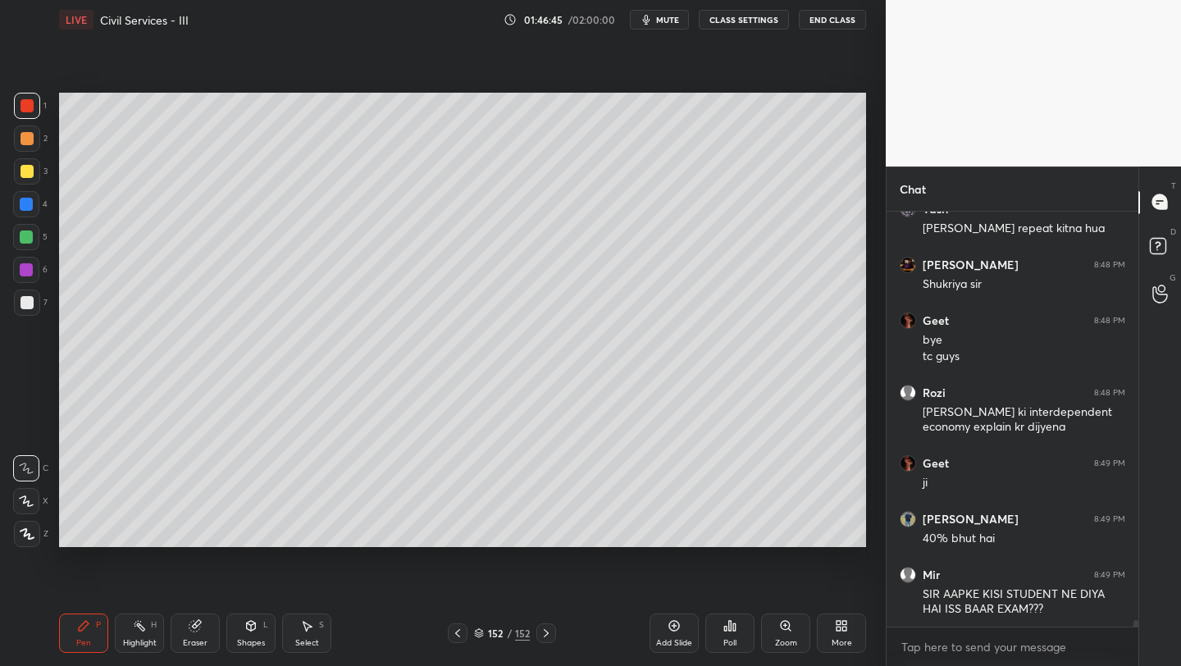
click at [854, 19] on button "End Class" at bounding box center [832, 20] width 67 height 20
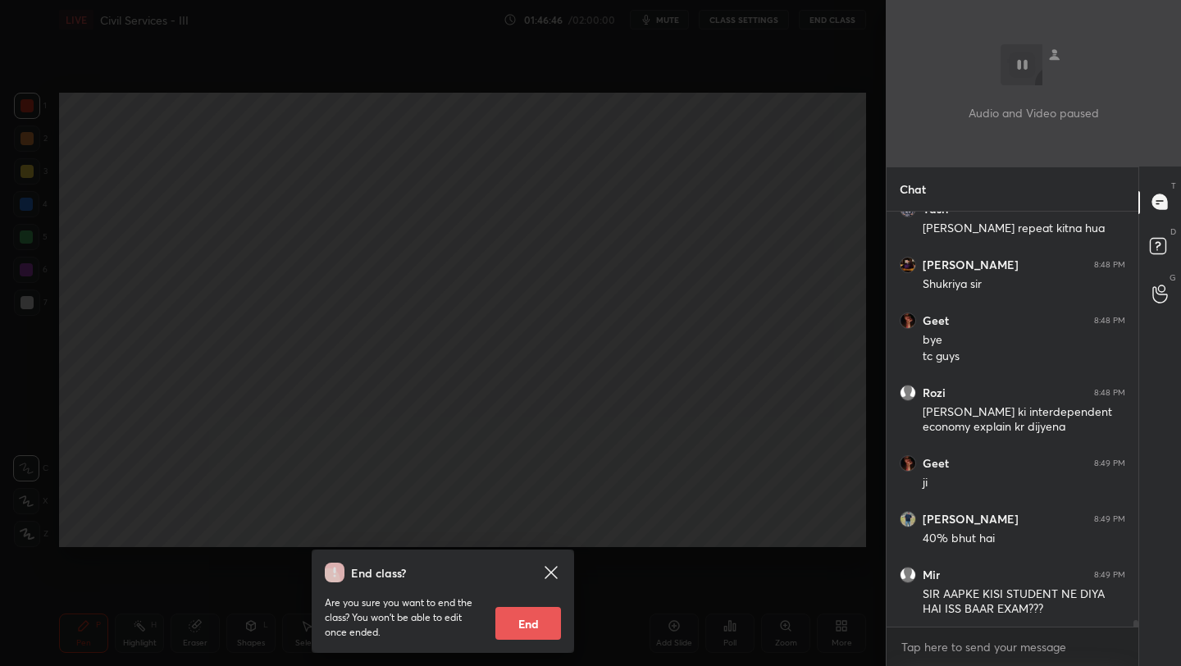
click at [508, 619] on button "End" at bounding box center [528, 623] width 66 height 33
type textarea "x"
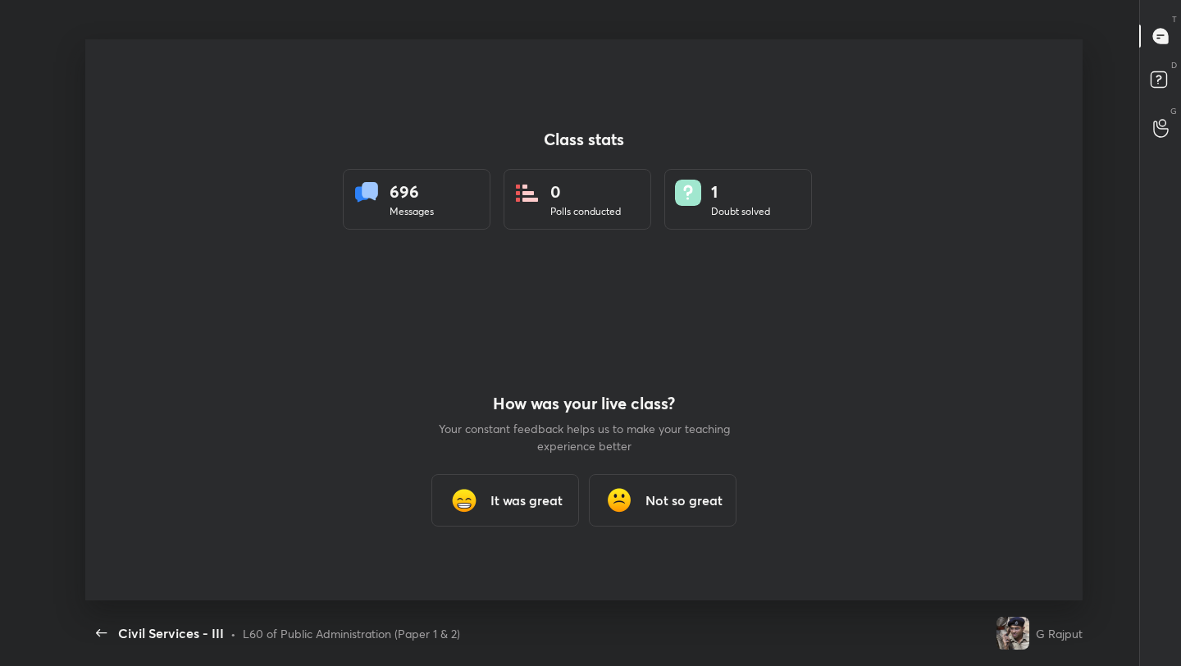
scroll to position [0, 0]
click at [544, 494] on h3 "It was great" at bounding box center [526, 500] width 72 height 20
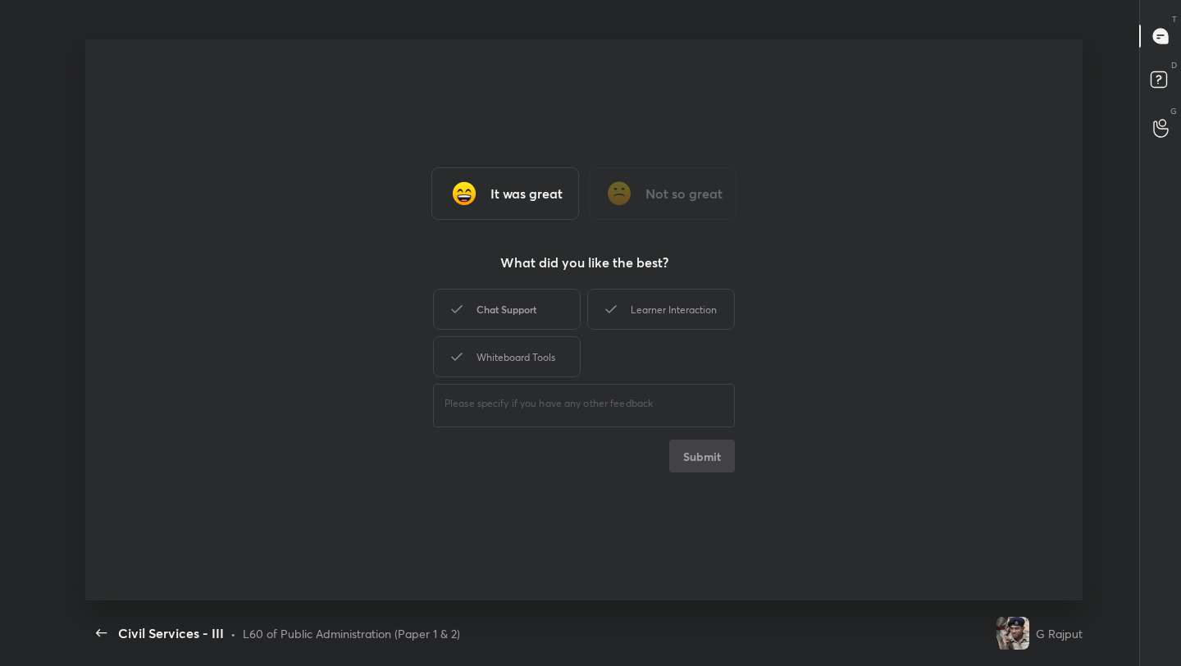
click at [535, 303] on div "Chat Support" at bounding box center [507, 309] width 148 height 41
click at [647, 312] on div "Learner Interaction" at bounding box center [661, 309] width 148 height 41
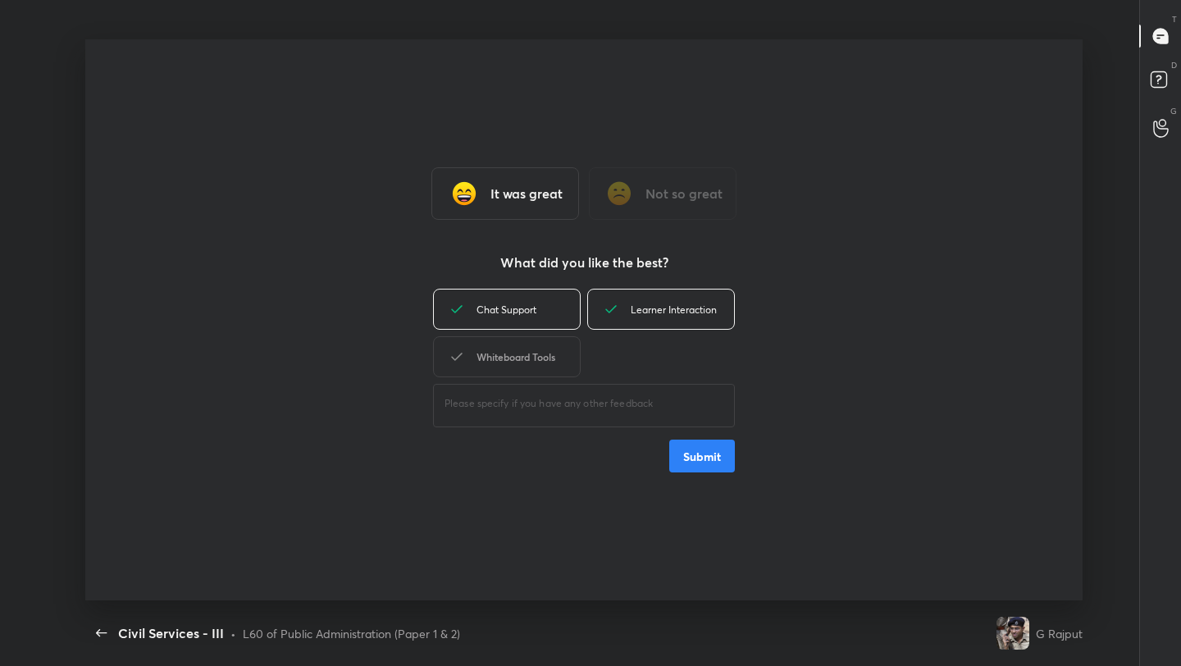
click at [551, 355] on div "Whiteboard Tools" at bounding box center [507, 356] width 148 height 41
click at [704, 463] on button "Submit" at bounding box center [702, 456] width 66 height 33
